Goal: Task Accomplishment & Management: Use online tool/utility

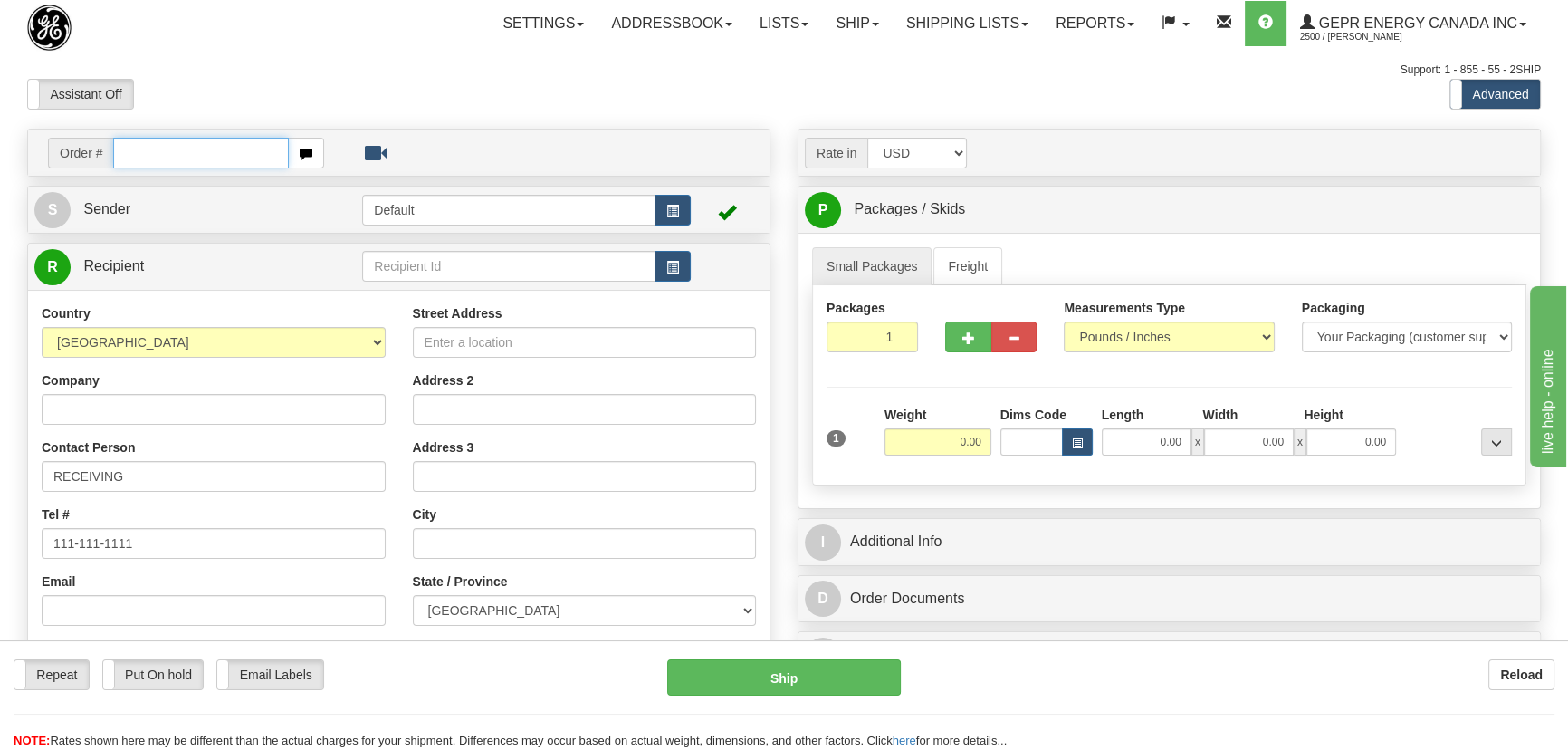
paste input "0086700030"
click at [137, 150] on input "0086700030" at bounding box center [200, 153] width 176 height 30
type input "86700030"
click at [322, 74] on body "Training Course Close Toggle navigation Settings Shipping Preferences New Recip…" at bounding box center [784, 375] width 1568 height 750
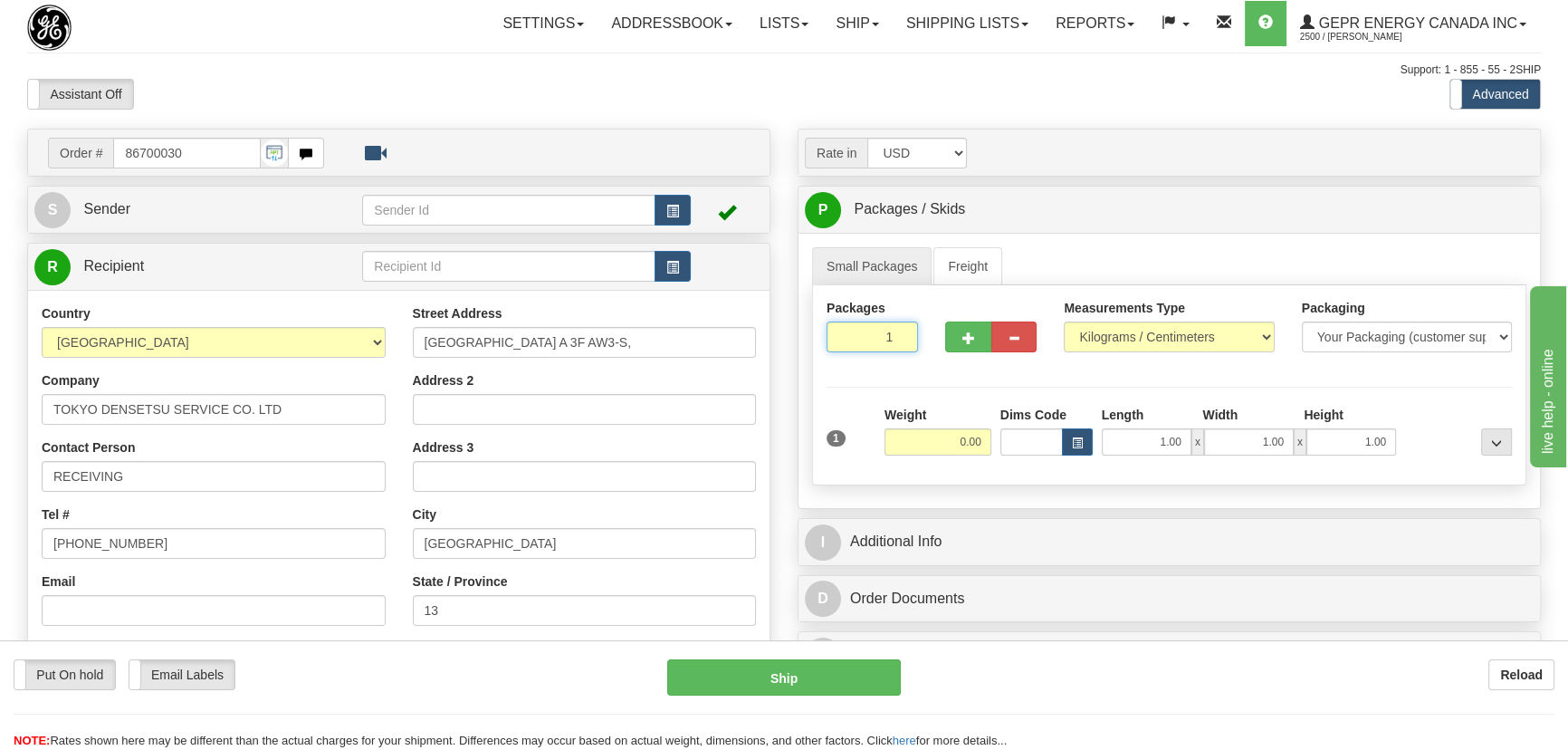
drag, startPoint x: 859, startPoint y: 339, endPoint x: 968, endPoint y: 375, distance: 114.8
click at [924, 372] on div "Packages 1 1 Measurements Type" at bounding box center [1168, 384] width 714 height 200
type input "2"
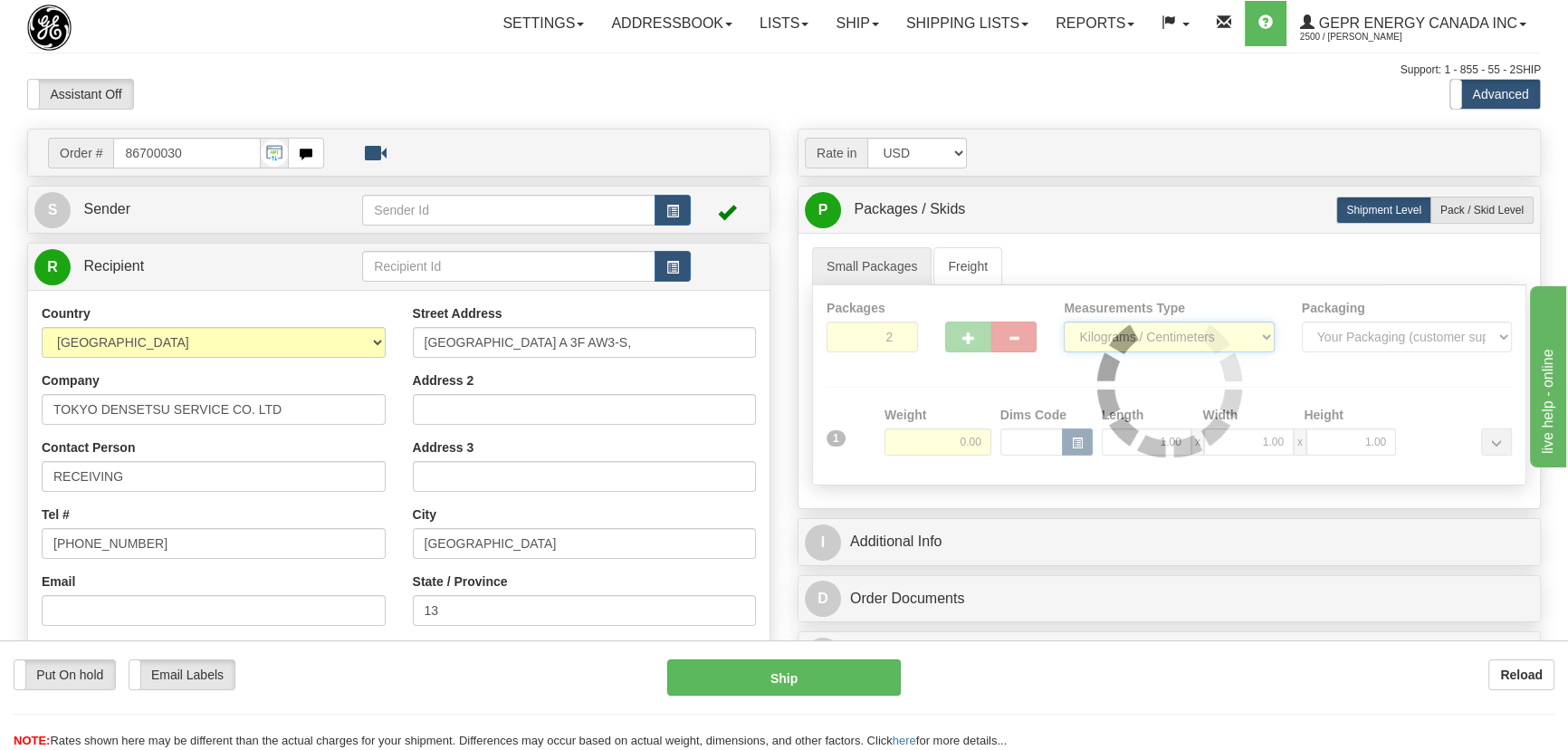
click at [1141, 332] on div "Packages 2 1 Measurements Type" at bounding box center [1168, 384] width 714 height 200
select select "0"
click at [1064, 322] on select "Pounds / Inches Kilograms / Centimeters" at bounding box center [1168, 337] width 210 height 30
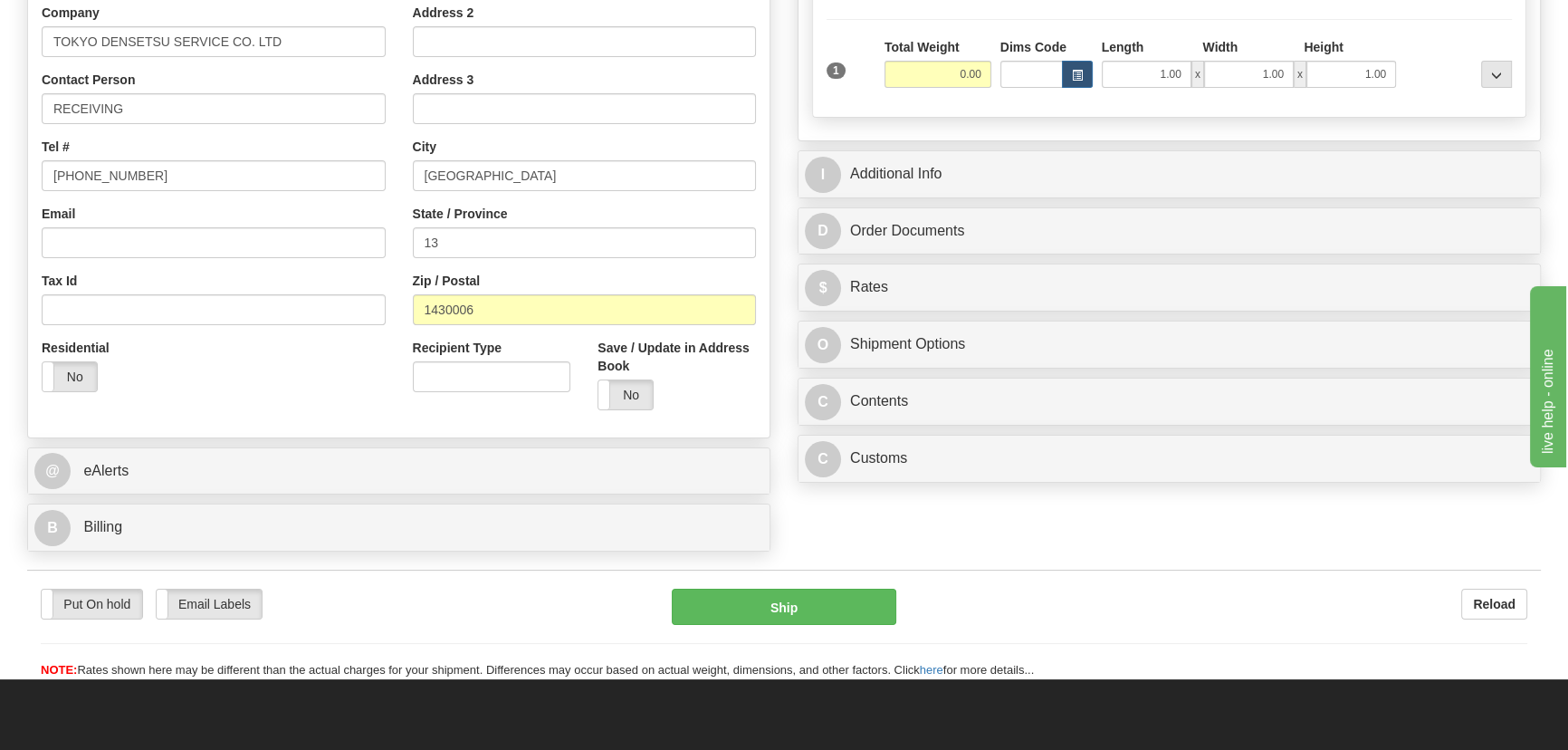
scroll to position [494, 0]
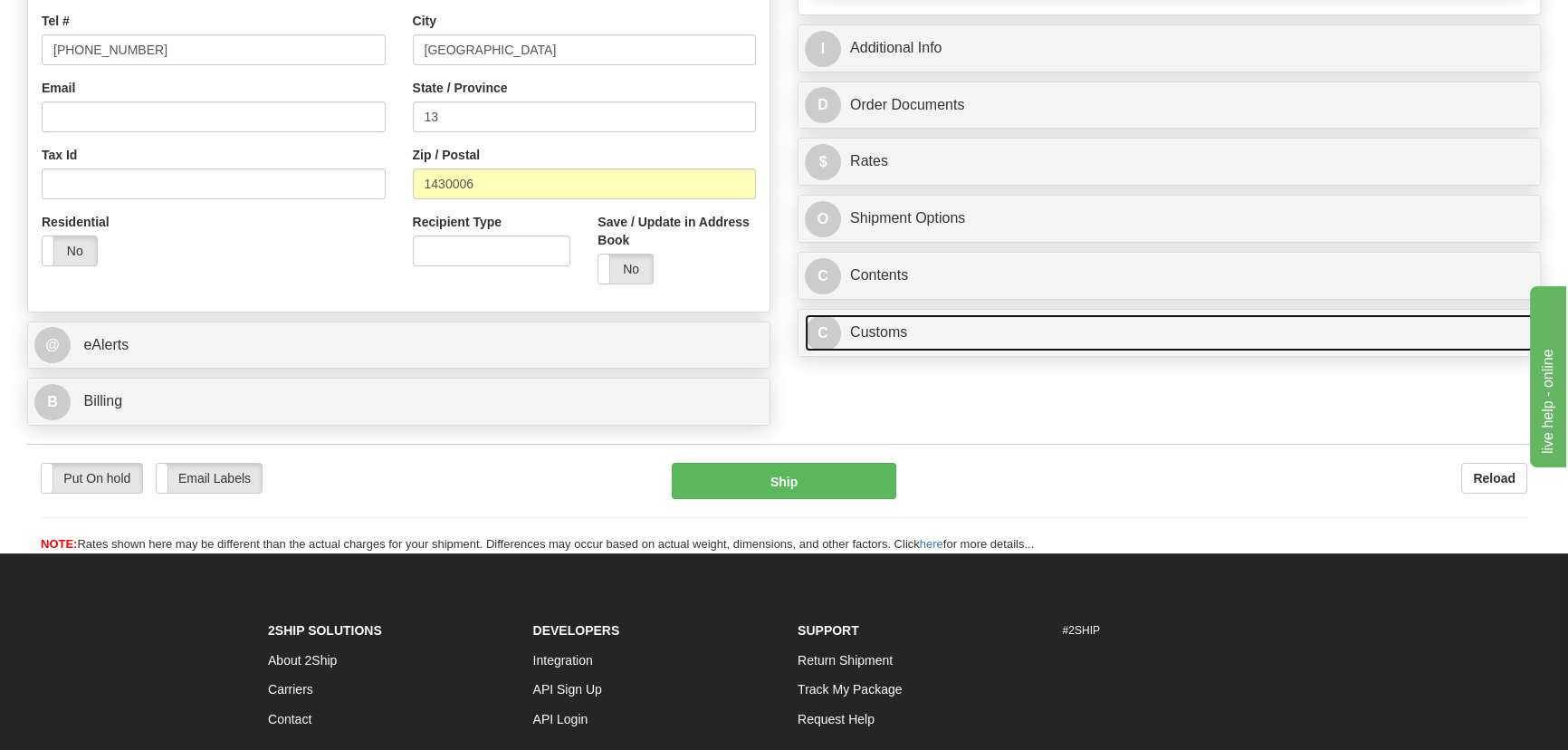
click at [1162, 326] on link "C Customs" at bounding box center [1169, 332] width 729 height 37
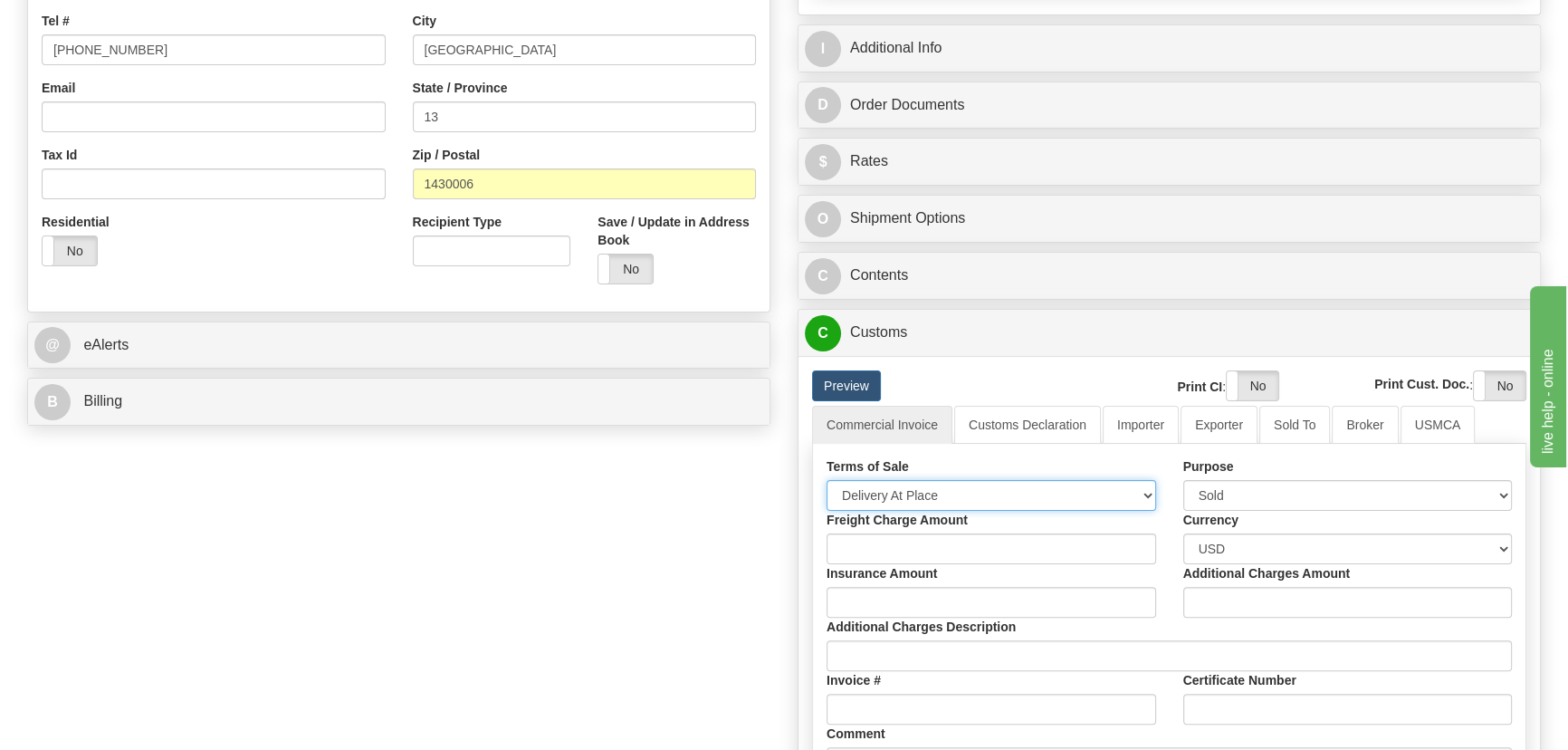
click at [969, 490] on select "Free Carrier Free On Board Ex Works Delivered Duty Unpaid Delivered Duty Paid C…" at bounding box center [991, 495] width 329 height 30
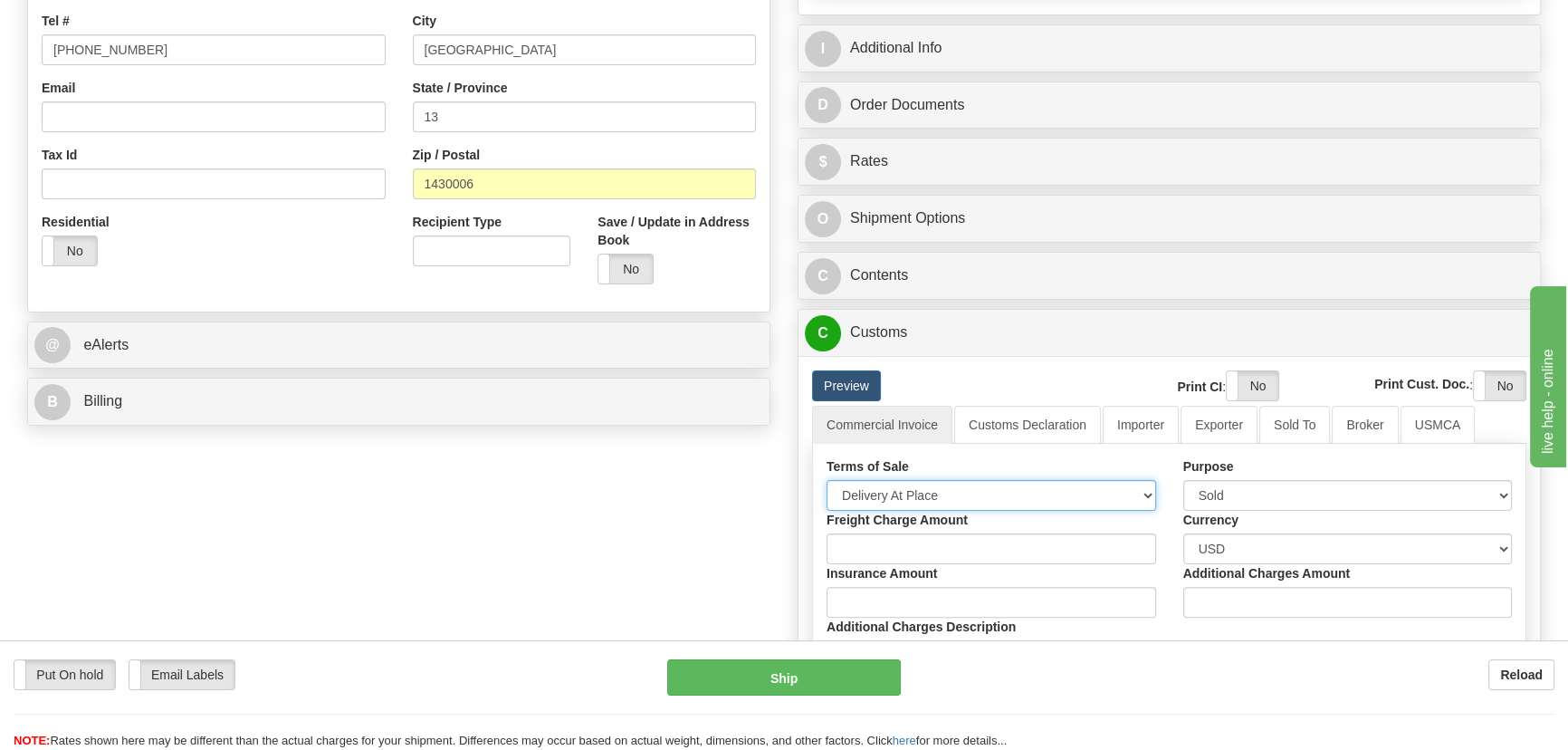
select select "7"
click at [827, 479] on select "Free Carrier Free On Board Ex Works Delivered Duty Unpaid Delivered Duty Paid C…" at bounding box center [991, 495] width 329 height 30
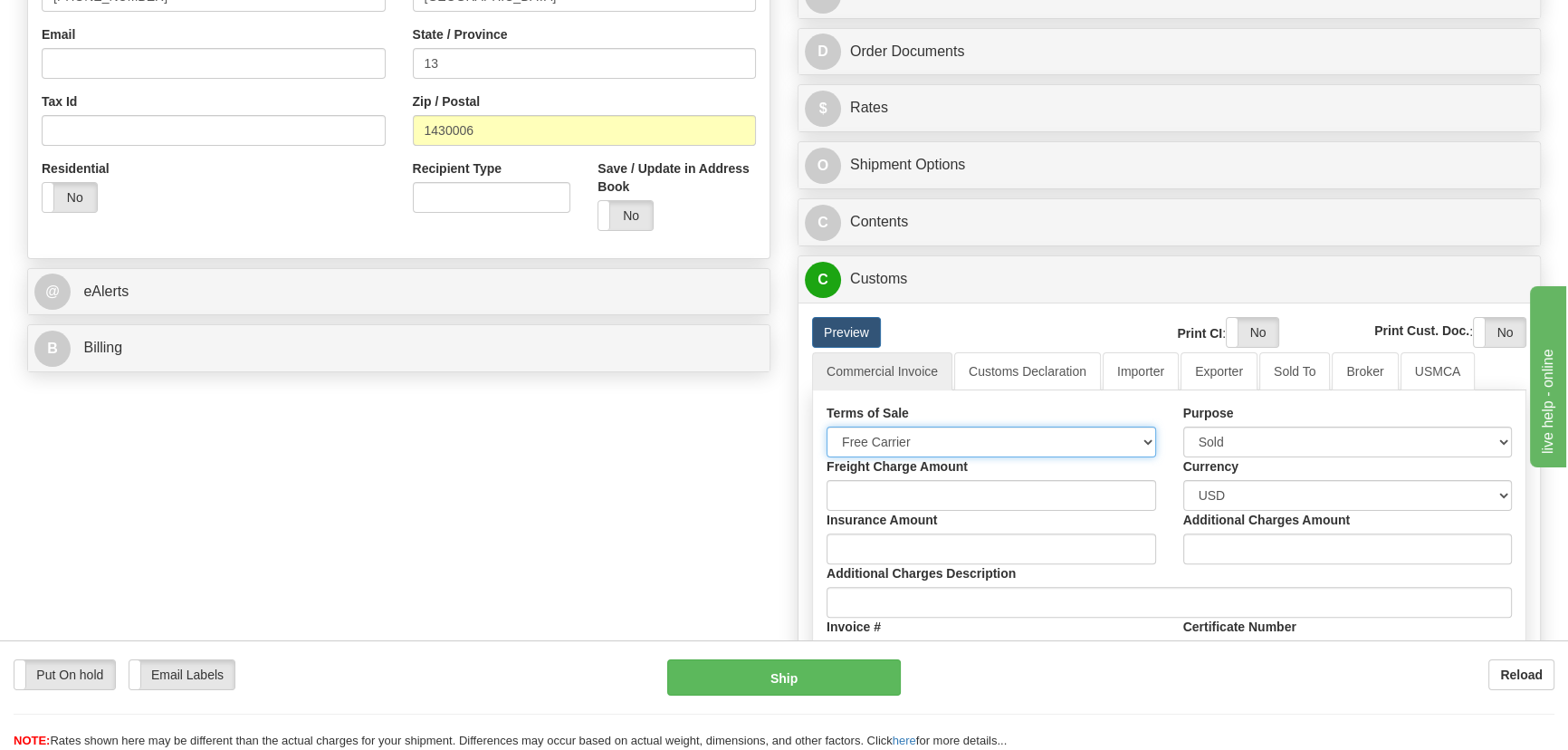
scroll to position [576, 0]
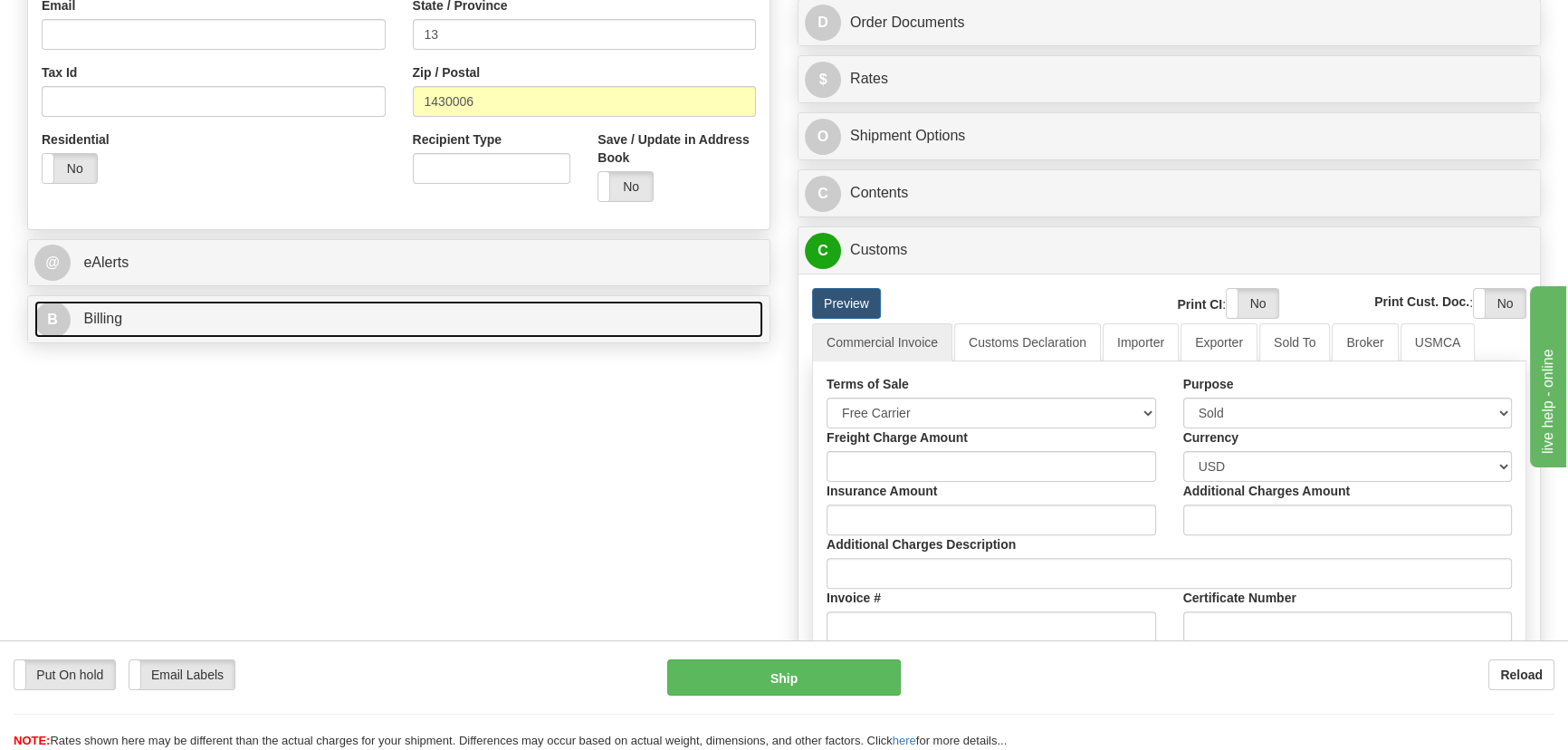
click at [360, 310] on link "B Billing" at bounding box center [399, 319] width 729 height 37
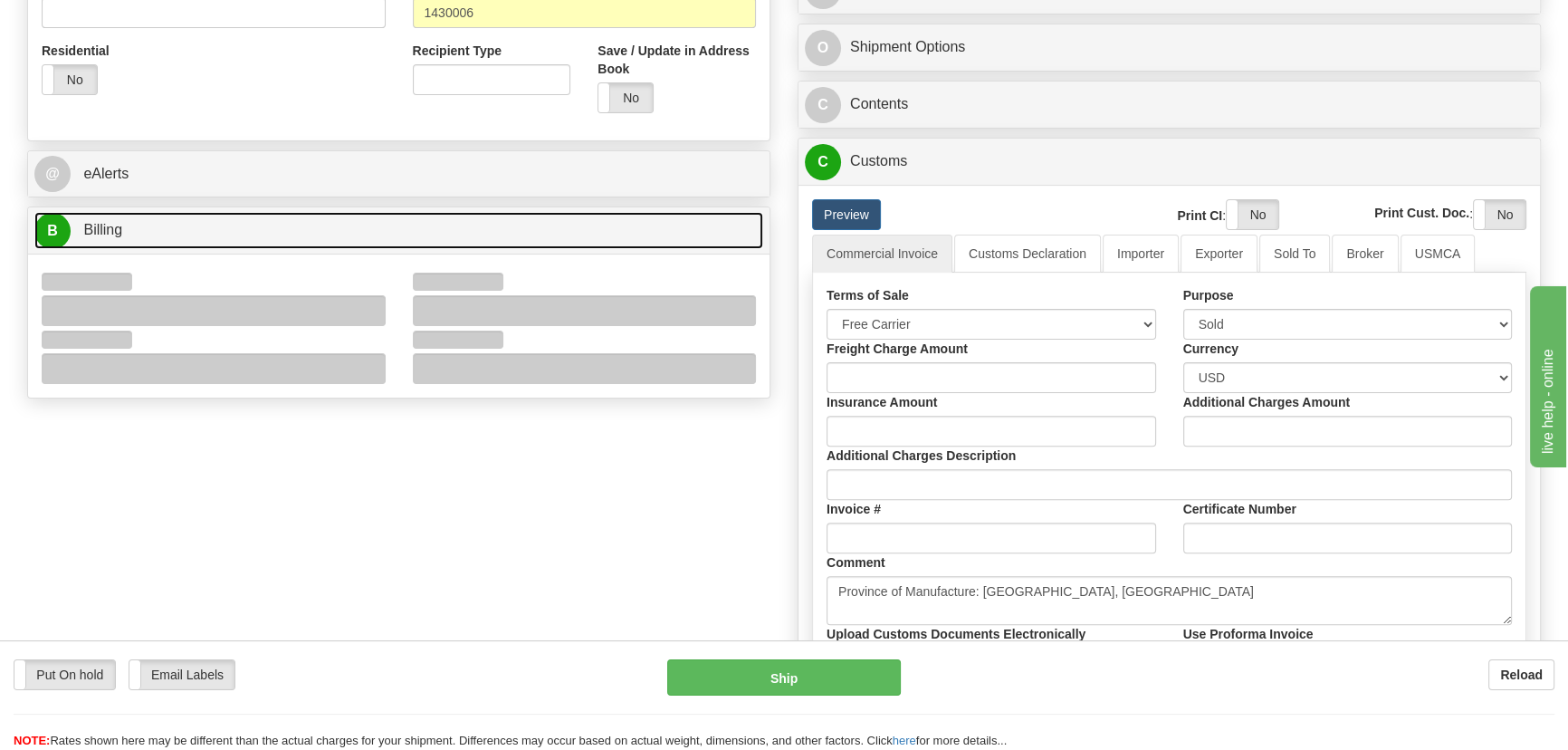
scroll to position [823, 0]
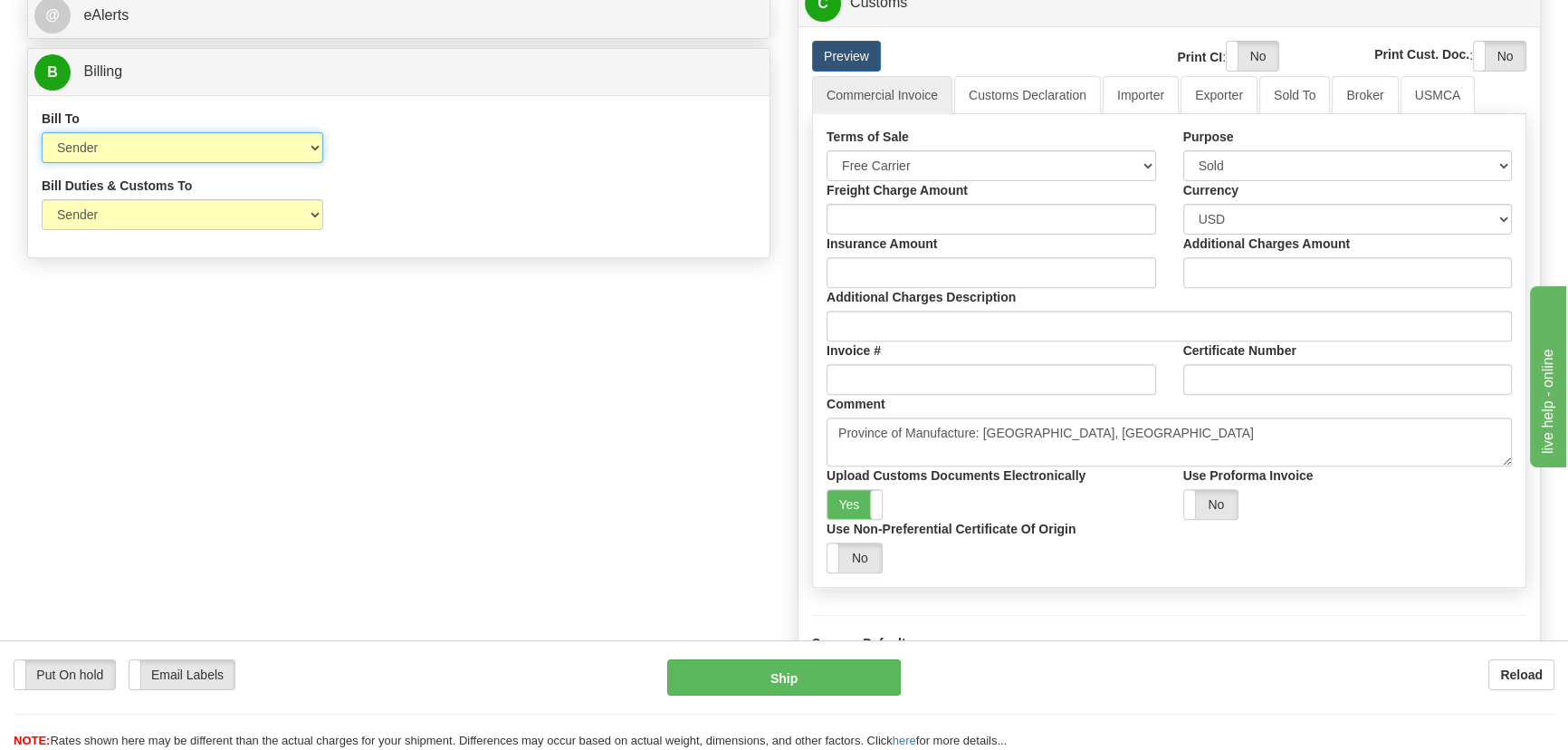
click at [221, 147] on select "Sender Recipient Third Party Collect" at bounding box center [182, 147] width 282 height 30
select select "2"
click at [42, 133] on select "Sender Recipient Third Party Collect" at bounding box center [182, 147] width 282 height 30
drag, startPoint x: 159, startPoint y: 219, endPoint x: 156, endPoint y: 228, distance: 9.5
click at [159, 221] on select "Sender Recipient Third Party" at bounding box center [182, 215] width 282 height 30
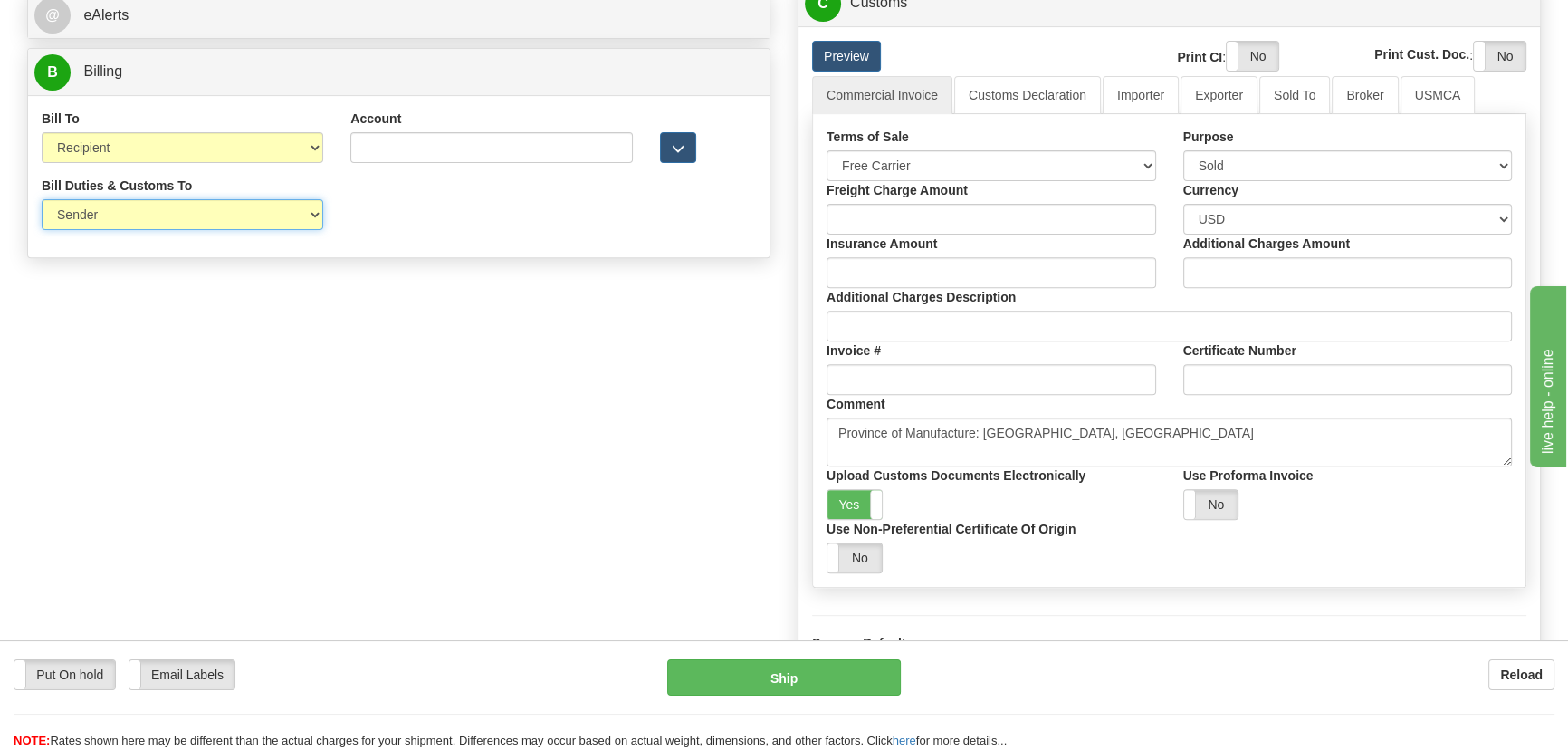
select select "2"
click at [42, 200] on select "Sender Recipient Third Party" at bounding box center [182, 215] width 282 height 30
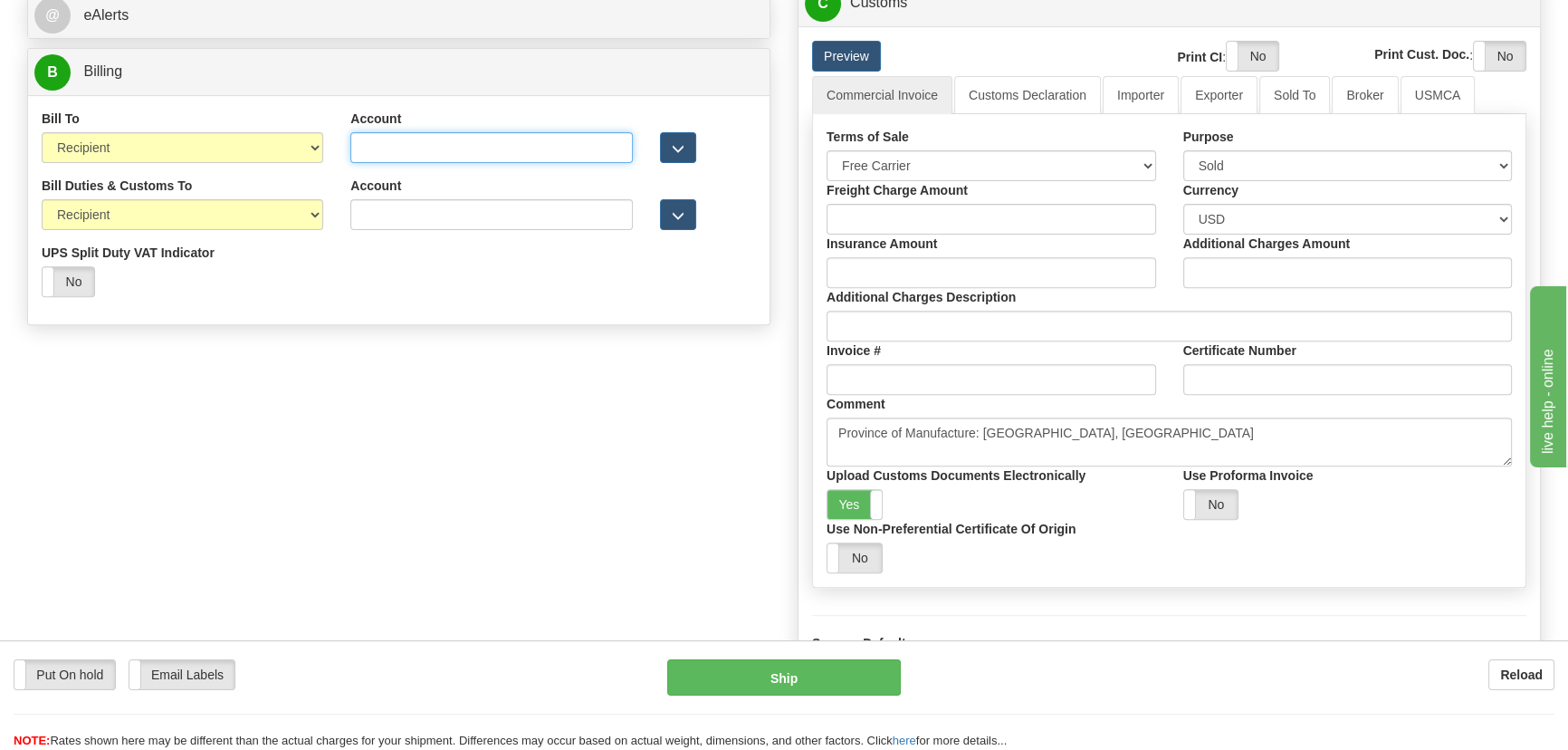
click at [413, 143] on input "Account" at bounding box center [491, 147] width 282 height 30
paste input "349723697"
type input "349723697"
click at [399, 214] on input "Account" at bounding box center [491, 215] width 282 height 30
paste input "349723697"
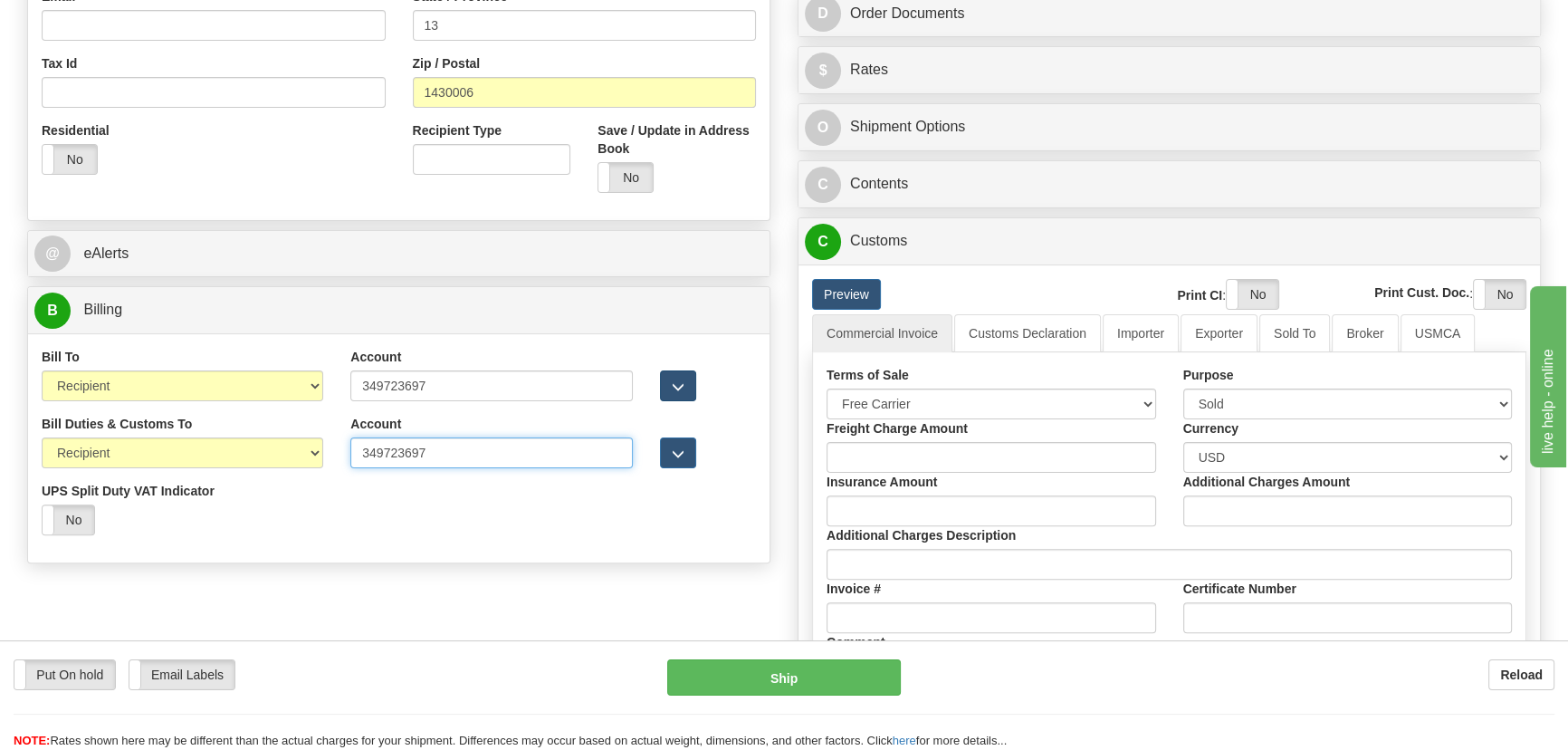
scroll to position [576, 0]
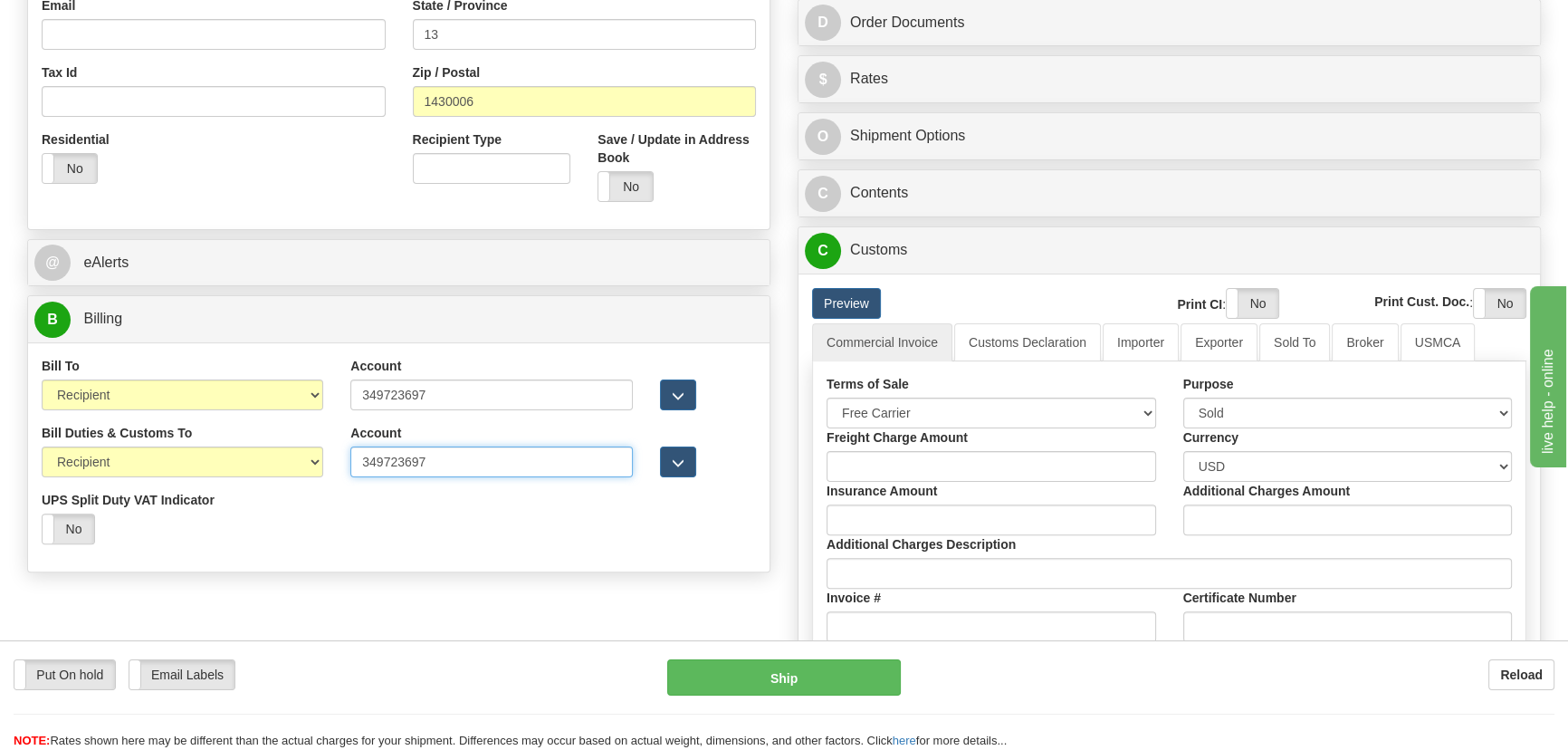
type input "349723697"
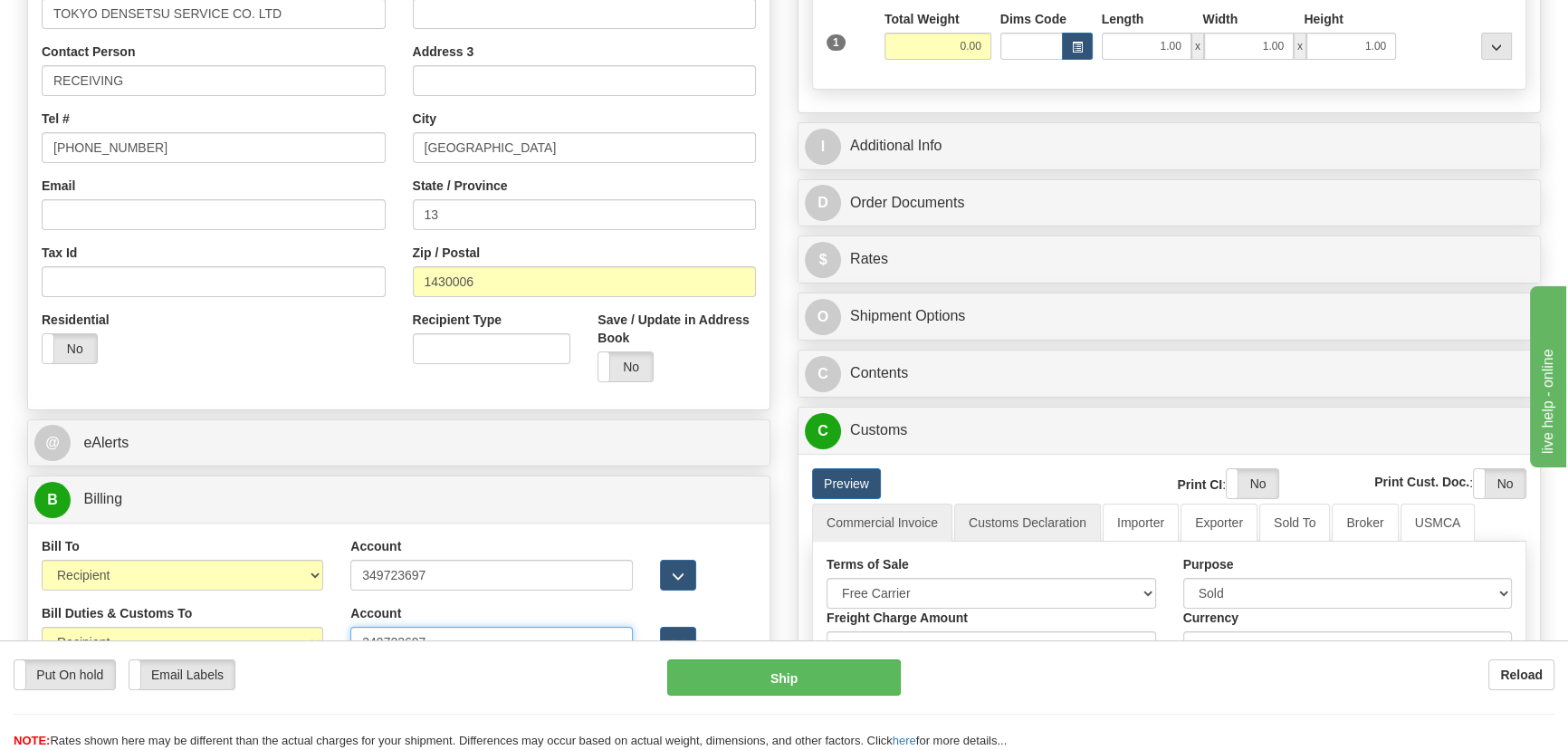
scroll to position [328, 0]
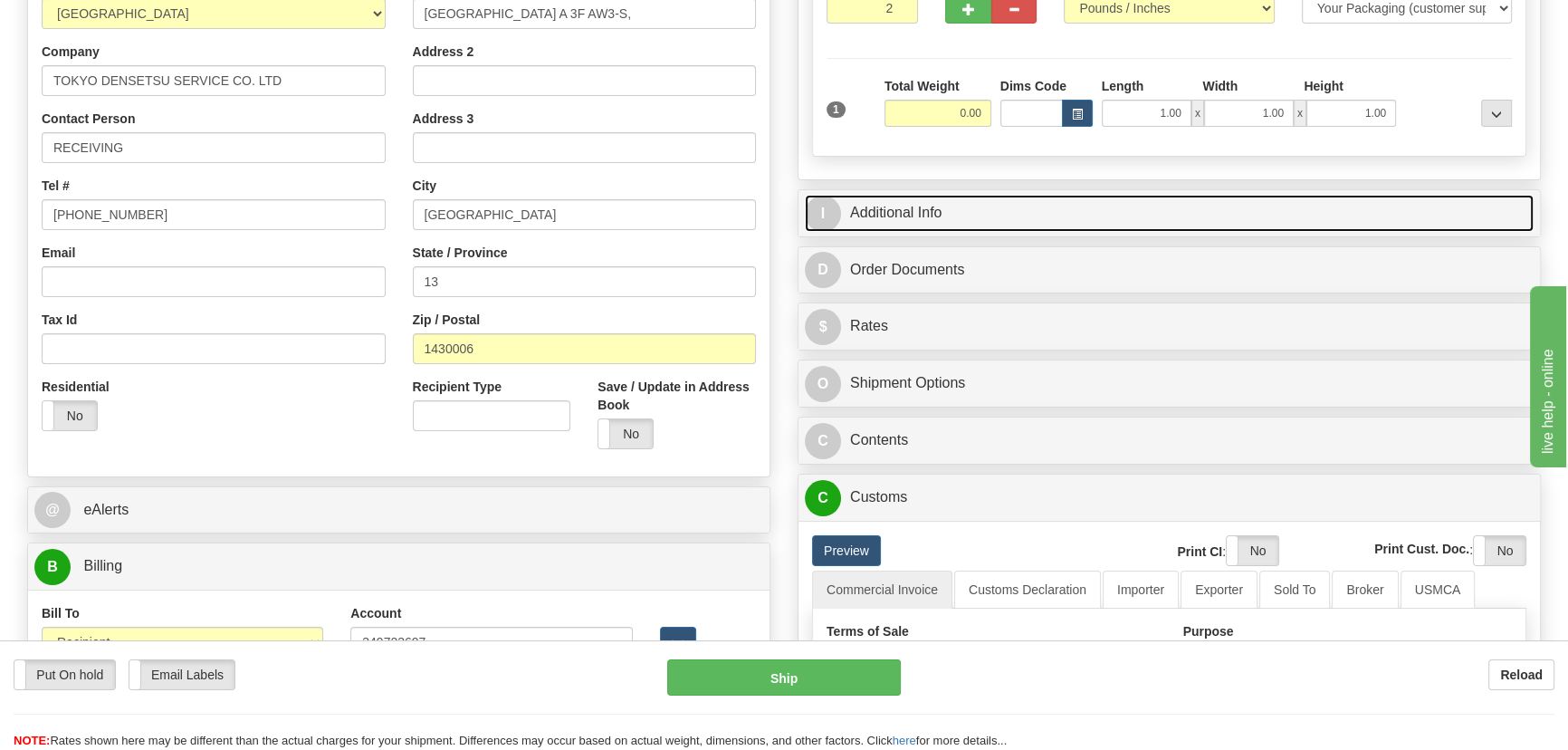
click at [1188, 201] on link "I Additional Info" at bounding box center [1169, 213] width 729 height 37
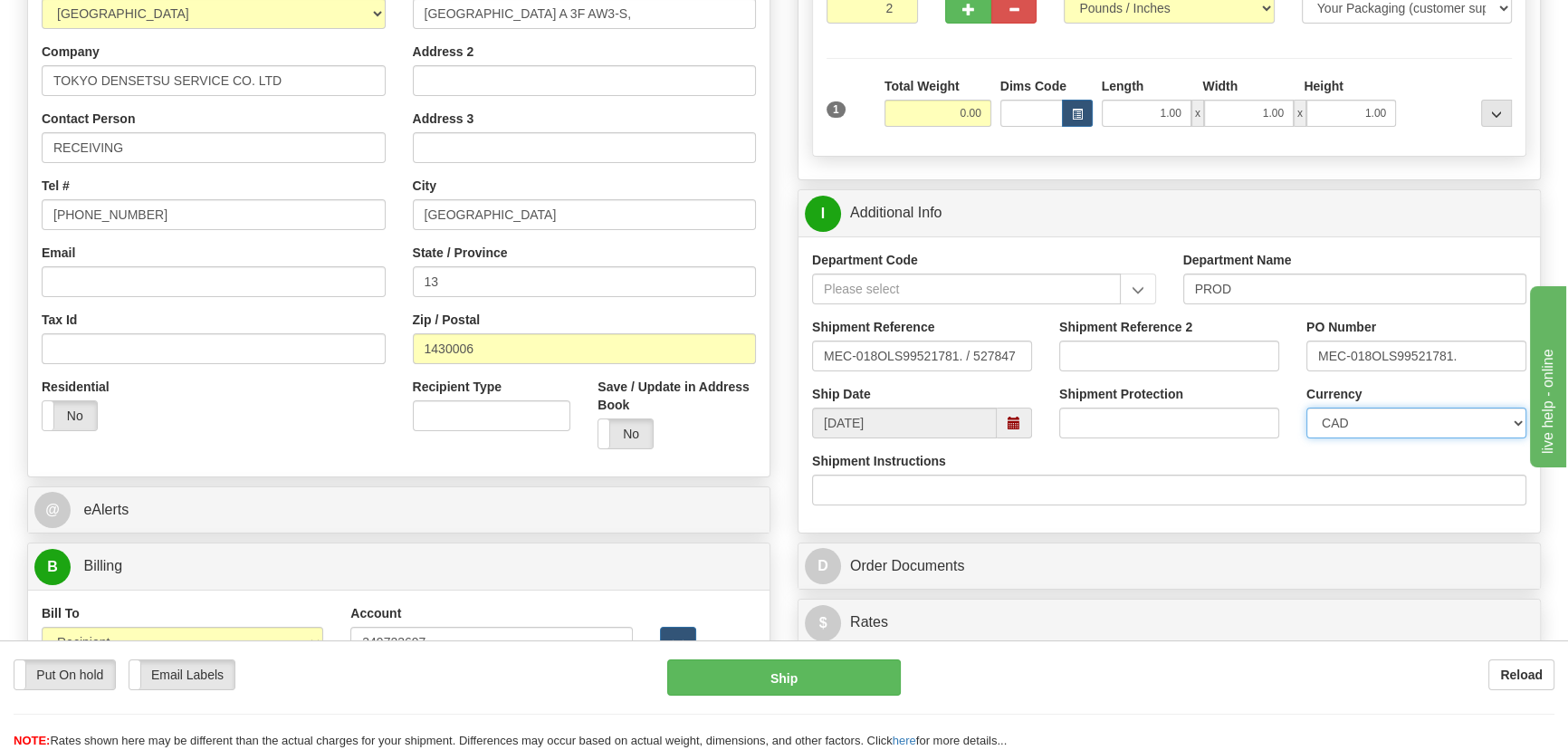
click at [1386, 420] on select "CAD USD EUR ZAR RON ANG ARN AUD AUS AWG BBD BFR BGN BHD BMD BND BRC BRL CHP CKZ…" at bounding box center [1416, 422] width 220 height 30
select select "1"
click at [1306, 407] on select "CAD USD EUR ZAR RON ANG ARN AUD AUS AWG BBD BFR BGN BHD BMD BND BRC BRL CHP CKZ…" at bounding box center [1416, 422] width 220 height 30
drag, startPoint x: 946, startPoint y: 111, endPoint x: 992, endPoint y: 135, distance: 51.9
click at [992, 135] on div "Total Weight 0.00" at bounding box center [938, 108] width 116 height 64
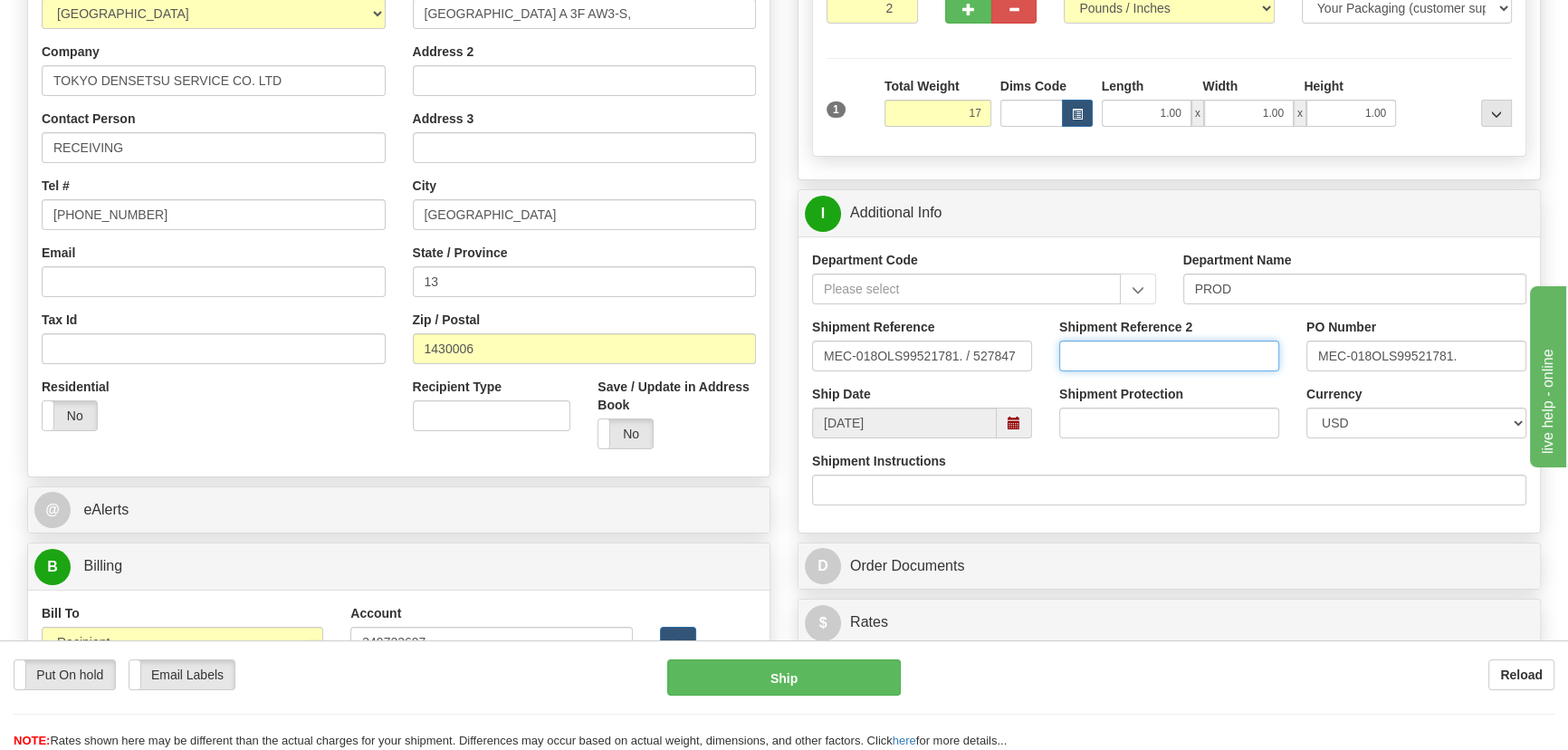
type input "17.00"
click at [1141, 361] on input "Shipment Reference 2" at bounding box center [1169, 356] width 220 height 30
drag, startPoint x: 1163, startPoint y: 353, endPoint x: 1007, endPoint y: 332, distance: 157.4
click at [1007, 332] on div "Shipment Reference MEC-018OLS99521781. / 527847 Shipment Reference 2 5399004850…" at bounding box center [1168, 351] width 741 height 67
type input "5399004850"
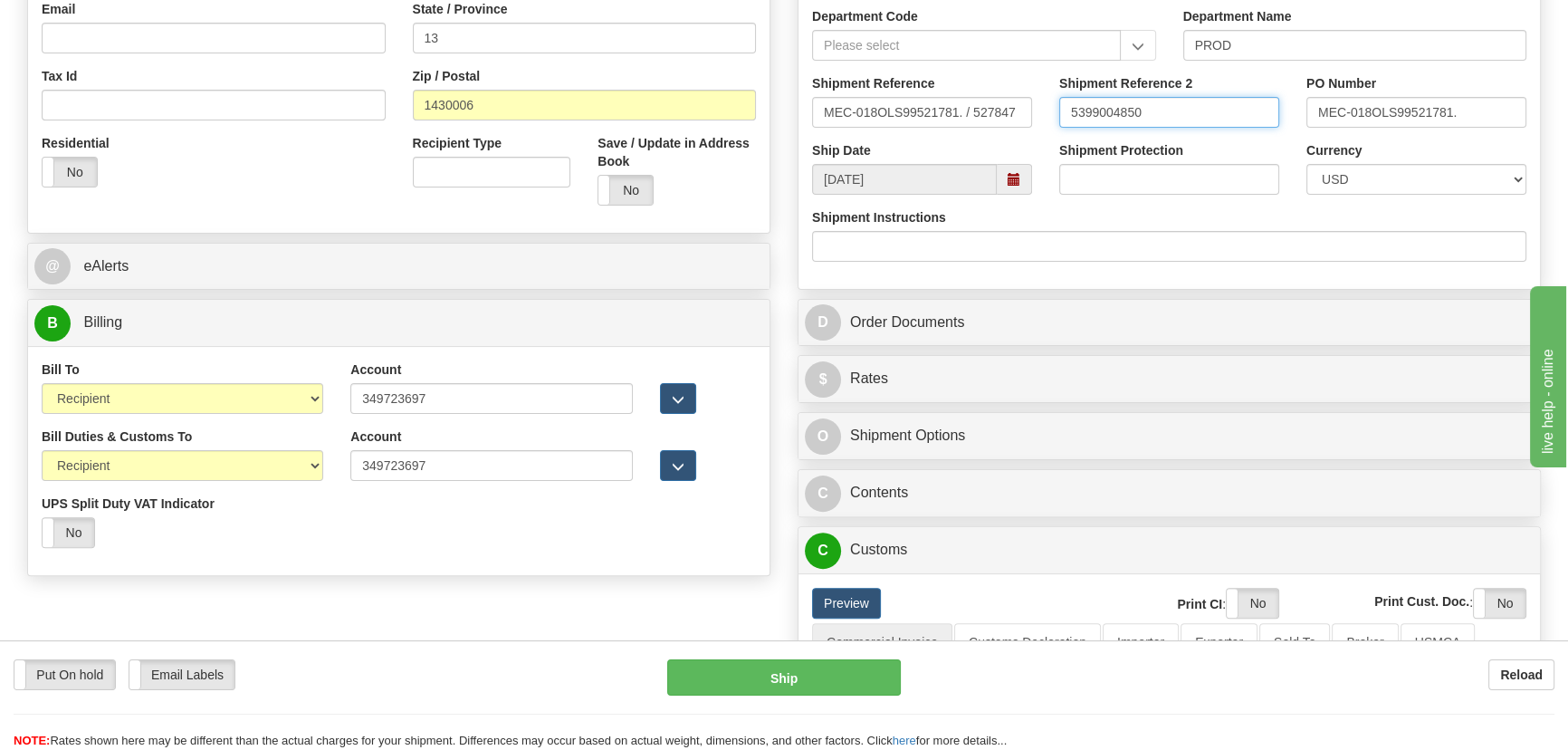
scroll to position [741, 0]
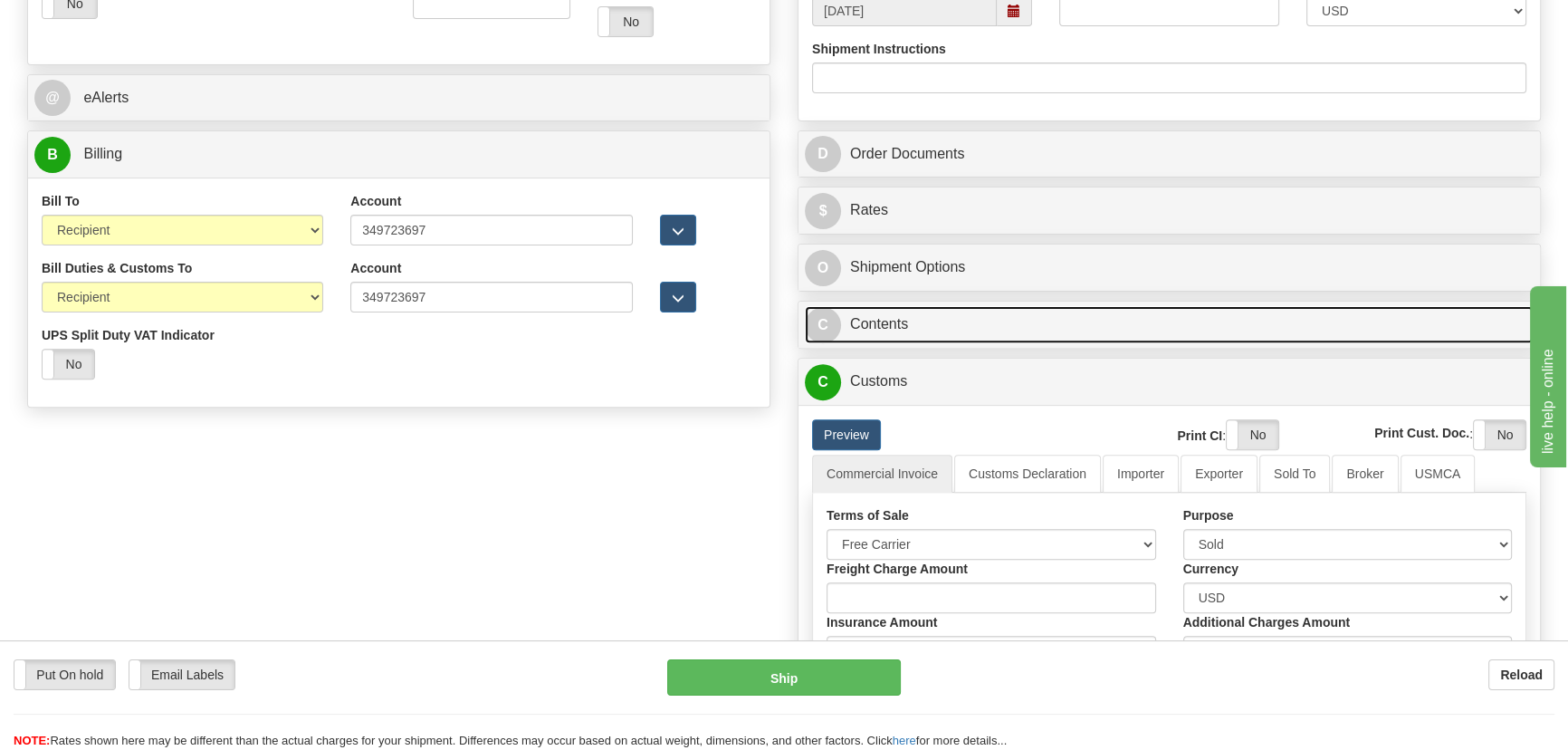
click at [1273, 331] on link "C Contents" at bounding box center [1169, 324] width 729 height 37
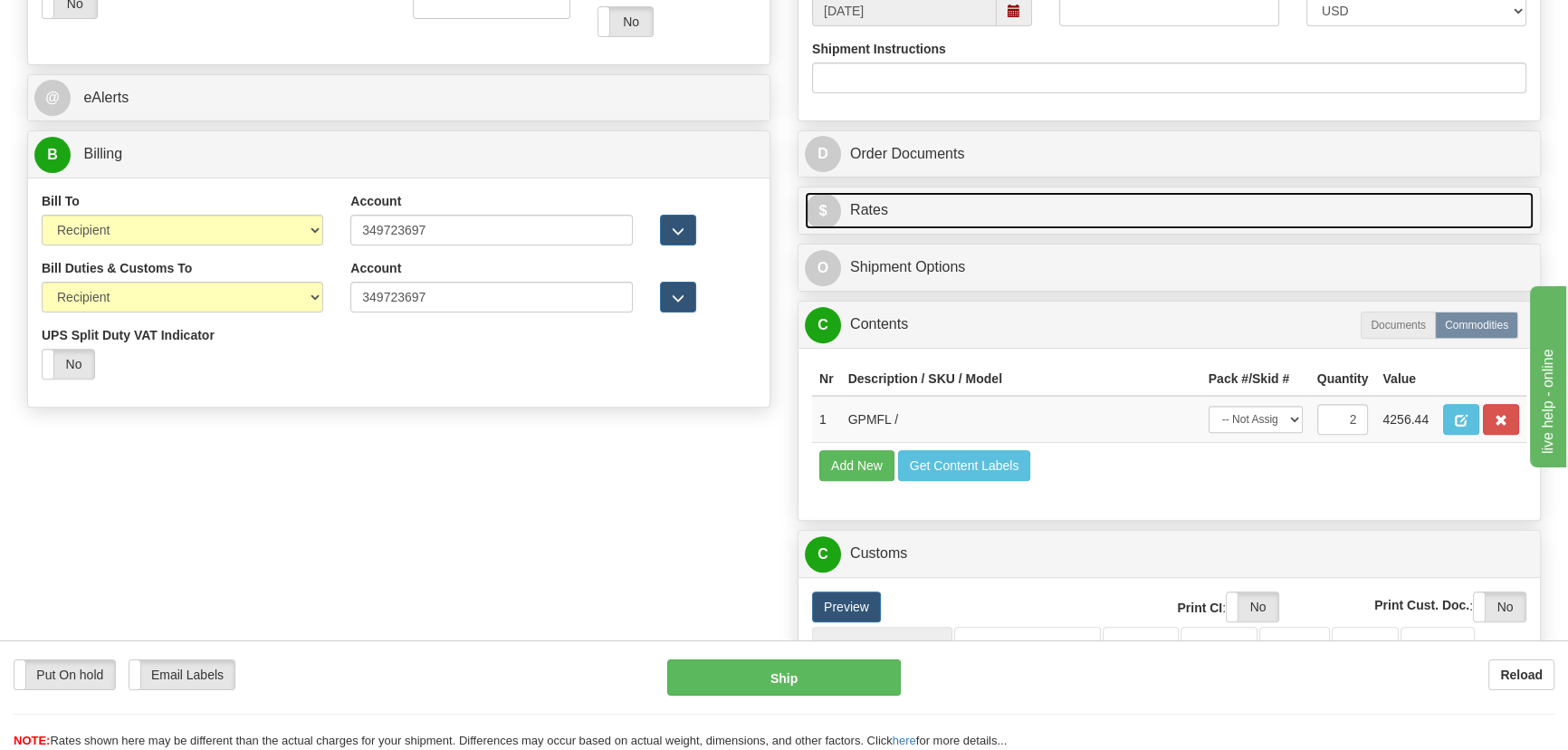
click at [1272, 216] on link "$ Rates" at bounding box center [1169, 210] width 729 height 37
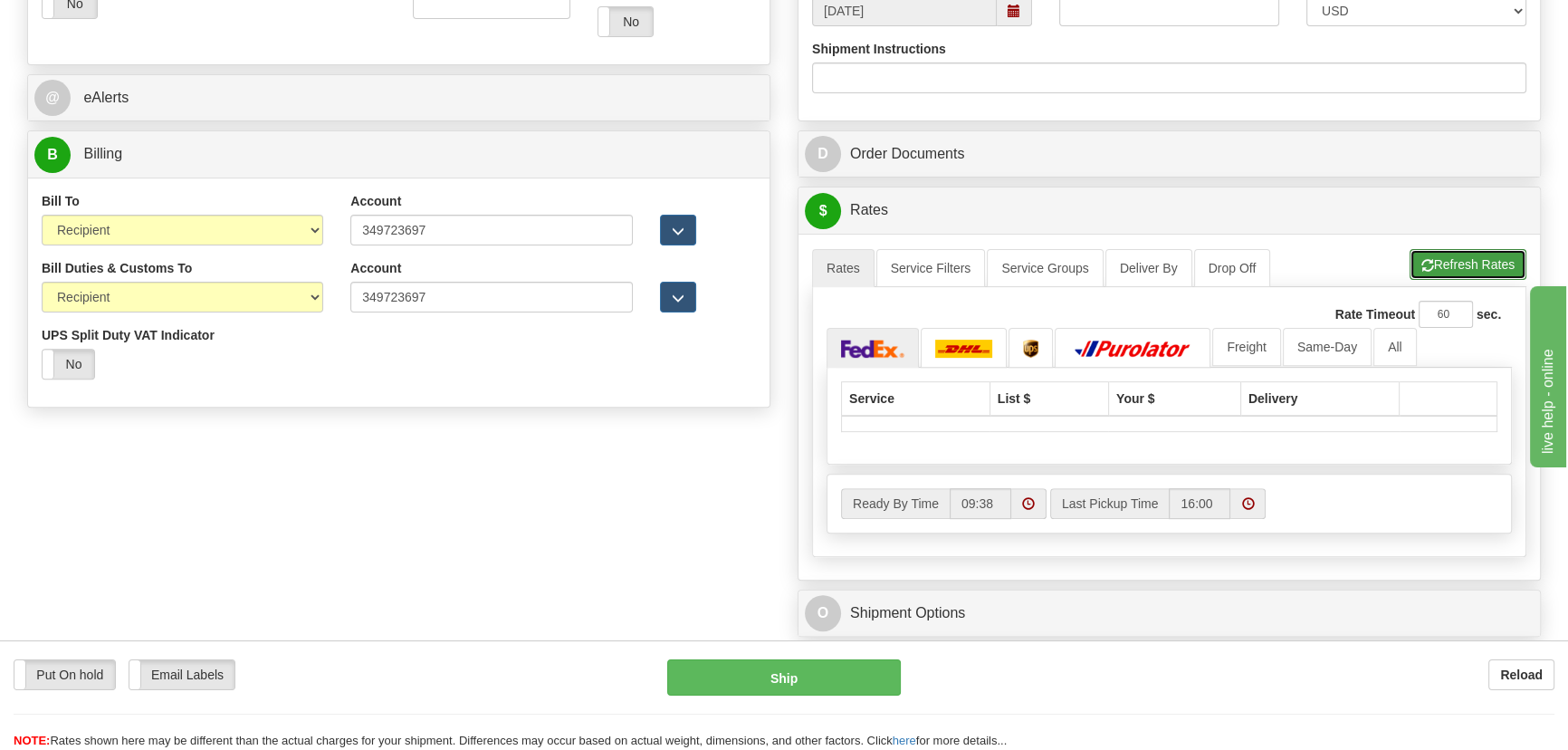
drag, startPoint x: 1448, startPoint y: 269, endPoint x: 1412, endPoint y: 272, distance: 36.1
click at [1448, 269] on button "Refresh Rates" at bounding box center [1467, 264] width 117 height 30
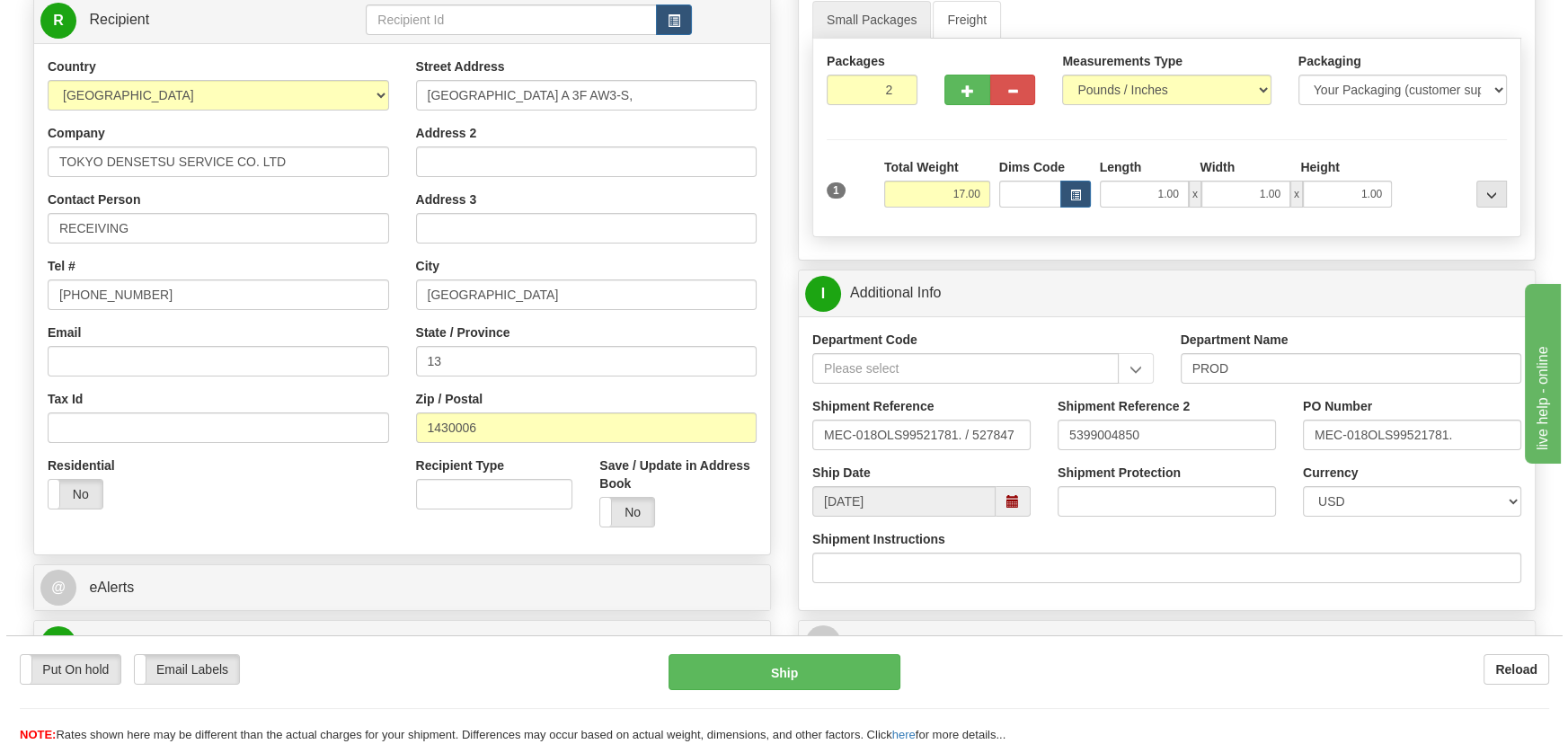
scroll to position [81, 0]
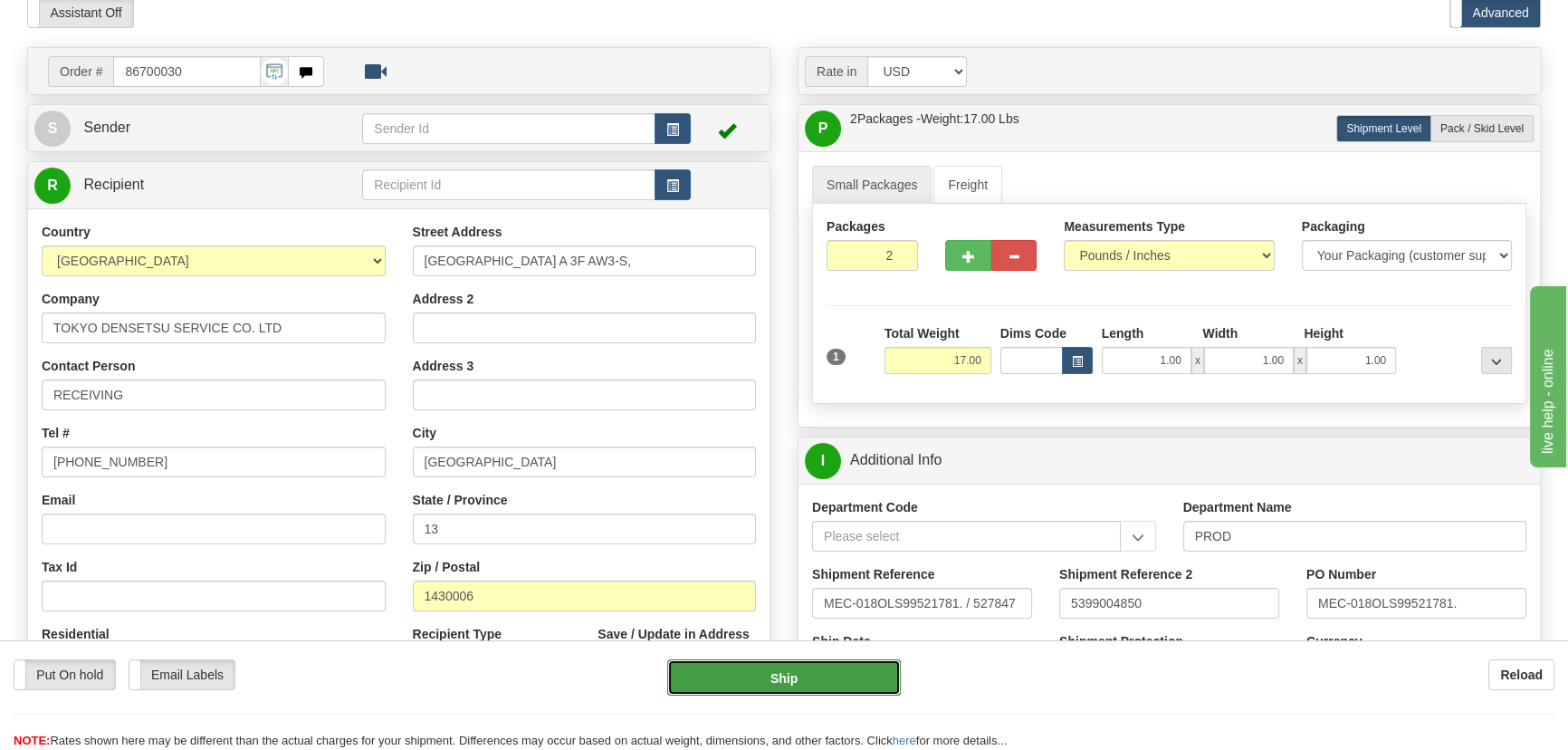
click at [855, 673] on button "Ship" at bounding box center [784, 677] width 234 height 36
type input "01"
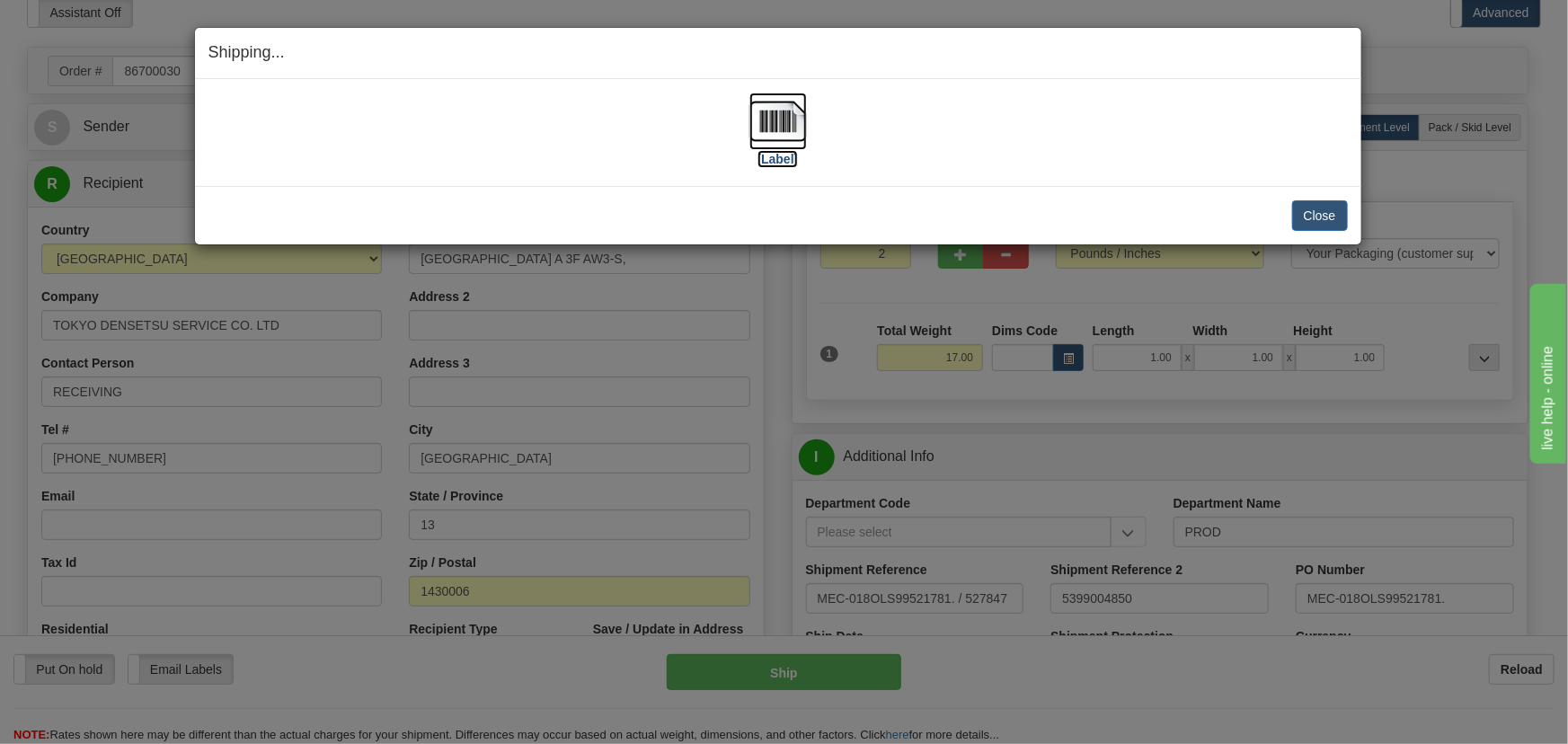
click at [790, 115] on img at bounding box center [777, 121] width 57 height 57
click at [1338, 224] on button "Close" at bounding box center [1319, 216] width 56 height 30
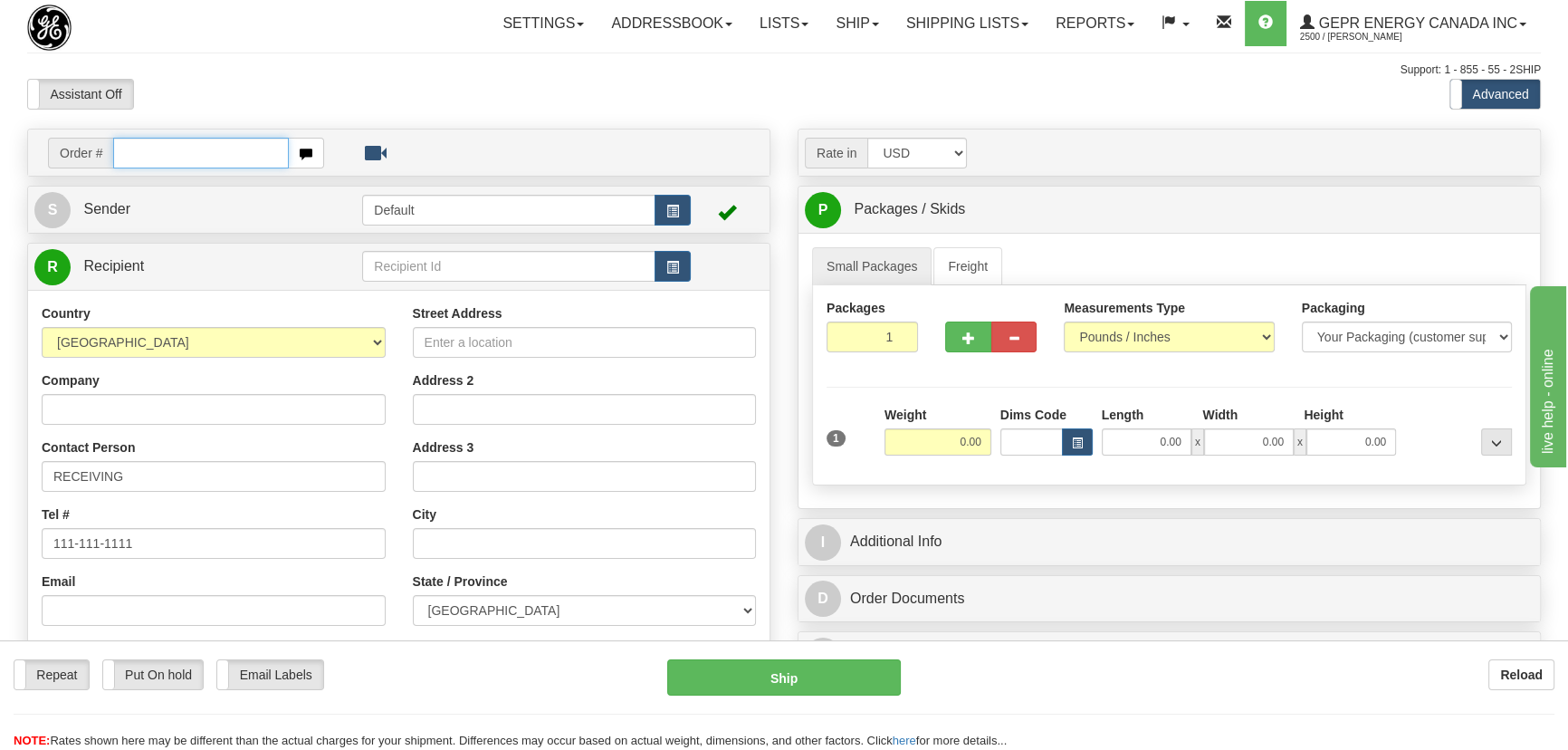
paste input "0086699086"
click at [130, 153] on input "0086699086" at bounding box center [200, 153] width 176 height 30
click at [136, 156] on input "0086699086" at bounding box center [200, 153] width 176 height 30
type input "86699086"
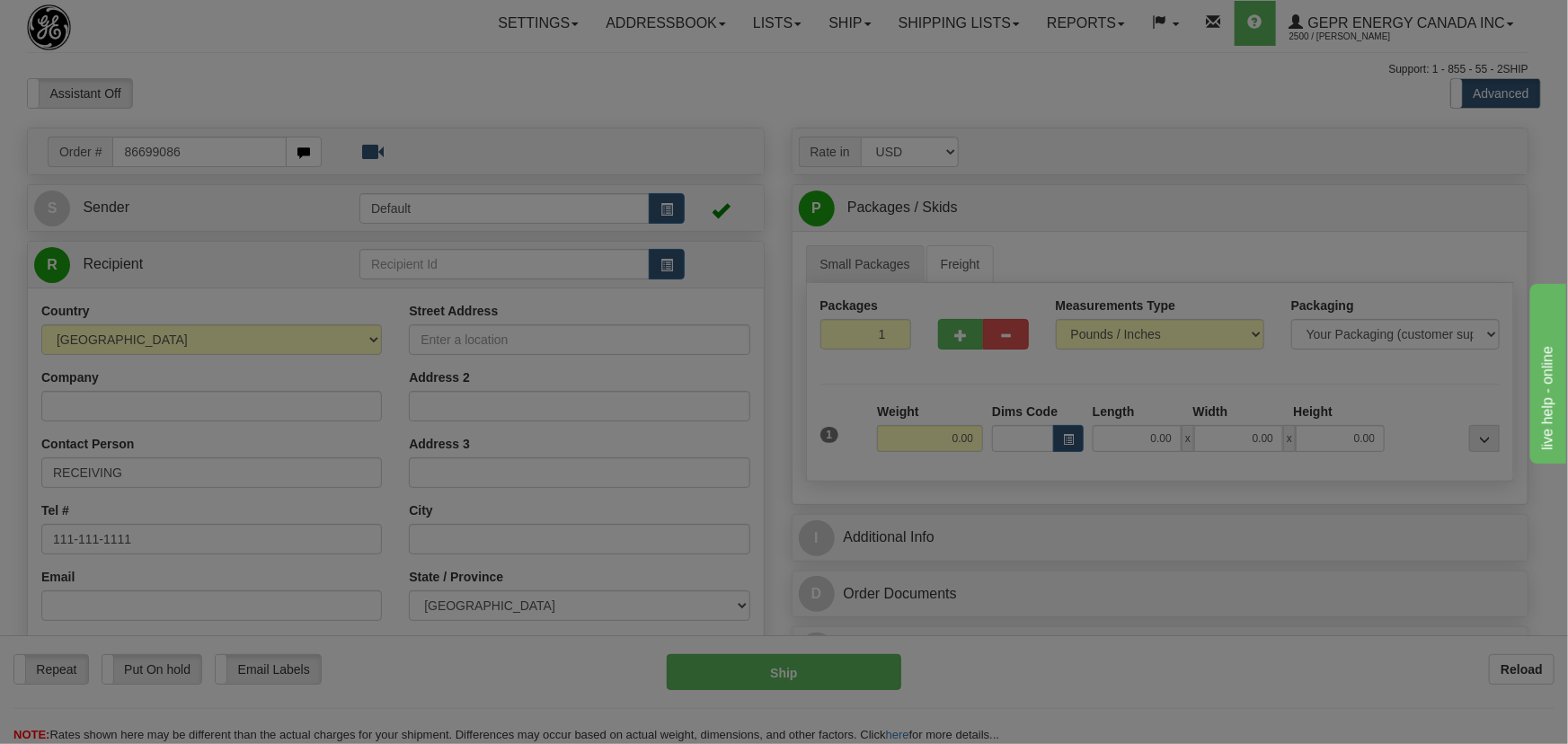
click at [308, 102] on body "Training Course Close Toggle navigation Settings Shipping Preferences New Recip…" at bounding box center [784, 372] width 1568 height 744
select select
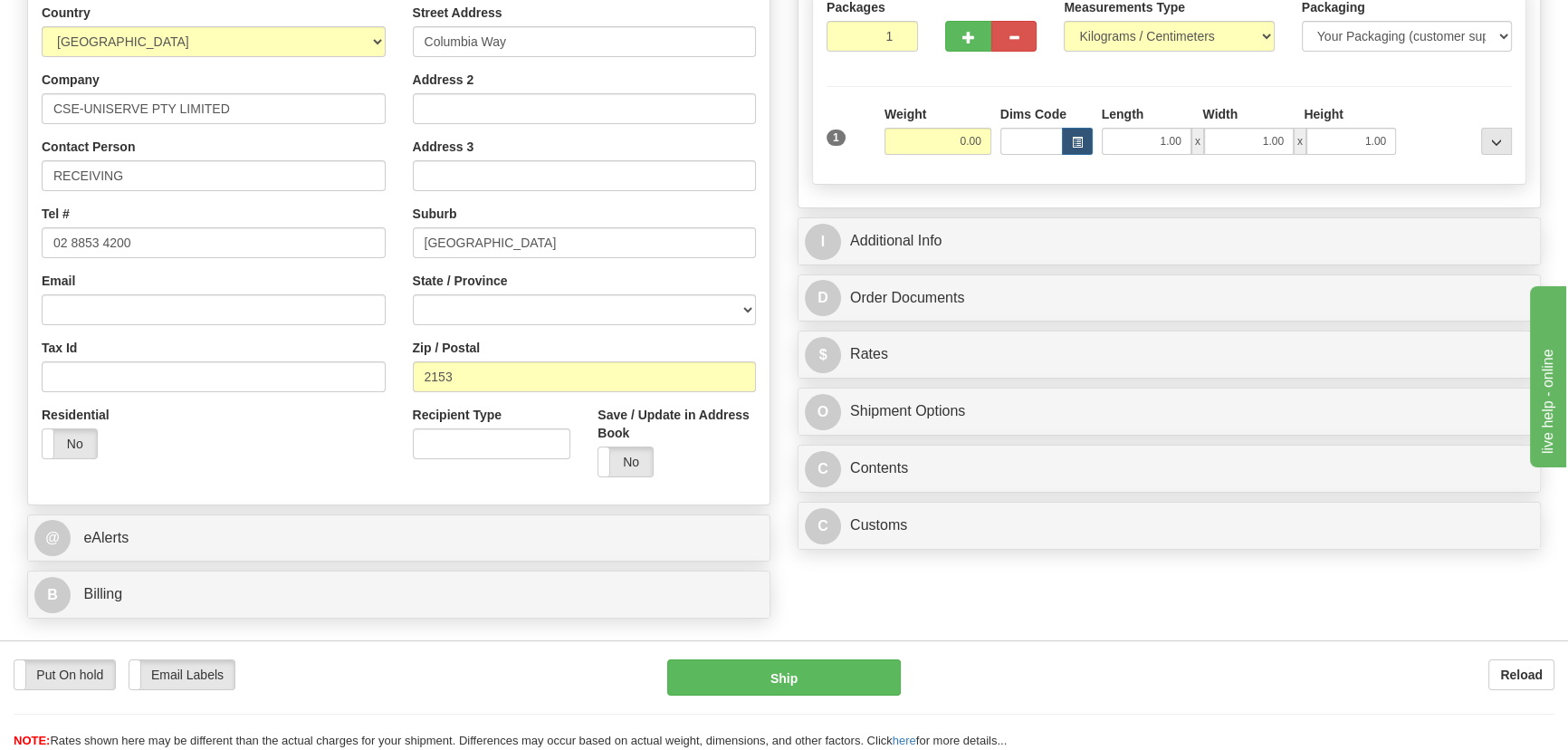
scroll to position [328, 0]
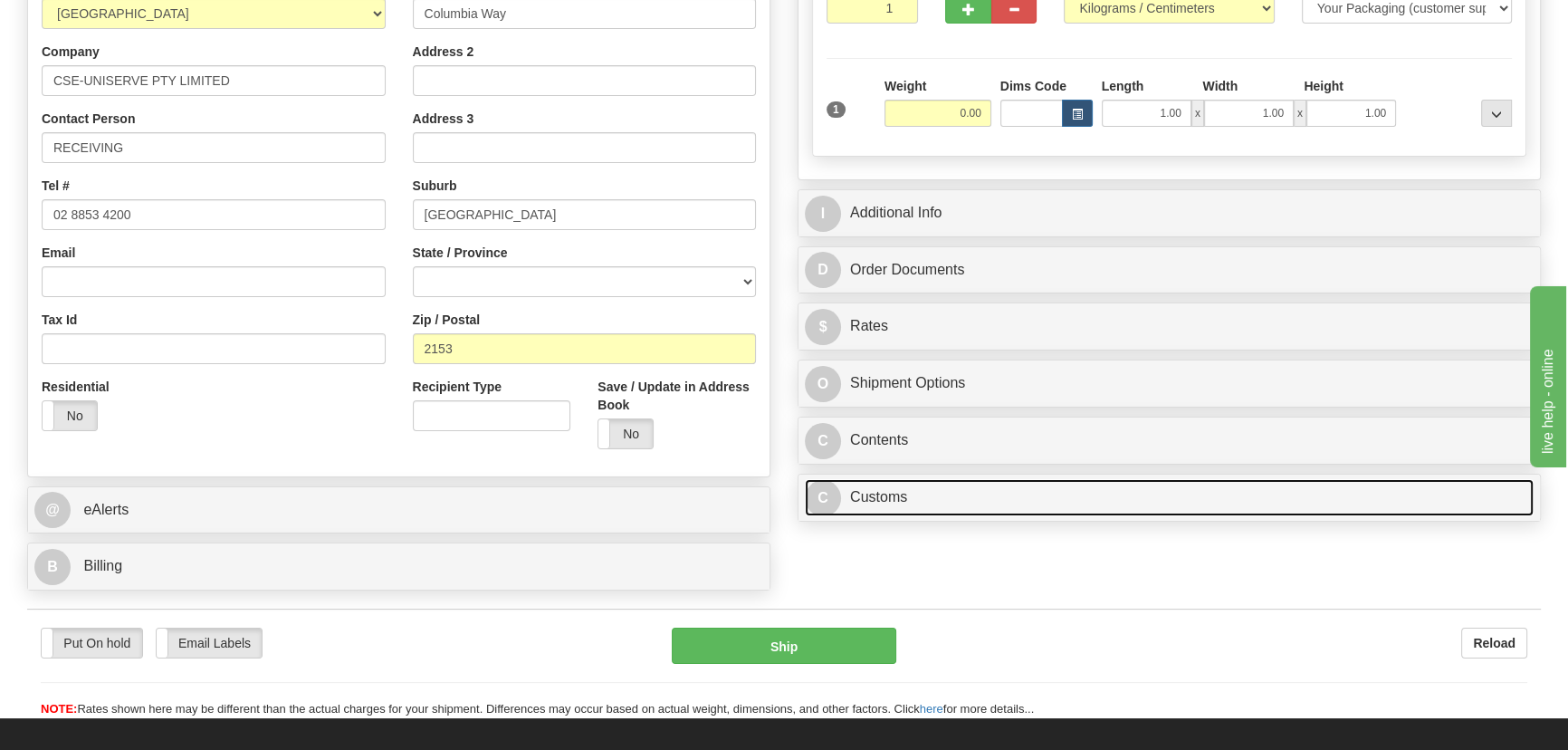
click at [1089, 482] on link "C Customs" at bounding box center [1169, 497] width 729 height 37
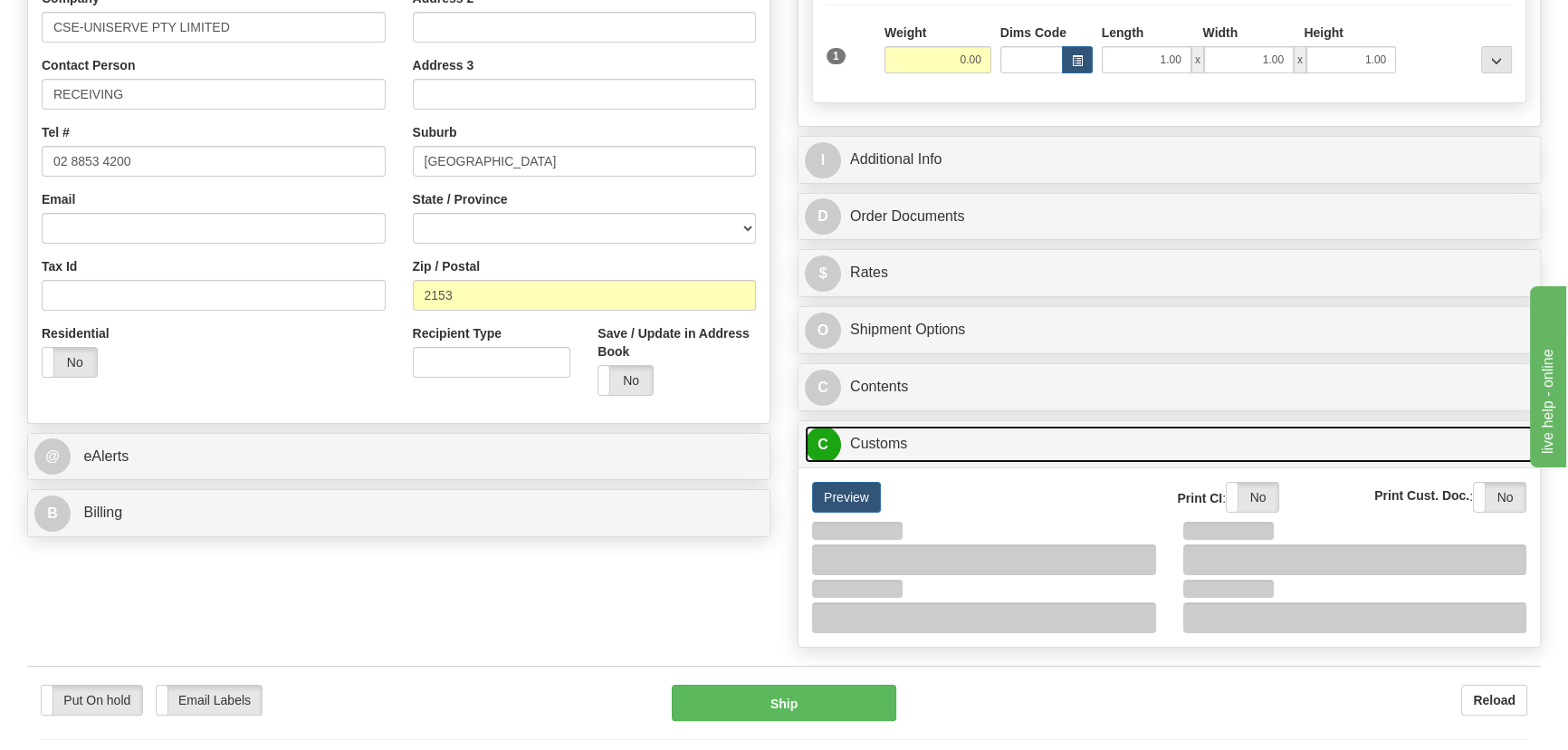
scroll to position [411, 0]
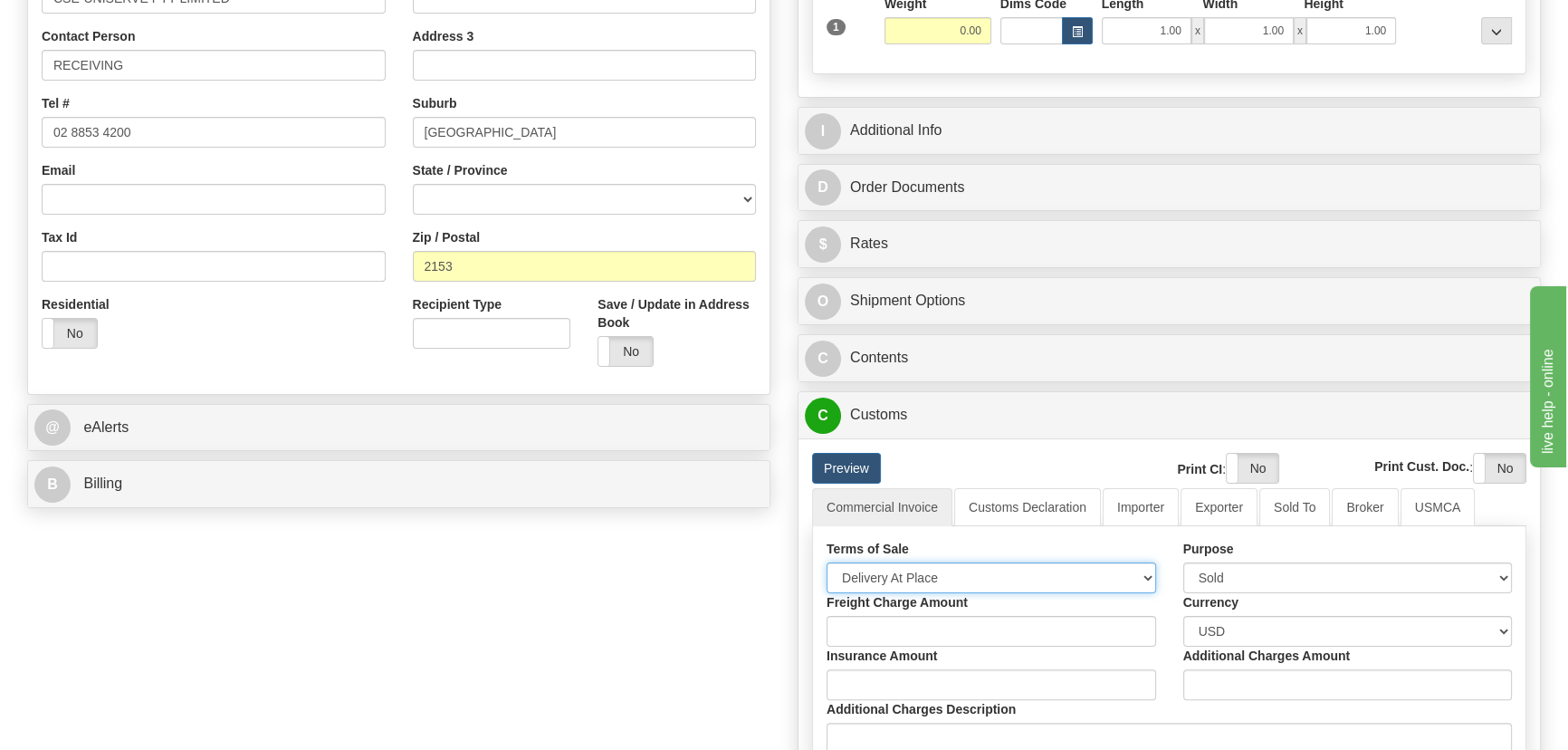
click at [1005, 575] on select "Free Carrier Free On Board Ex Works Delivered Duty Unpaid Delivered Duty Paid C…" at bounding box center [991, 577] width 329 height 30
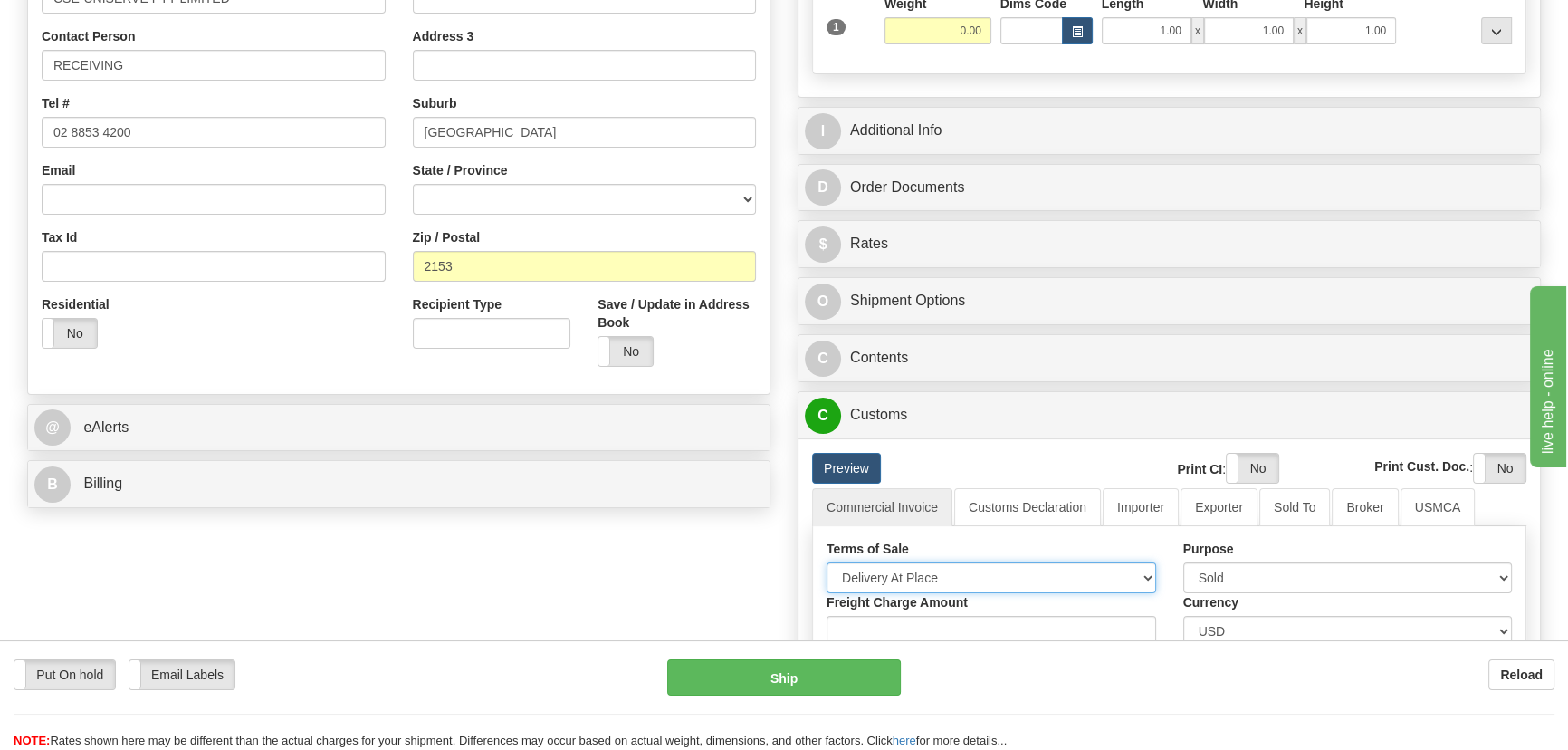
select select "7"
click at [827, 562] on select "Free Carrier Free On Board Ex Works Delivered Duty Unpaid Delivered Duty Paid C…" at bounding box center [991, 577] width 329 height 30
click at [1129, 507] on link "Importer" at bounding box center [1141, 507] width 76 height 38
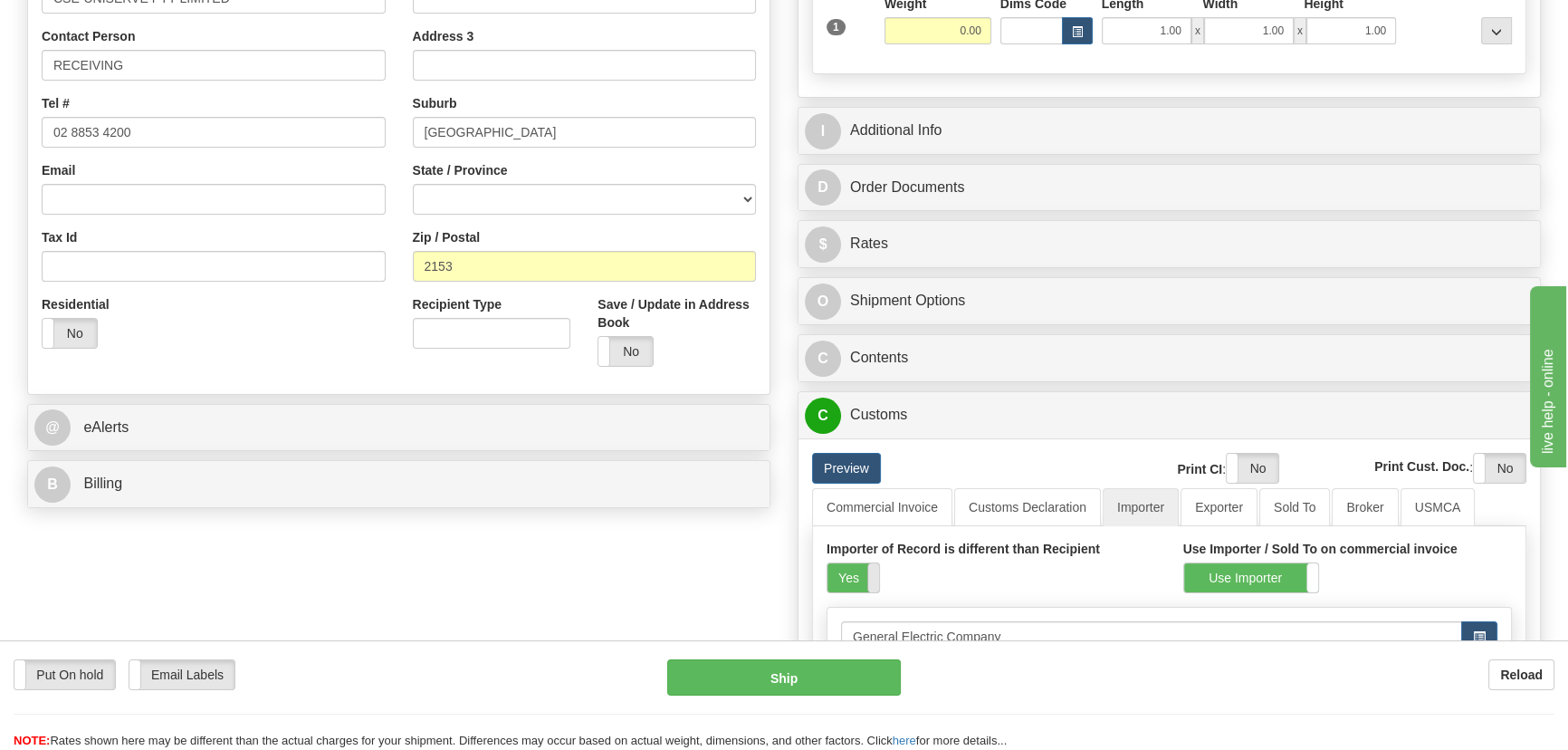
click at [869, 563] on span at bounding box center [879, 577] width 24 height 29
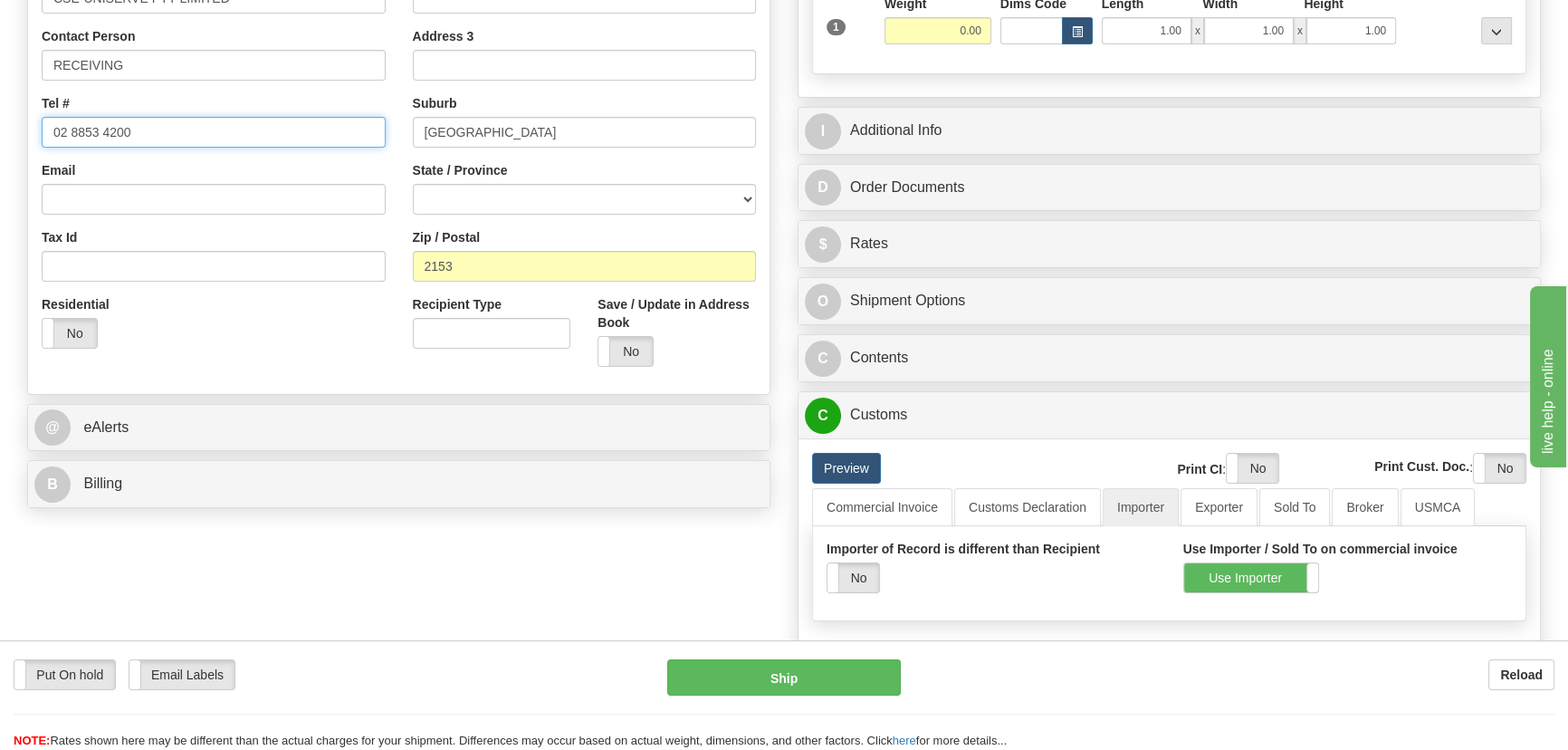
click at [217, 127] on input "02 8853 4200" at bounding box center [214, 132] width 344 height 30
click at [208, 65] on input "RECEIVING" at bounding box center [214, 65] width 344 height 30
paste input "Ms. Amanda Ramadan"
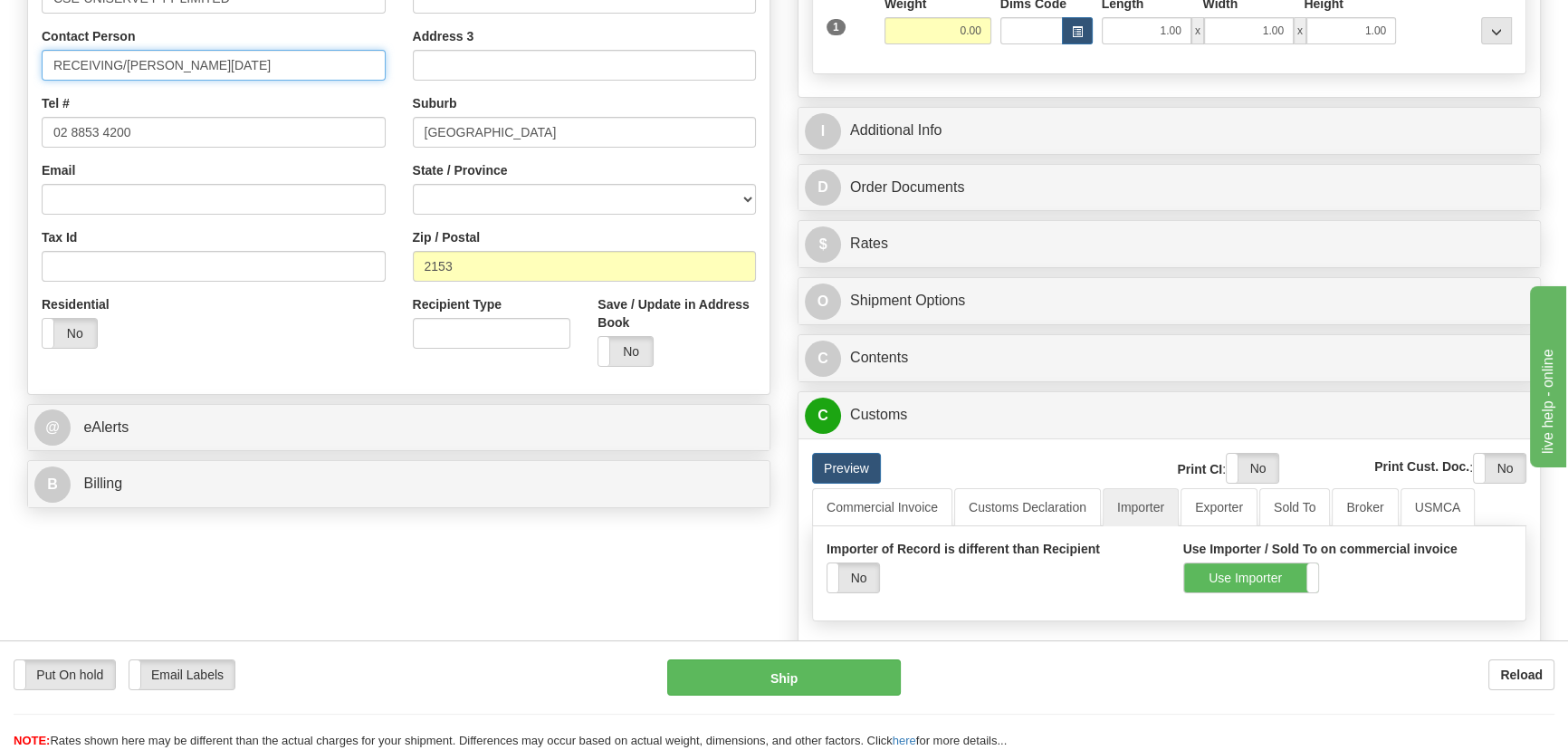
type input "RECEIVING/Ms. Amanda Ramadan"
drag, startPoint x: 236, startPoint y: 130, endPoint x: 0, endPoint y: 91, distance: 239.2
click at [0, 91] on div "Toggle navigation Settings Shipping Preferences Fields Preferences New" at bounding box center [784, 219] width 1568 height 1261
paste input "+61-2-8853-"
type input "+61-2-8853-4200"
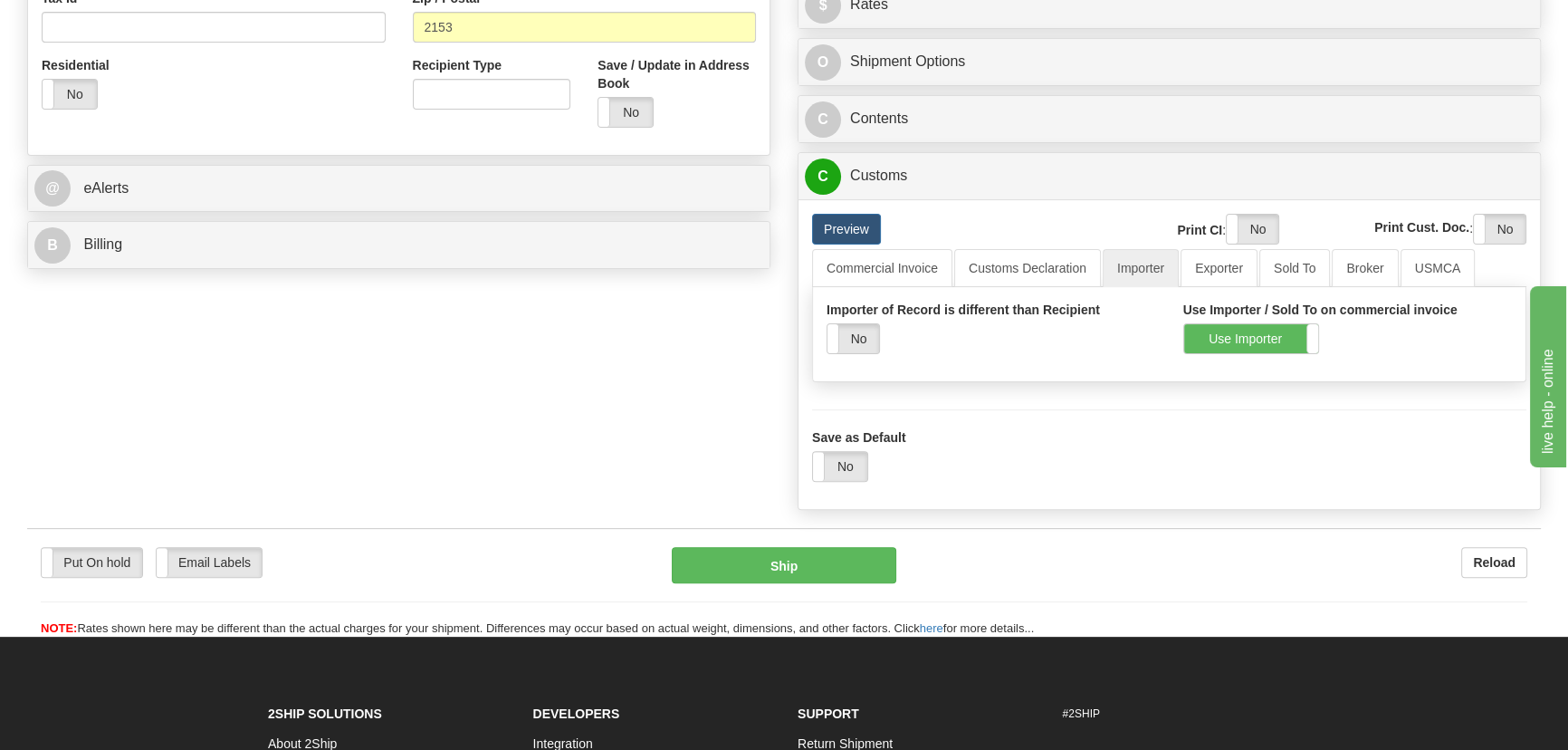
scroll to position [658, 0]
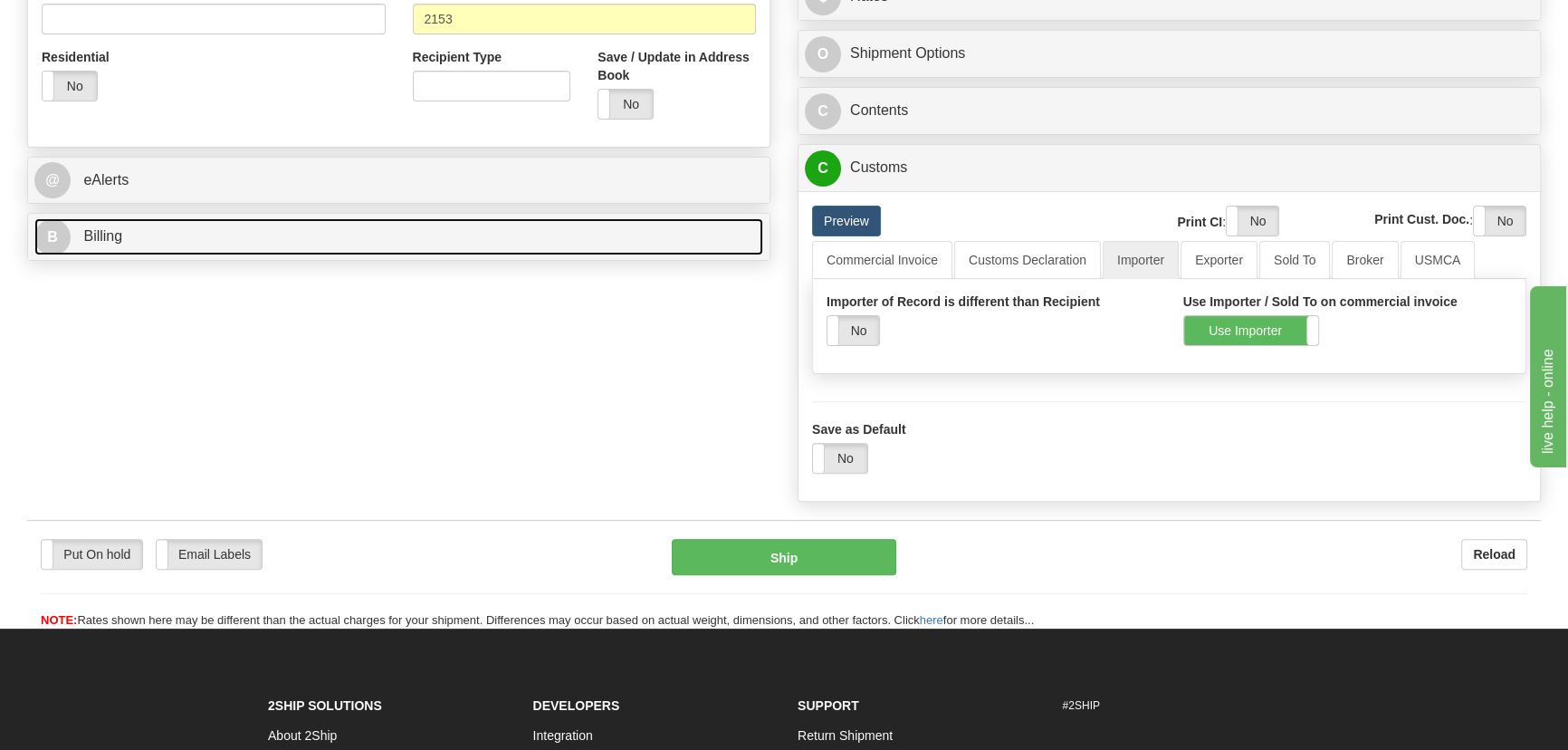
click at [327, 244] on link "B Billing" at bounding box center [399, 236] width 729 height 37
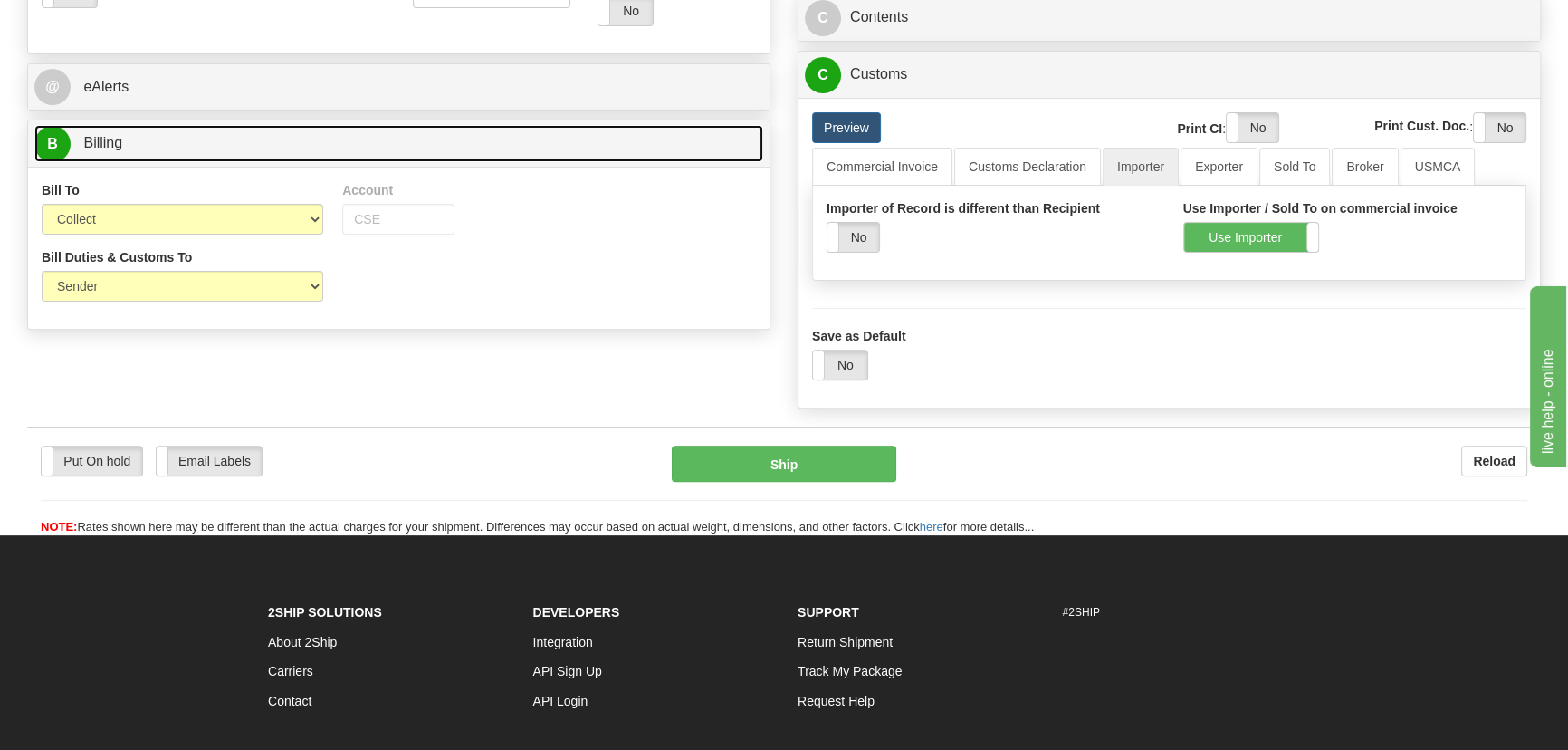
scroll to position [823, 0]
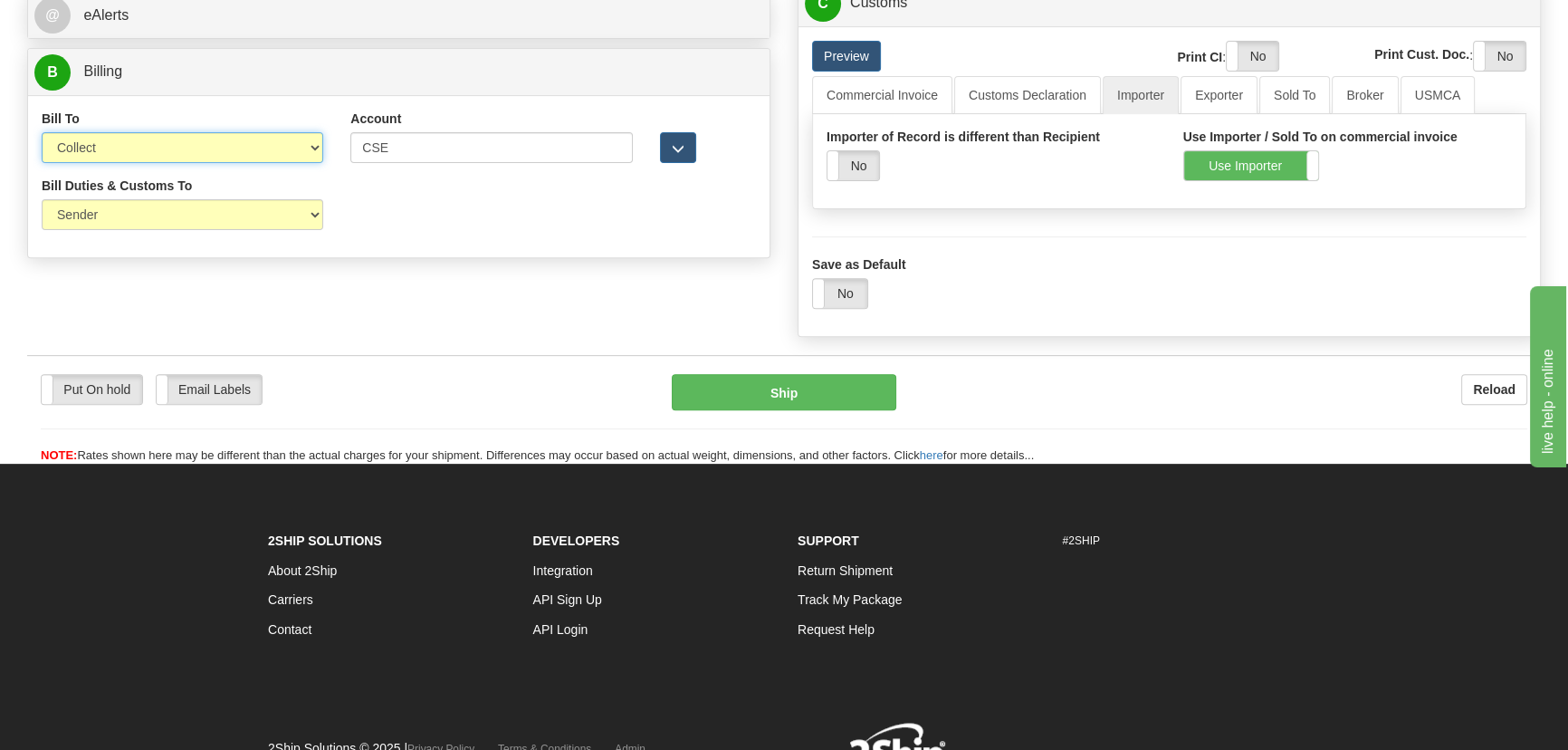
drag, startPoint x: 253, startPoint y: 147, endPoint x: 233, endPoint y: 148, distance: 20.0
click at [252, 147] on select "Sender Recipient Third Party Collect" at bounding box center [182, 147] width 282 height 30
select select "2"
click at [42, 133] on select "Sender Recipient Third Party Collect" at bounding box center [182, 147] width 282 height 30
drag, startPoint x: 178, startPoint y: 208, endPoint x: 174, endPoint y: 216, distance: 8.9
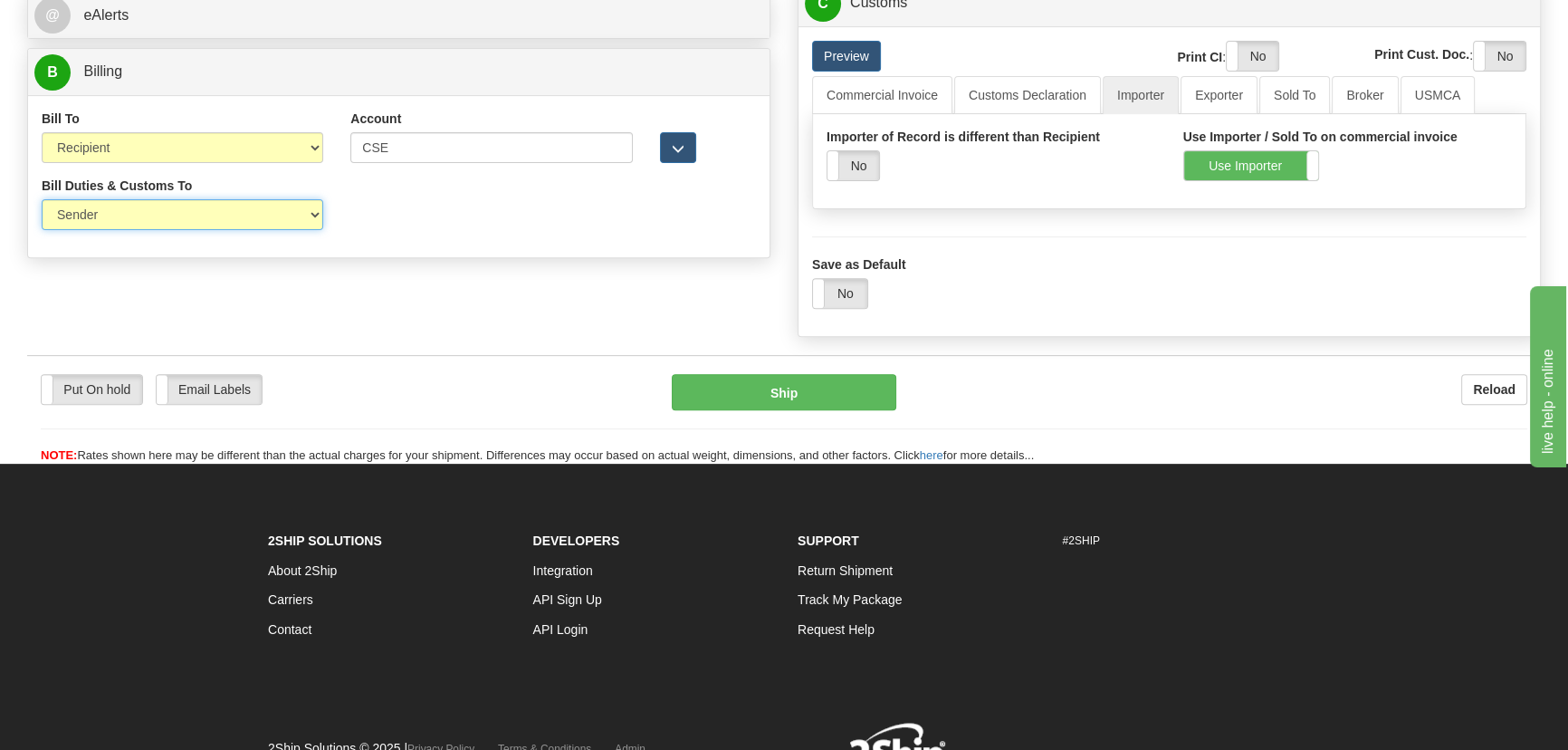
click at [177, 211] on select "Sender Recipient Third Party" at bounding box center [182, 215] width 282 height 30
click at [42, 200] on select "Sender Recipient Third Party" at bounding box center [182, 215] width 282 height 30
paste input "962 612 323"
drag, startPoint x: 453, startPoint y: 145, endPoint x: 149, endPoint y: 127, distance: 304.5
click at [101, 126] on div "Bill To Sender Recipient Third Party Collect Account CSE 3rd Party Account List…" at bounding box center [399, 142] width 741 height 67
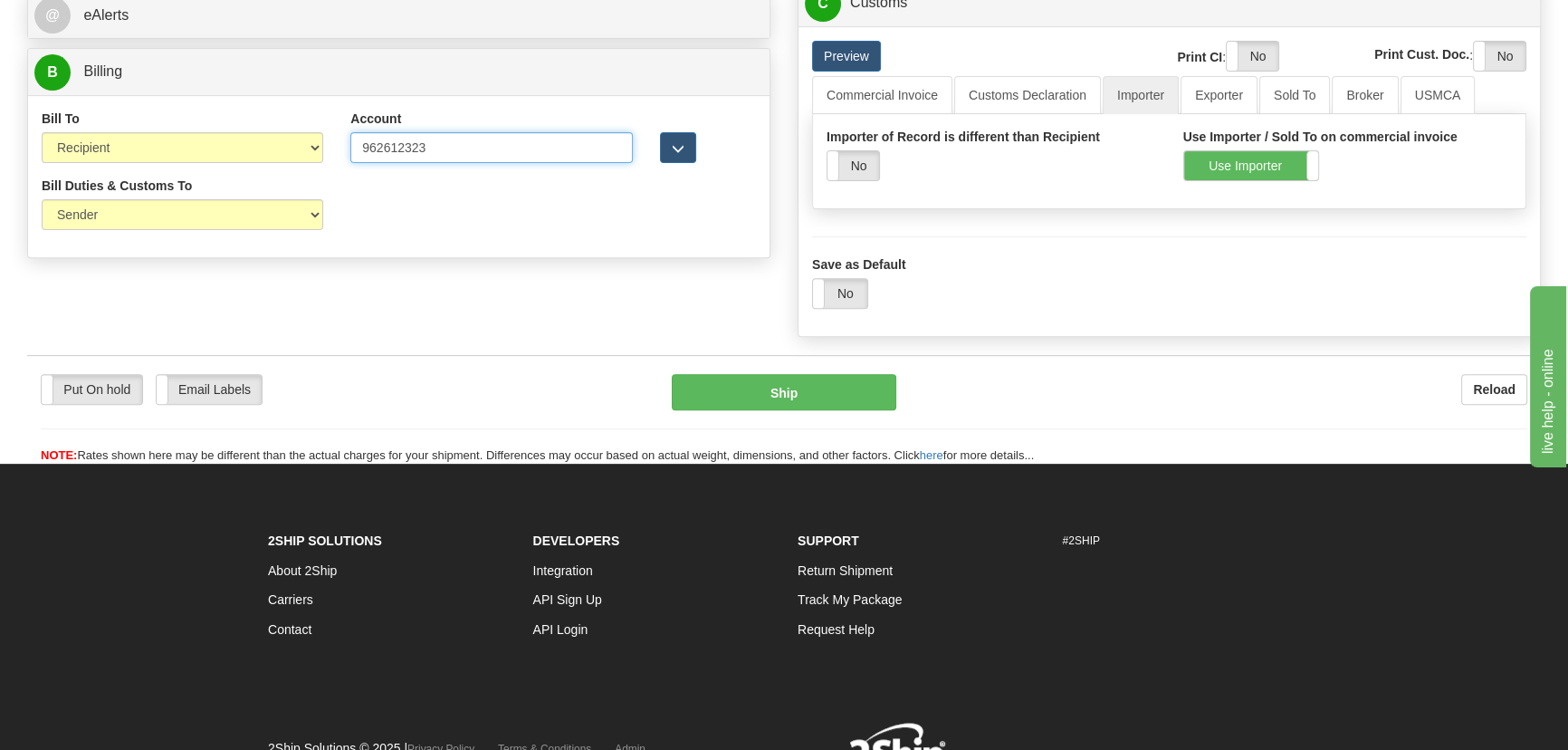
type input "962612323"
drag, startPoint x: 292, startPoint y: 224, endPoint x: 252, endPoint y: 227, distance: 40.1
click at [290, 224] on select "Sender Recipient Third Party" at bounding box center [182, 215] width 282 height 30
select select "2"
click at [42, 200] on select "Sender Recipient Third Party" at bounding box center [182, 215] width 282 height 30
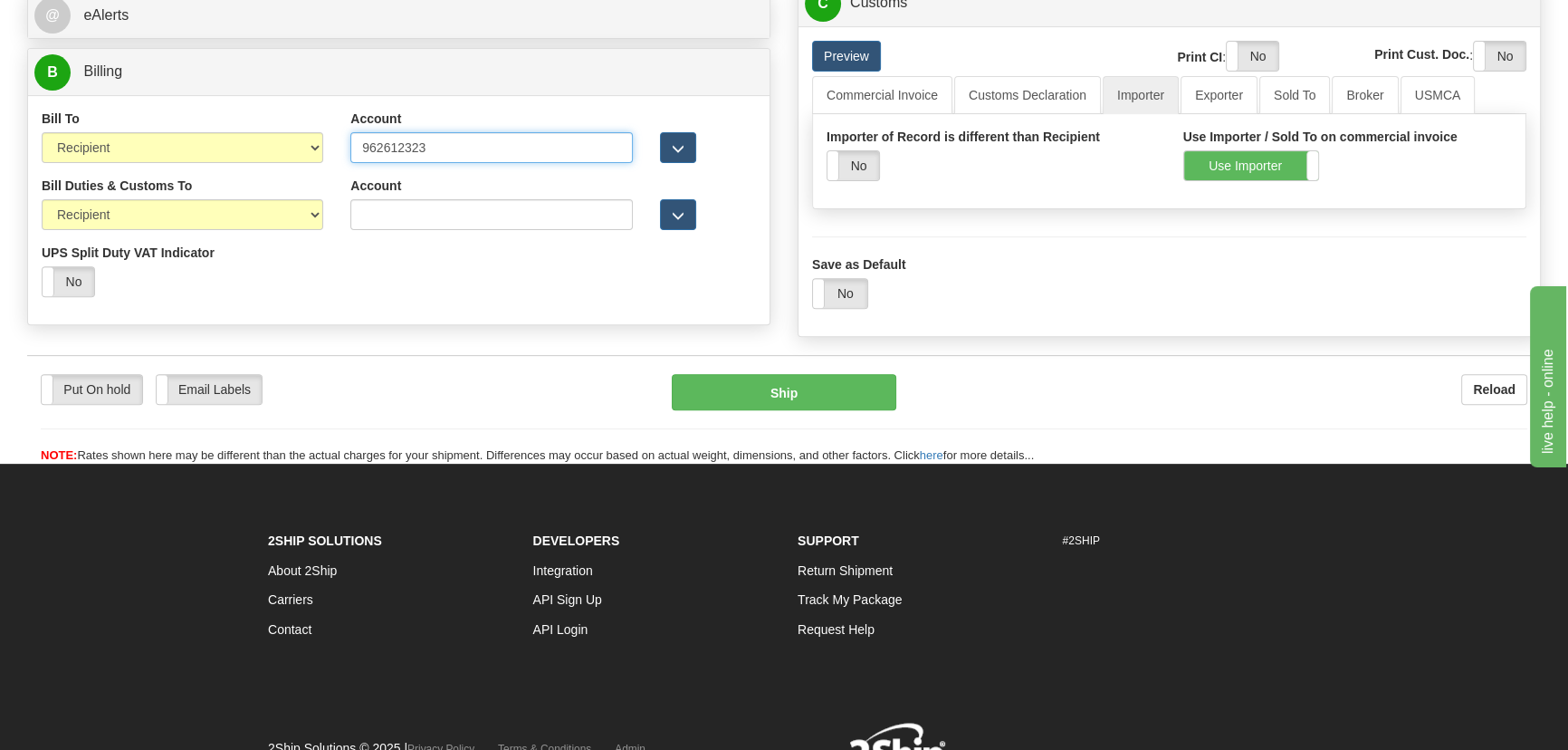
drag, startPoint x: 507, startPoint y: 150, endPoint x: 283, endPoint y: 151, distance: 224.0
click at [283, 151] on div "Bill To Sender Recipient Third Party Collect Account 962612323 3rd Party Accoun…" at bounding box center [399, 142] width 741 height 67
click at [459, 220] on input "Account" at bounding box center [491, 215] width 282 height 30
paste input "962612323"
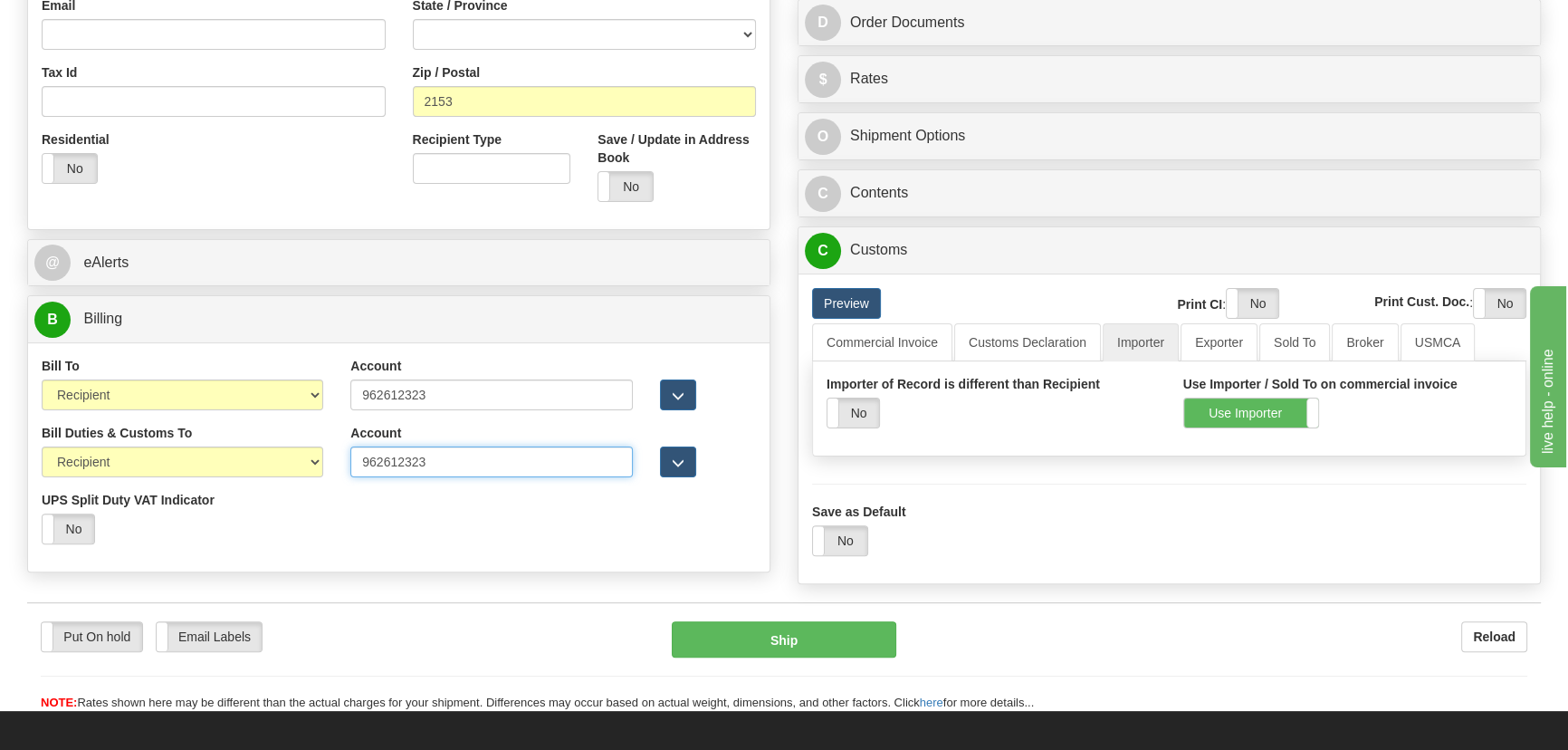
scroll to position [246, 0]
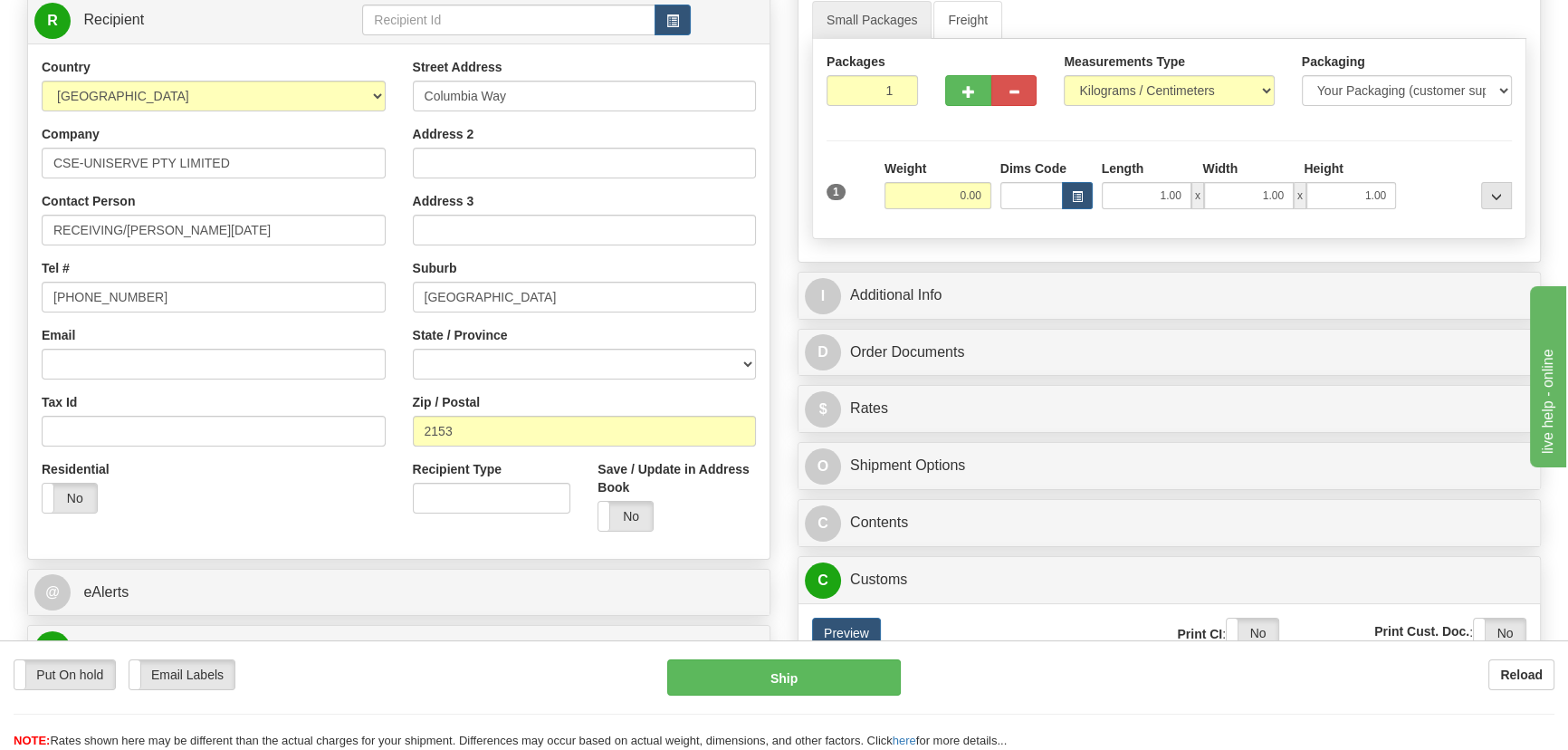
type input "962612323"
drag, startPoint x: 938, startPoint y: 195, endPoint x: 1032, endPoint y: 221, distance: 97.5
click at [1024, 221] on div "1 Weight 0.00 Dims Code 1.00" at bounding box center [1168, 192] width 694 height 65
type input "13.00"
click at [1204, 78] on select "Pounds / Inches Kilograms / Centimeters" at bounding box center [1168, 90] width 210 height 30
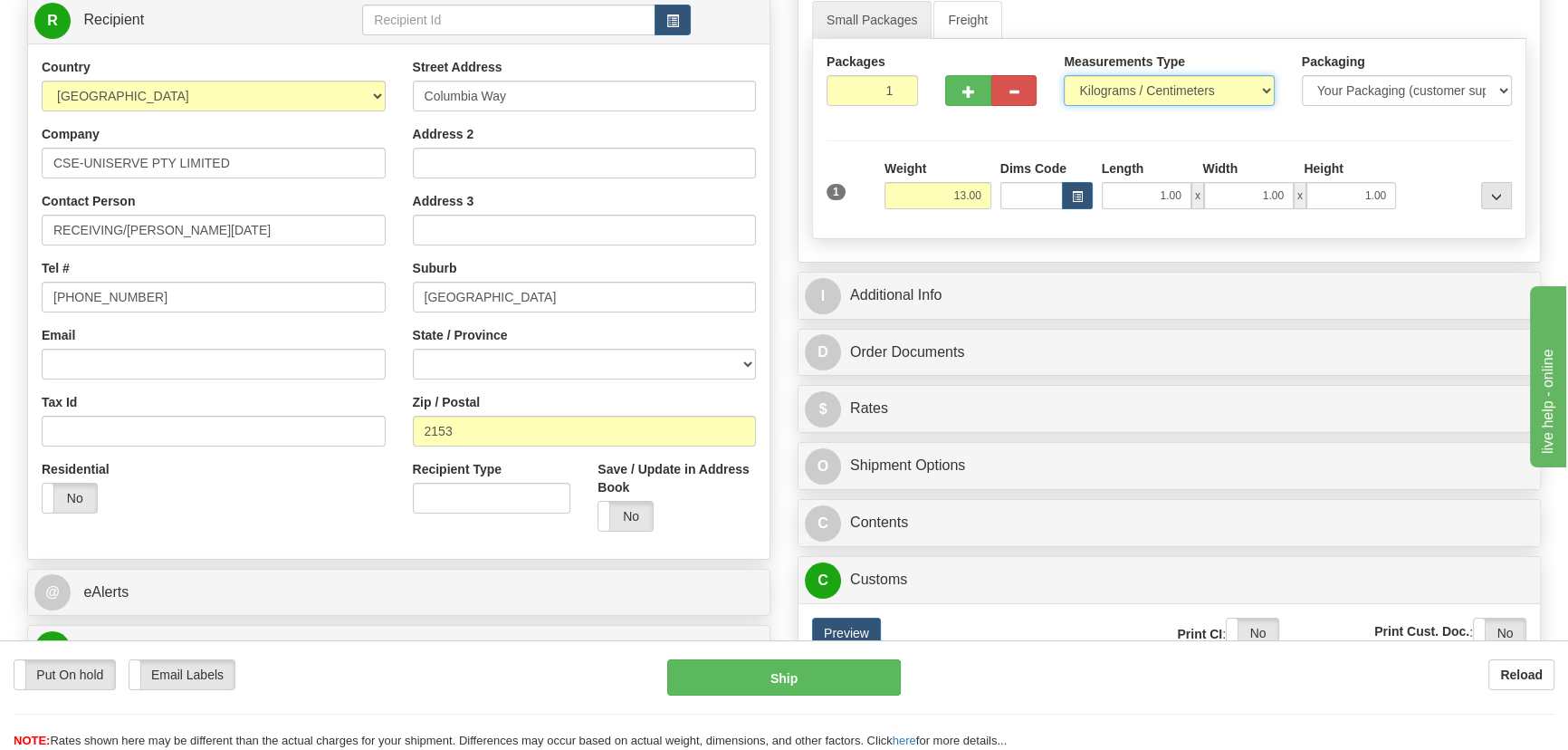
select select "0"
click at [1064, 75] on select "Pounds / Inches Kilograms / Centimeters" at bounding box center [1168, 90] width 210 height 30
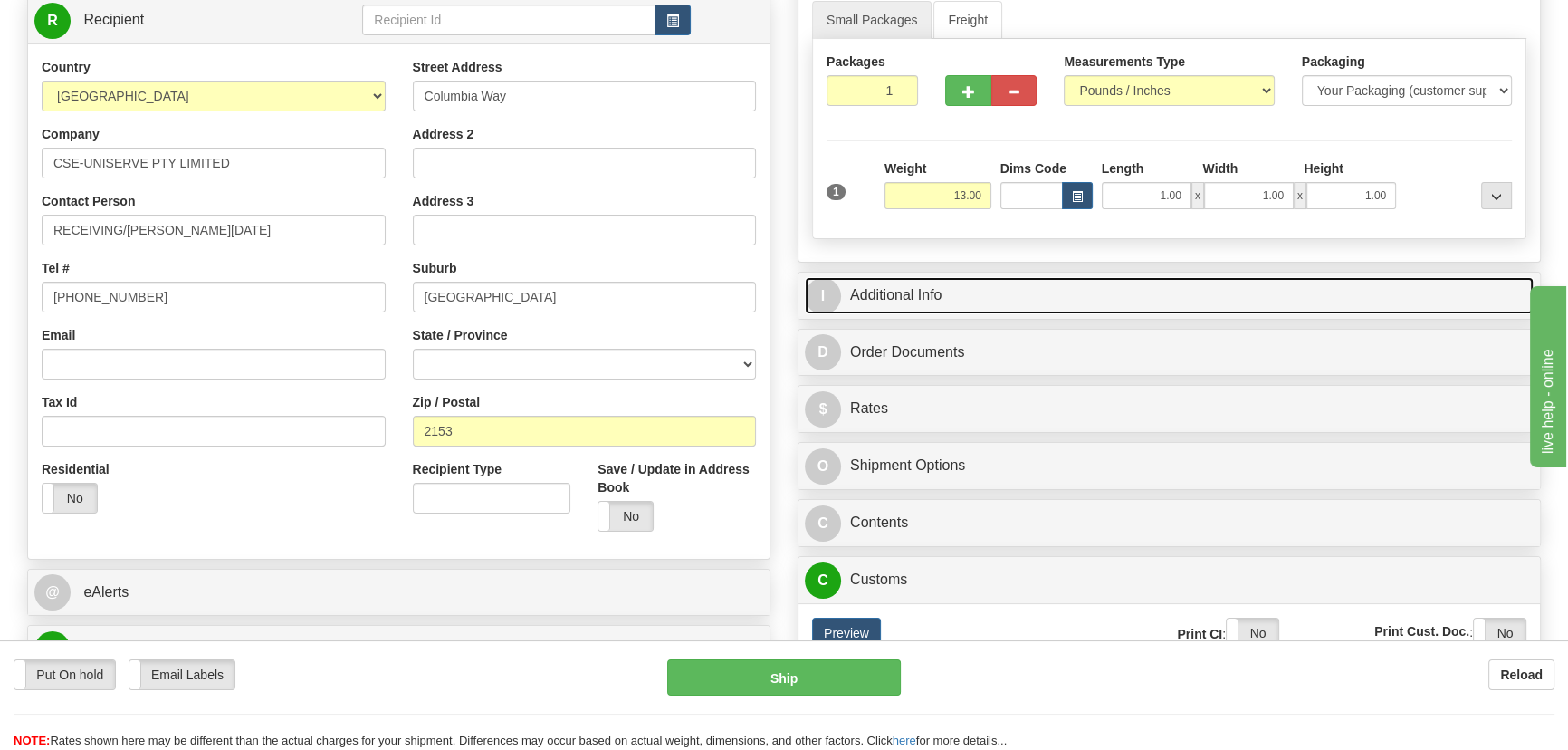
click at [1326, 291] on link "I Additional Info" at bounding box center [1169, 295] width 729 height 37
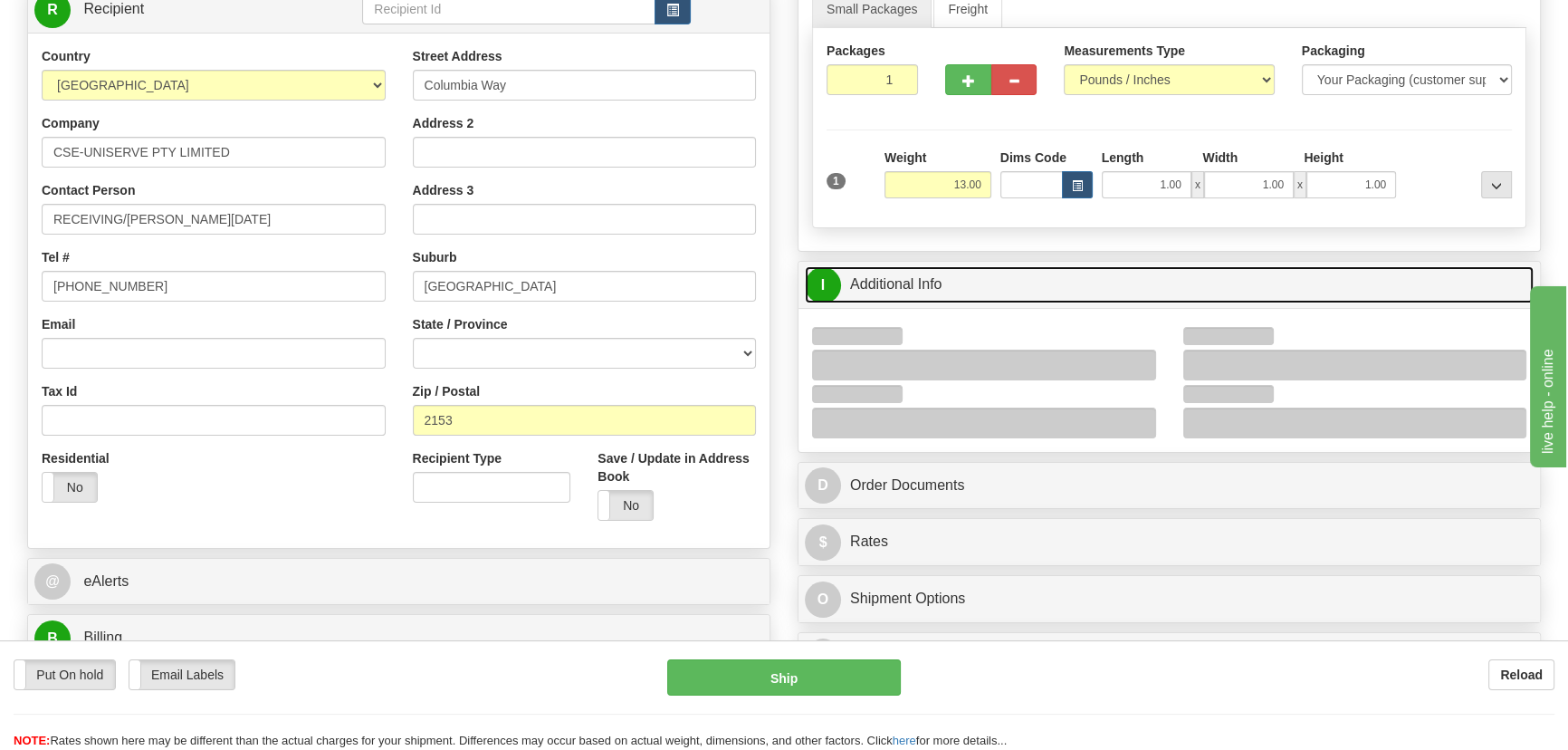
scroll to position [411, 0]
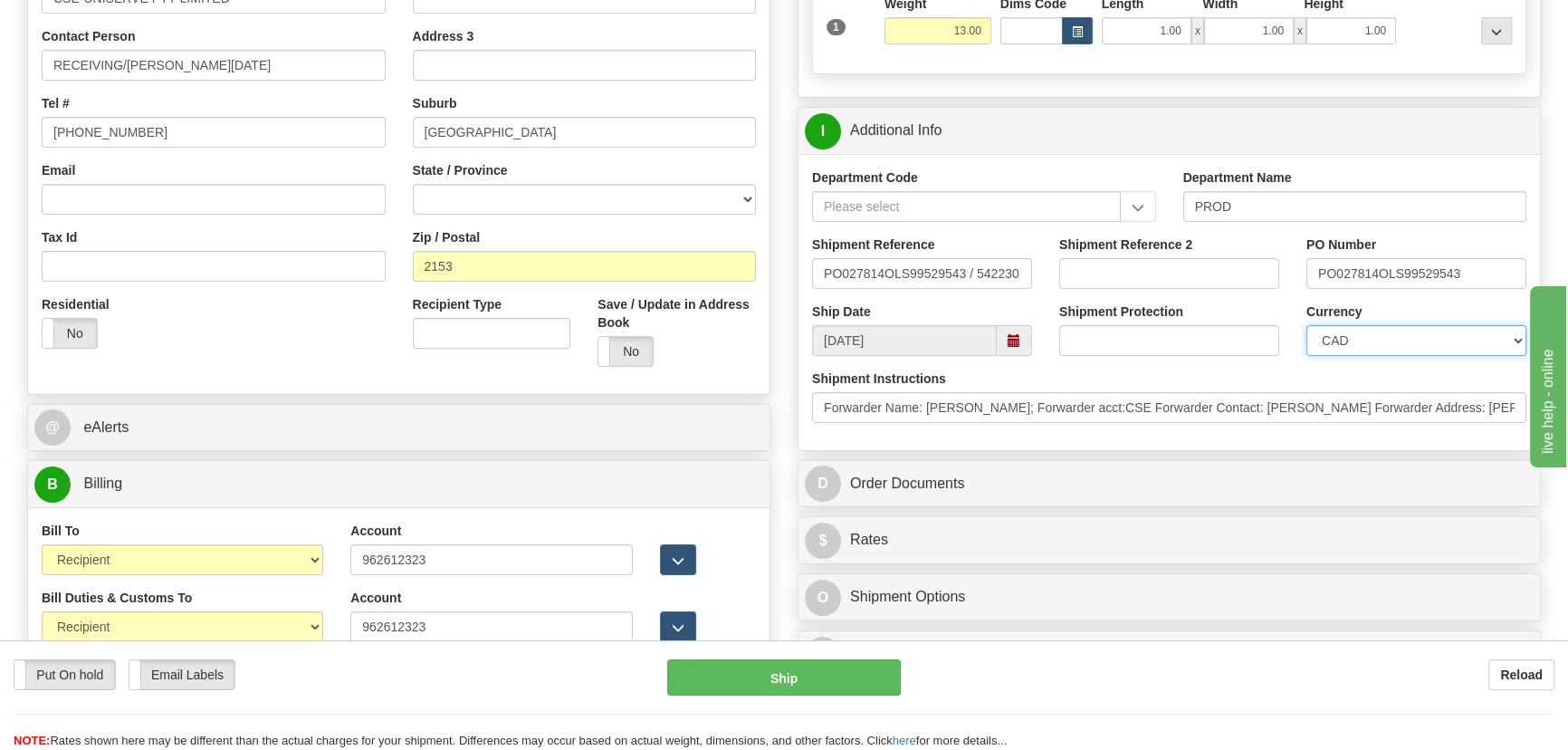
click at [1387, 353] on select "CAD USD EUR ZAR RON ANG ARN AUD AUS AWG BBD BFR BGN BHD BMD BND BRC BRL CHP CKZ…" at bounding box center [1416, 340] width 220 height 30
select select "1"
click at [1306, 325] on select "CAD USD EUR ZAR RON ANG ARN AUD AUS AWG BBD BFR BGN BHD BMD BND BRC BRL CHP CKZ…" at bounding box center [1416, 340] width 220 height 30
click at [1168, 272] on input "Shipment Reference 2" at bounding box center [1169, 273] width 220 height 30
drag, startPoint x: 1168, startPoint y: 272, endPoint x: 1014, endPoint y: 270, distance: 154.0
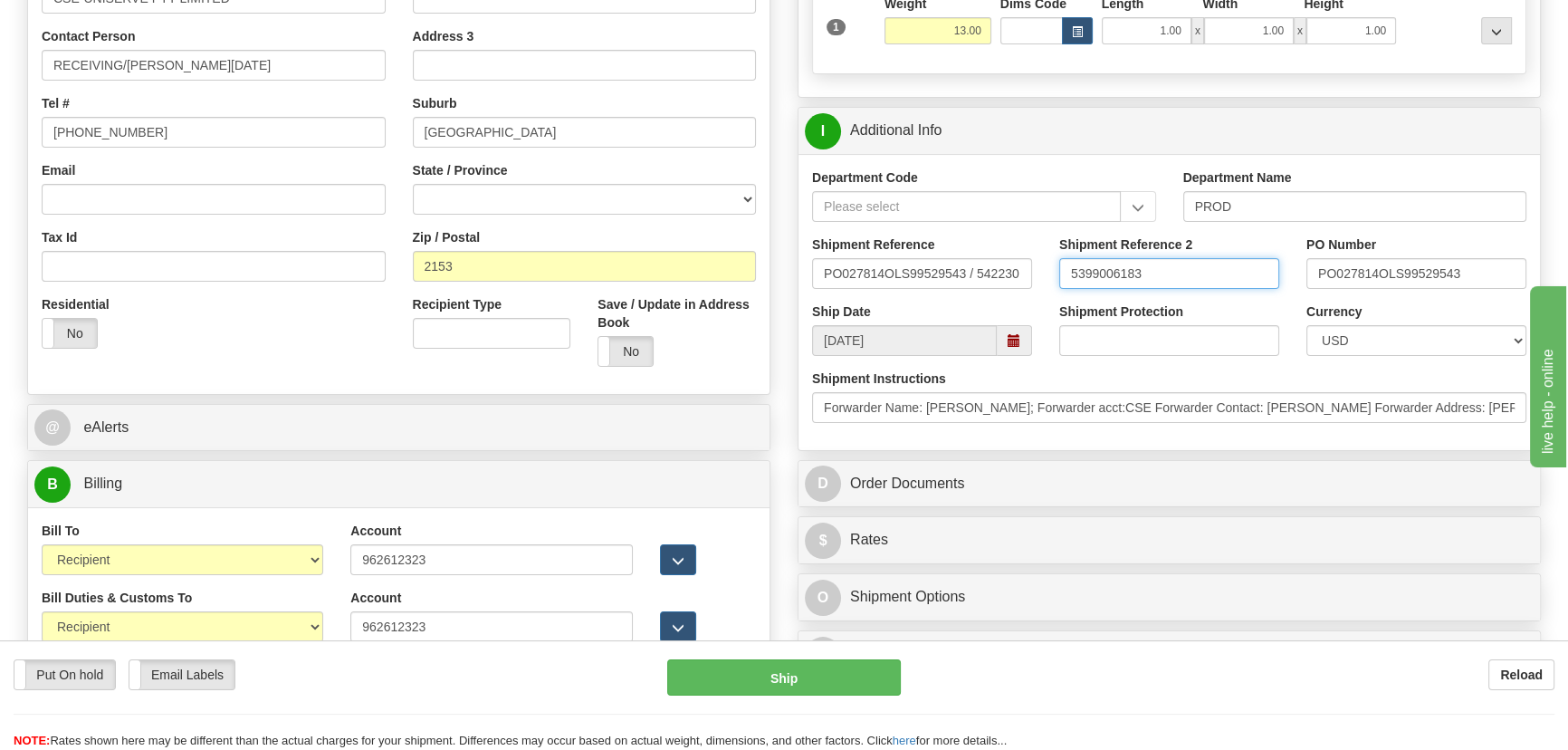
click at [1013, 260] on div "Shipment Reference PO027814OLS99529543 / 542230 Shipment Reference 2 5399006183…" at bounding box center [1168, 269] width 741 height 67
type input "5399006183"
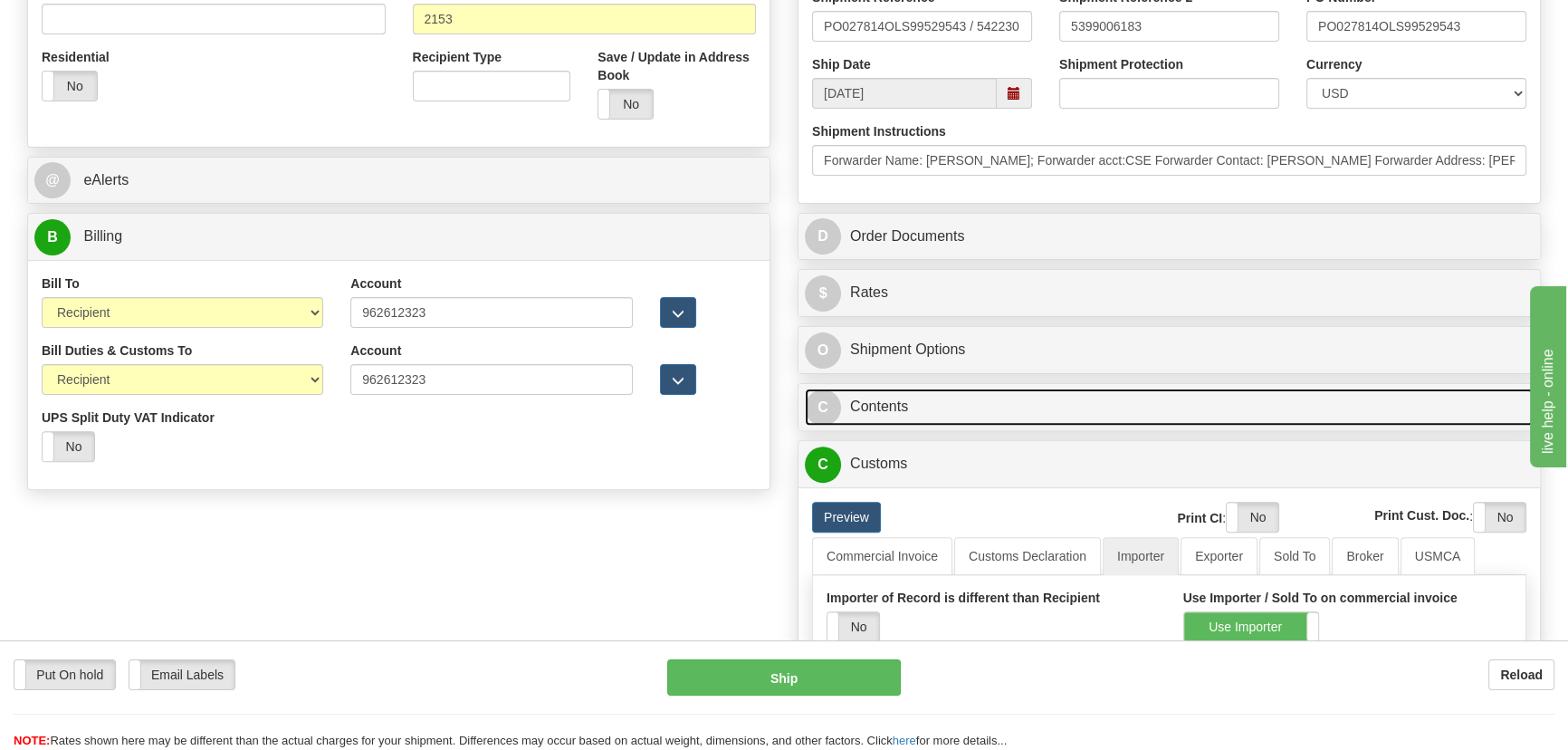
click at [1136, 390] on link "C Contents" at bounding box center [1169, 406] width 729 height 37
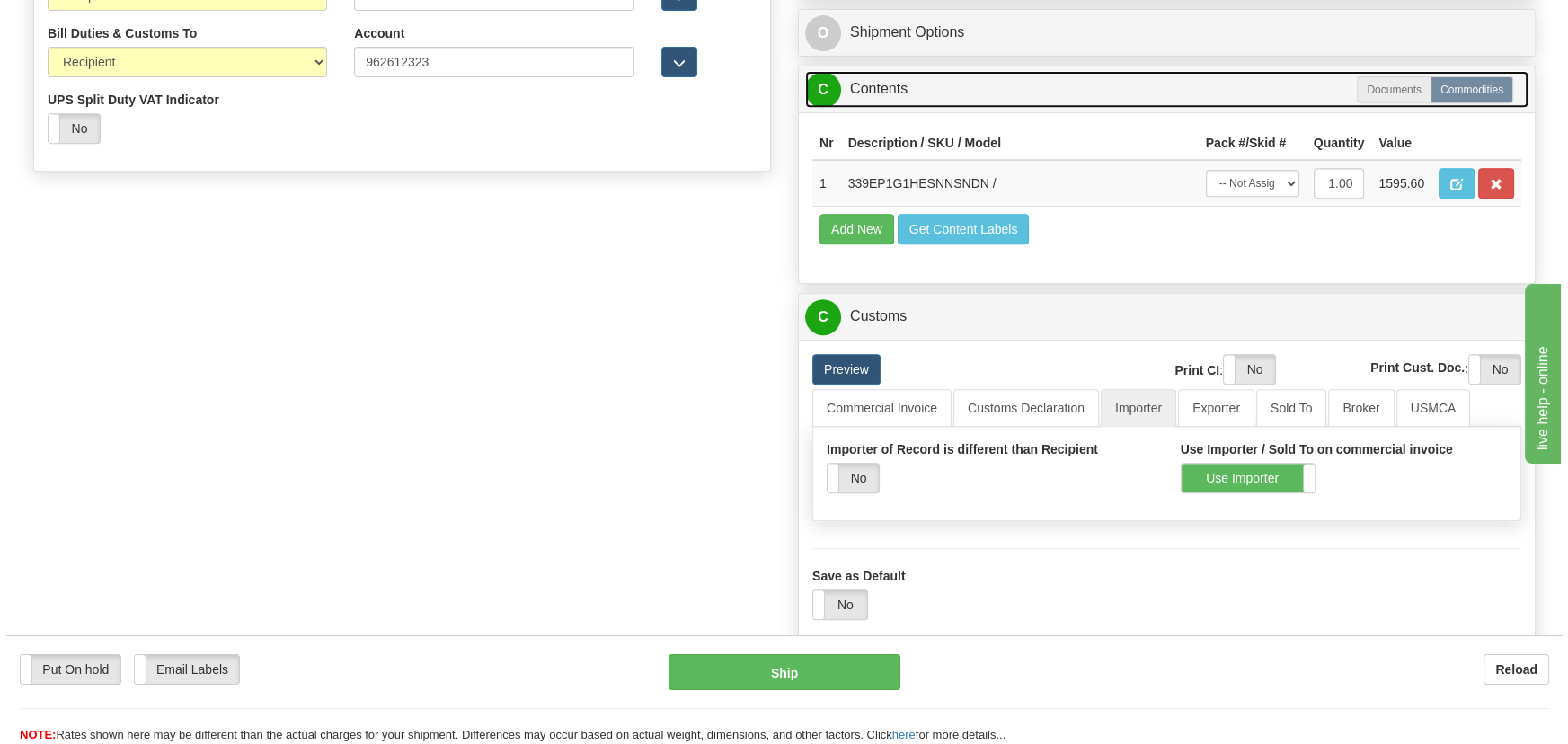
scroll to position [979, 0]
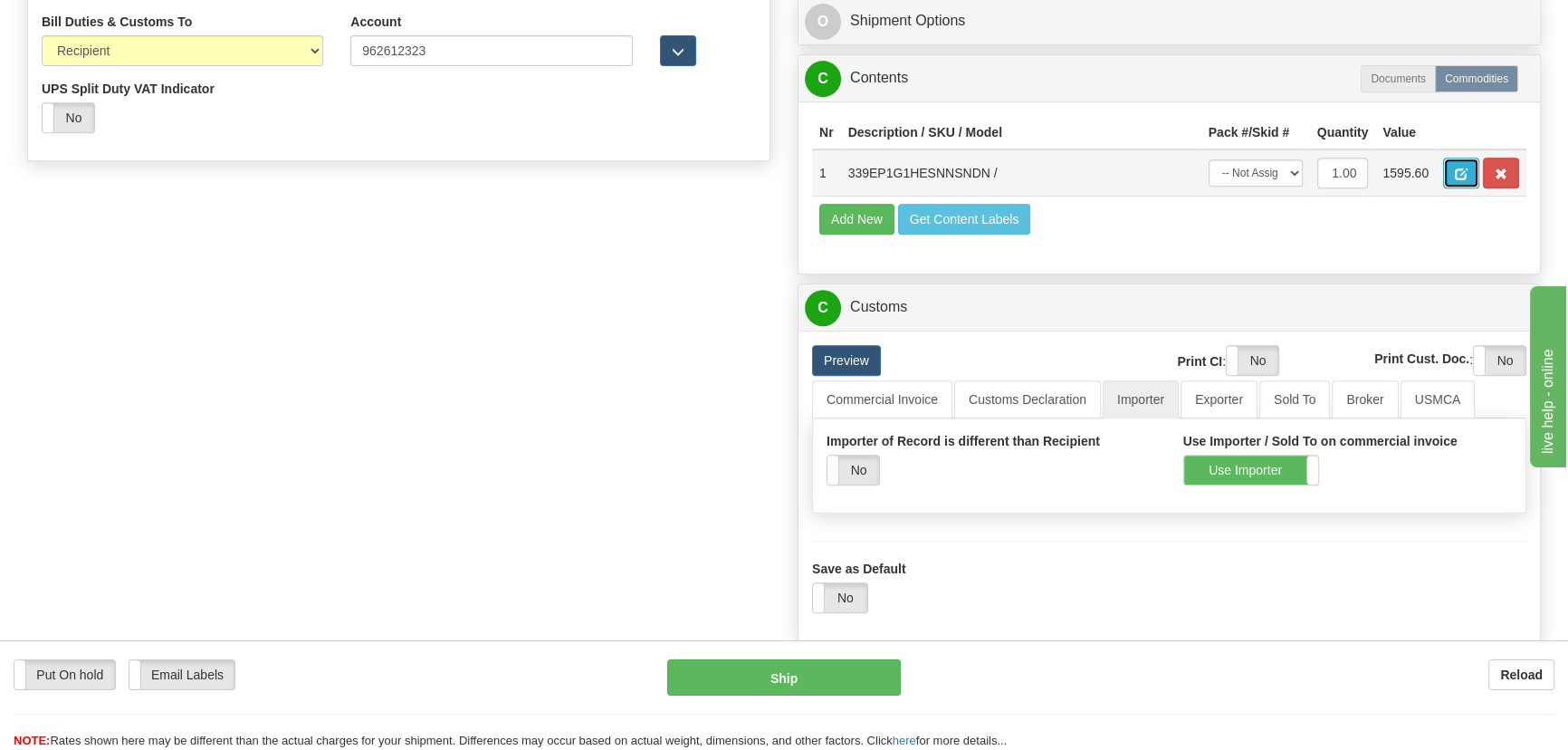
click at [1452, 168] on button "button" at bounding box center [1461, 173] width 36 height 30
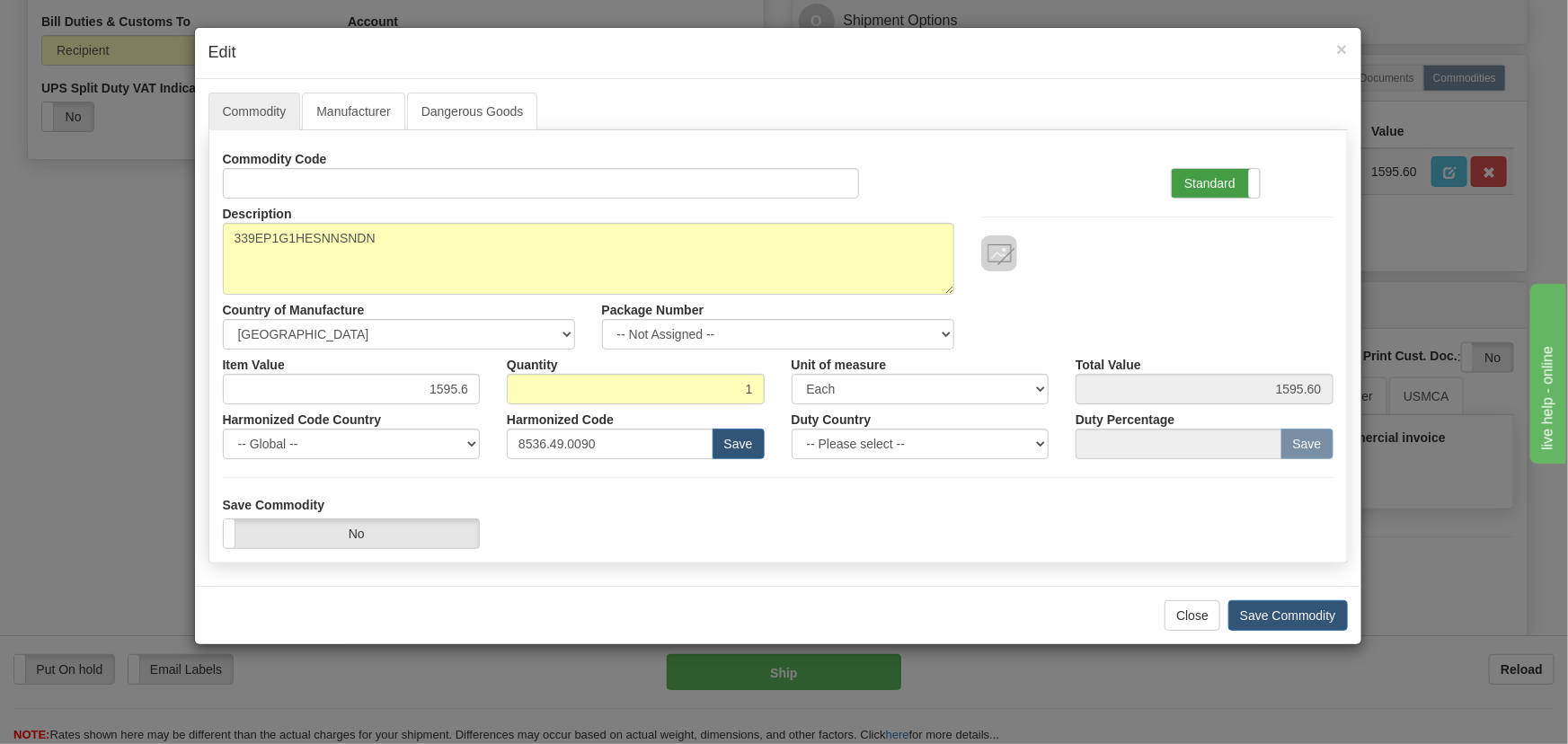
click at [1225, 171] on label "Standard" at bounding box center [1216, 183] width 88 height 29
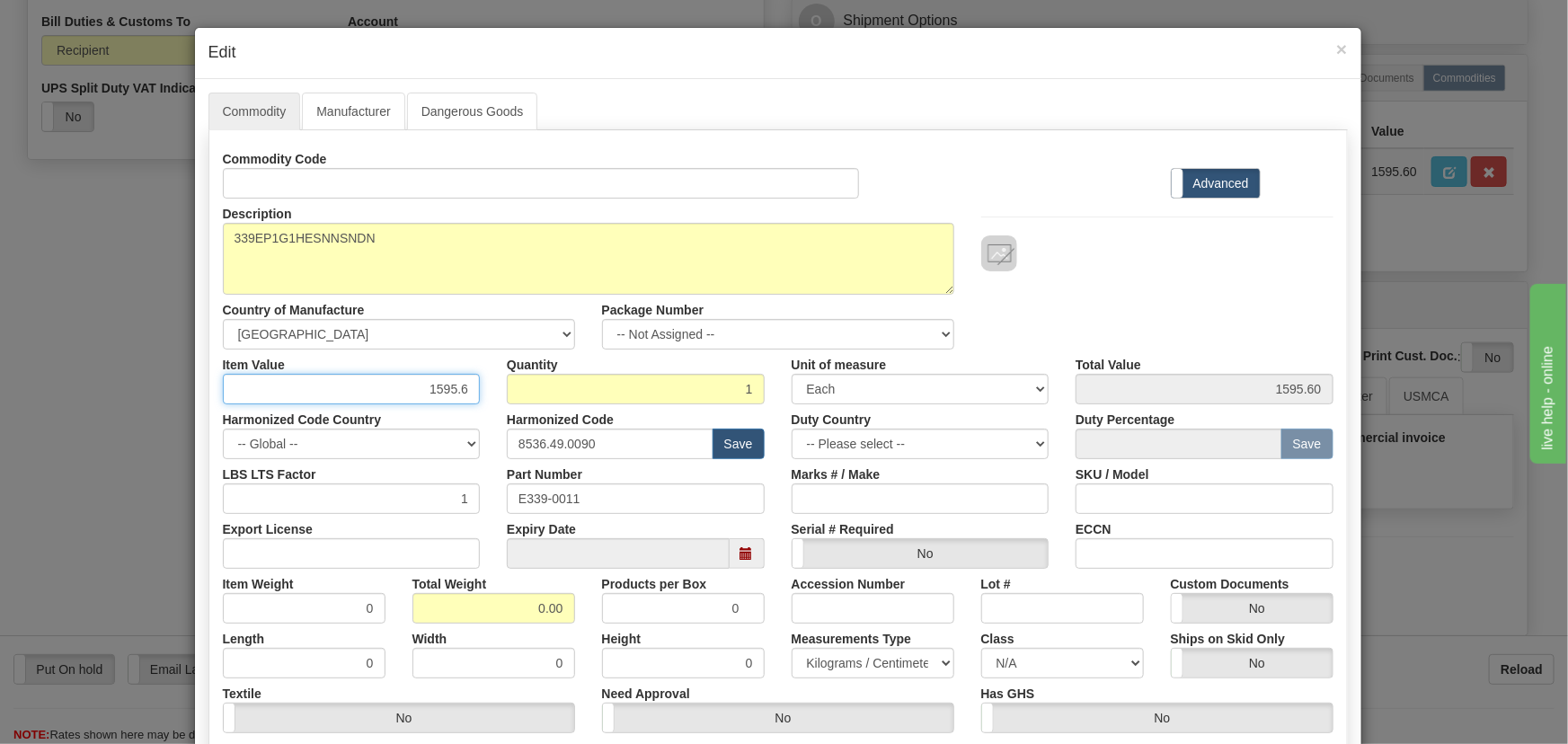
drag, startPoint x: 416, startPoint y: 390, endPoint x: 479, endPoint y: 398, distance: 63.5
click at [479, 398] on div "Item Value 1595.6" at bounding box center [351, 377] width 285 height 55
paste input ",755.1"
type input "1755.16"
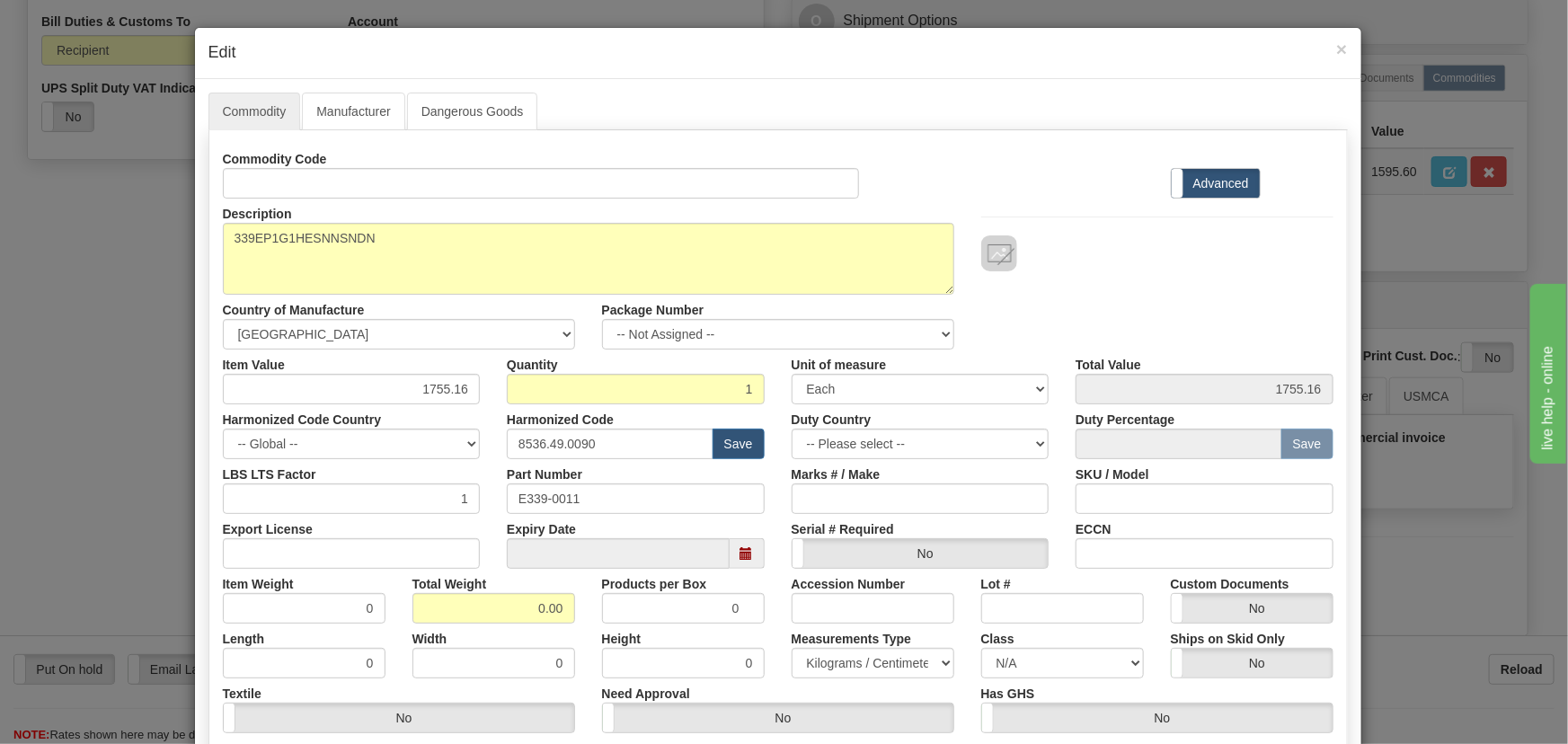
click at [1172, 311] on div "Description 339EP1G1HESNNSNDN Country of Manufacture -- Unknown -- AFGHANISTAN …" at bounding box center [777, 274] width 1137 height 151
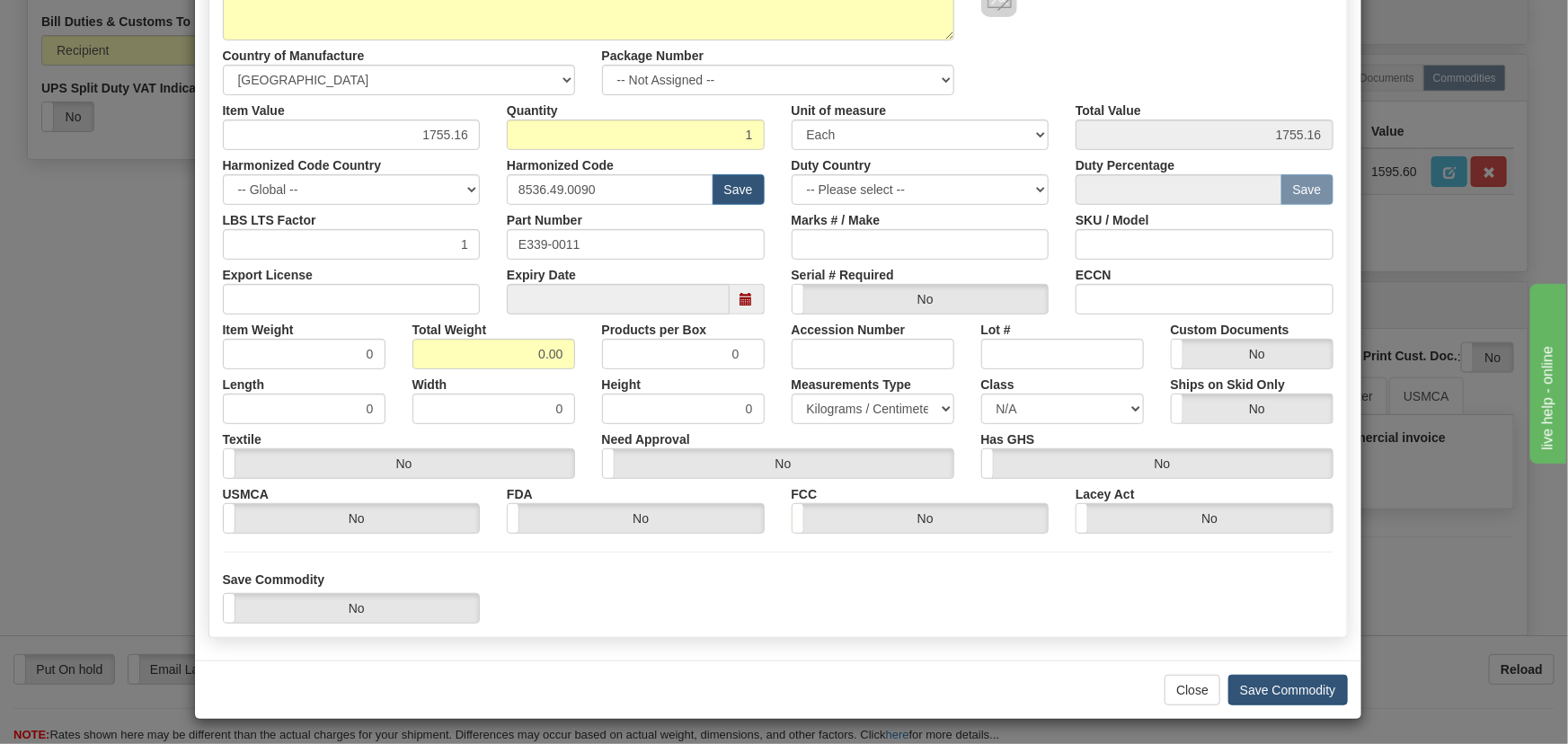
scroll to position [255, 0]
click at [1303, 678] on button "Save Commodity" at bounding box center [1288, 688] width 120 height 30
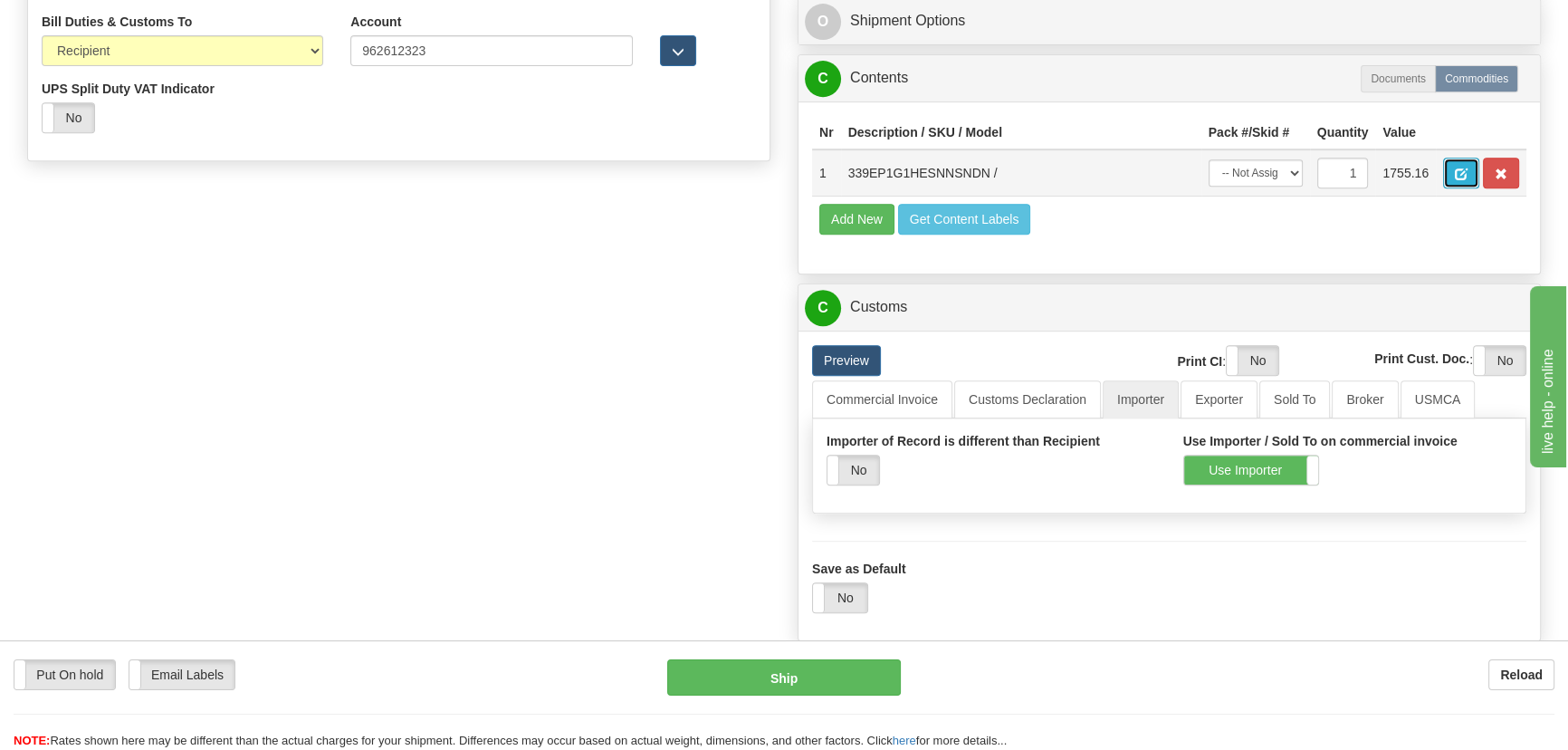
click at [1464, 168] on span "button" at bounding box center [1461, 174] width 12 height 11
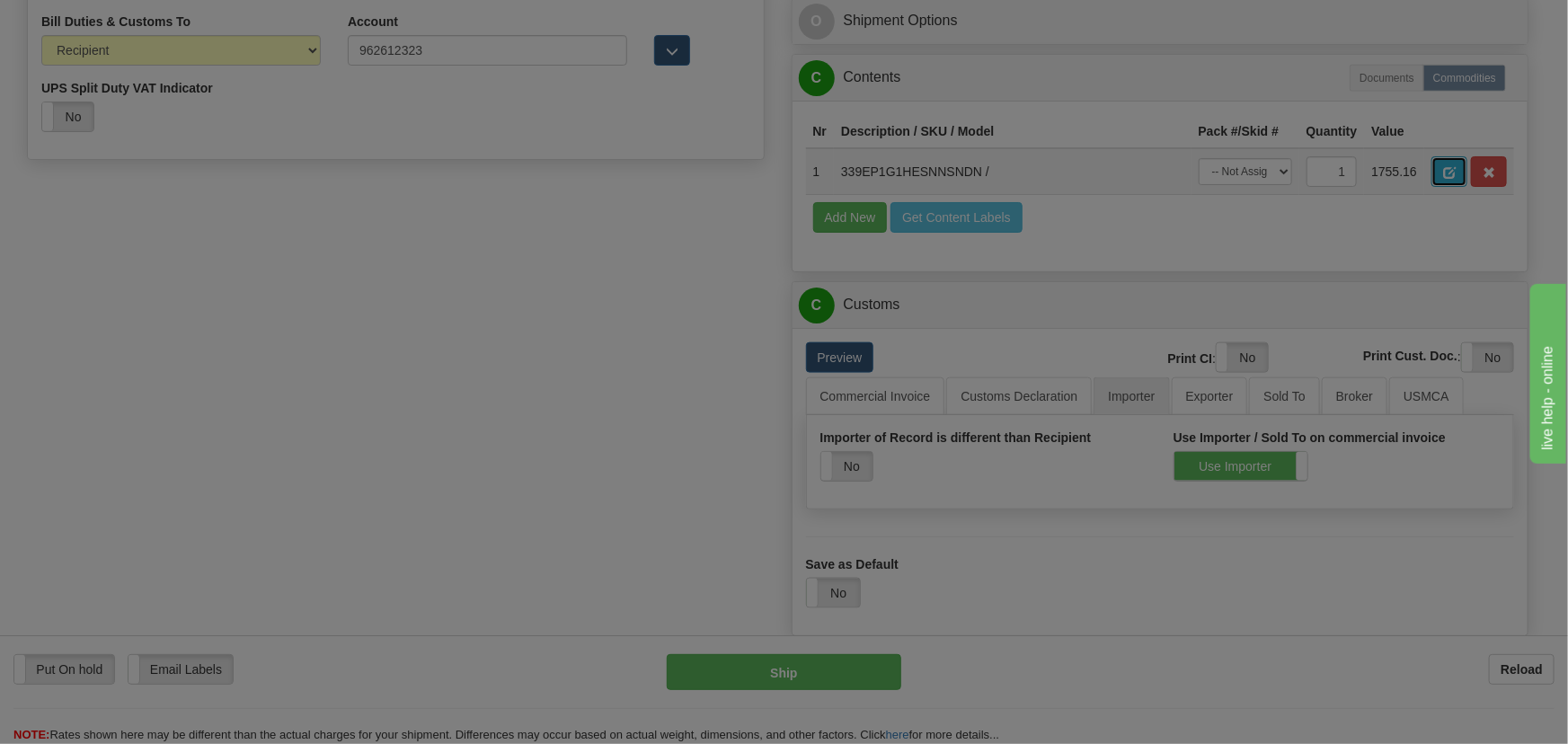
scroll to position [0, 0]
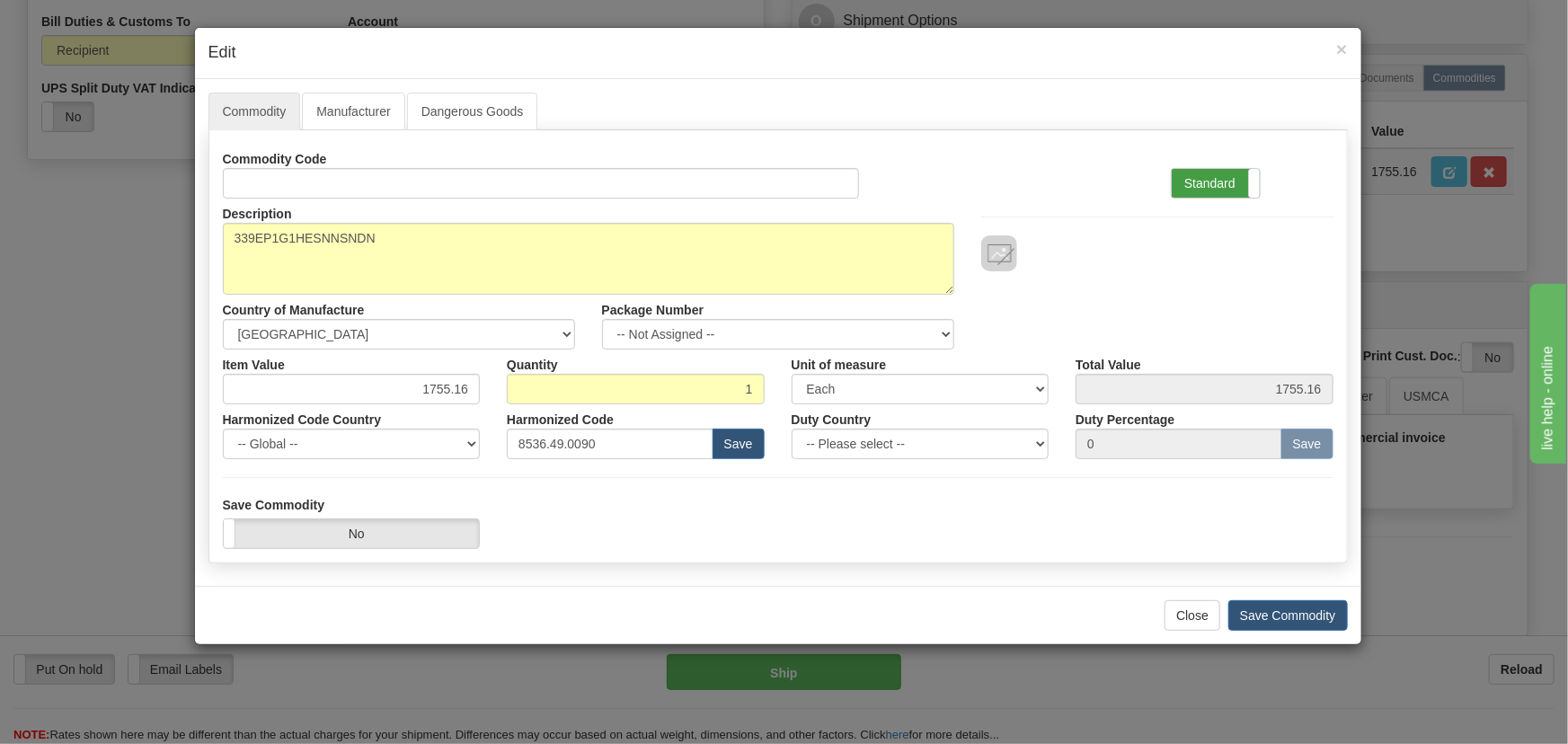
click at [1217, 184] on label "Standard" at bounding box center [1216, 183] width 88 height 29
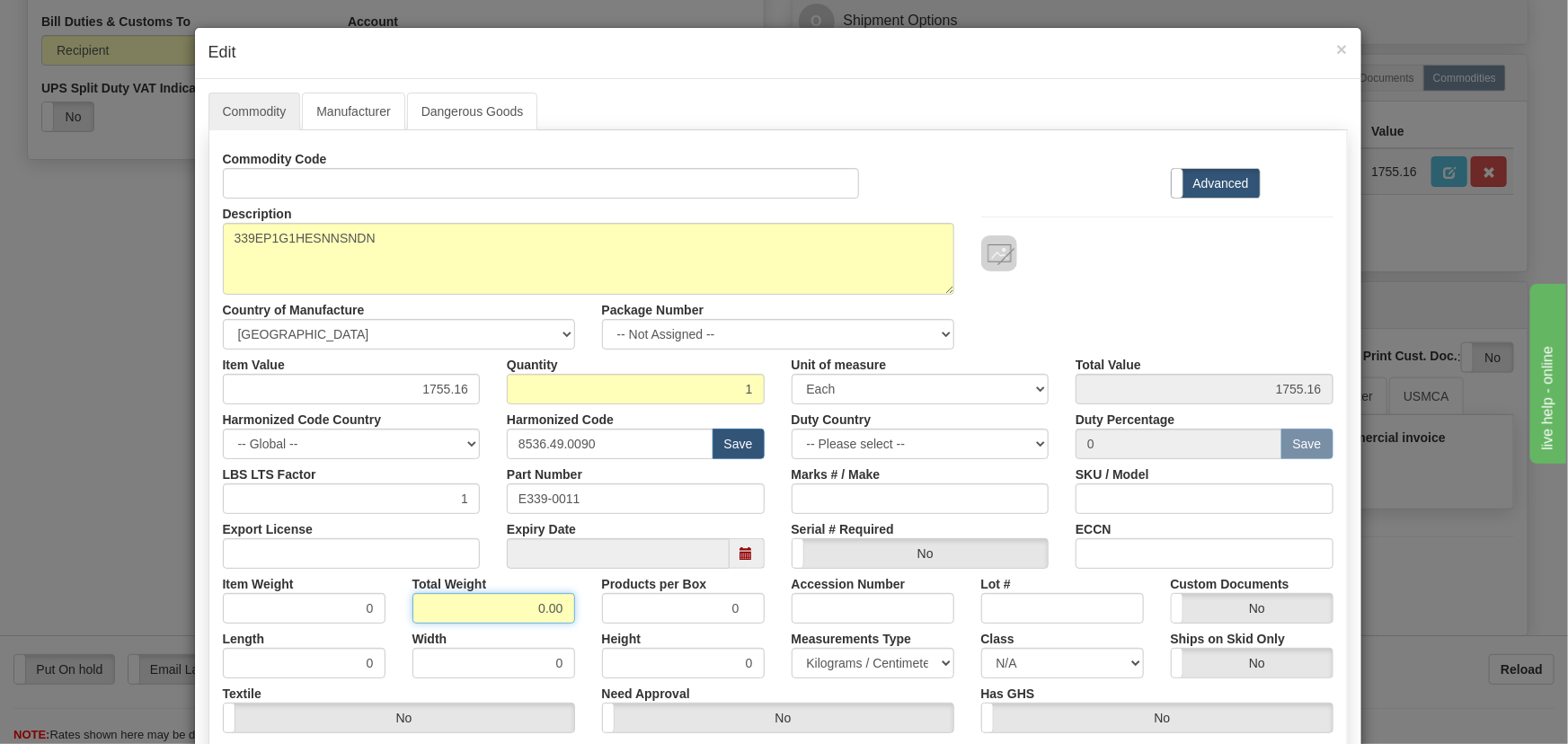
drag, startPoint x: 514, startPoint y: 609, endPoint x: 586, endPoint y: 618, distance: 72.6
click at [589, 612] on div "Item Weight 0 Total Weight 0.00 Products per Box 0 Accession Number Lot # Custo…" at bounding box center [777, 596] width 1137 height 55
type input "1"
type input "1.0000"
click at [589, 618] on div "Products per Box 0" at bounding box center [683, 596] width 189 height 55
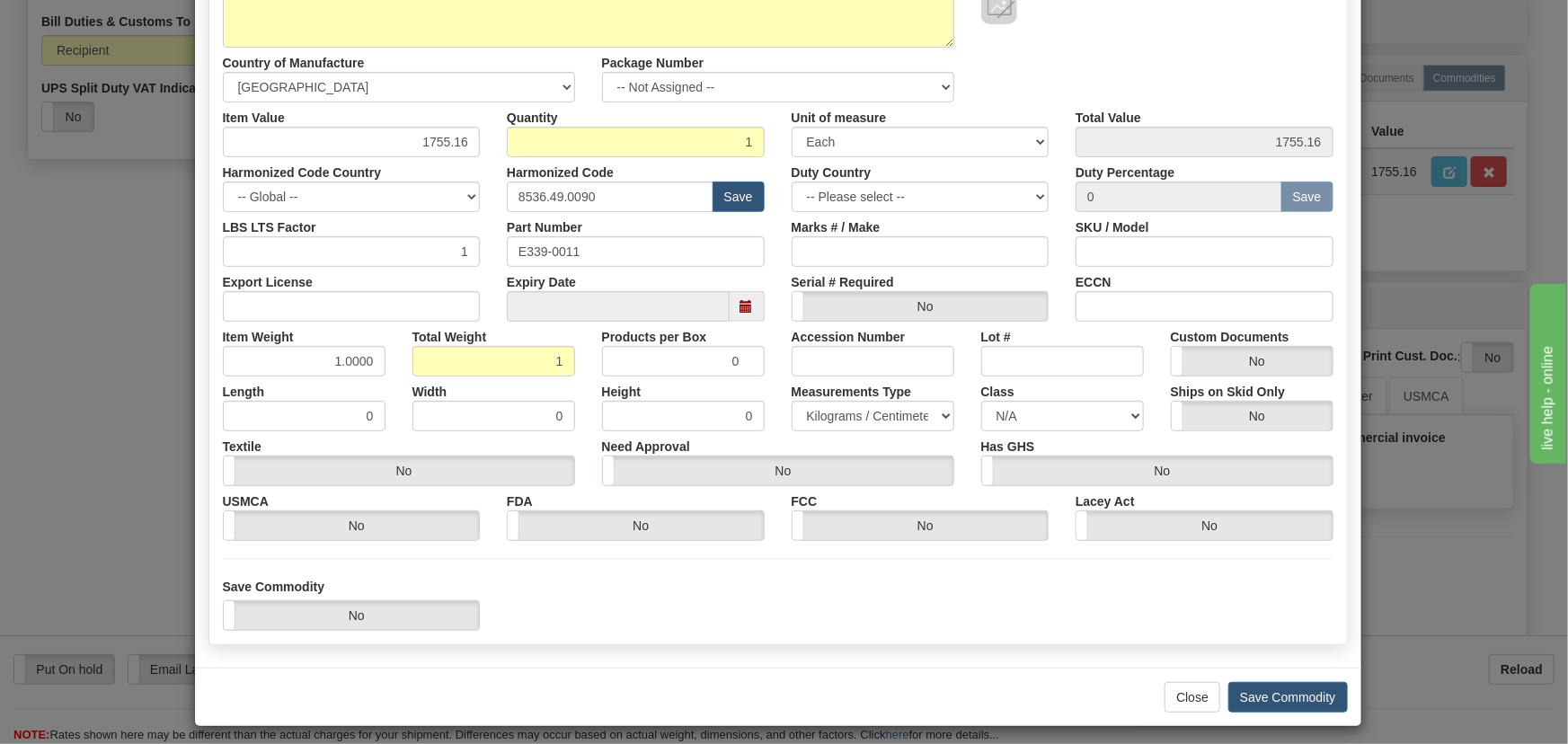
scroll to position [255, 0]
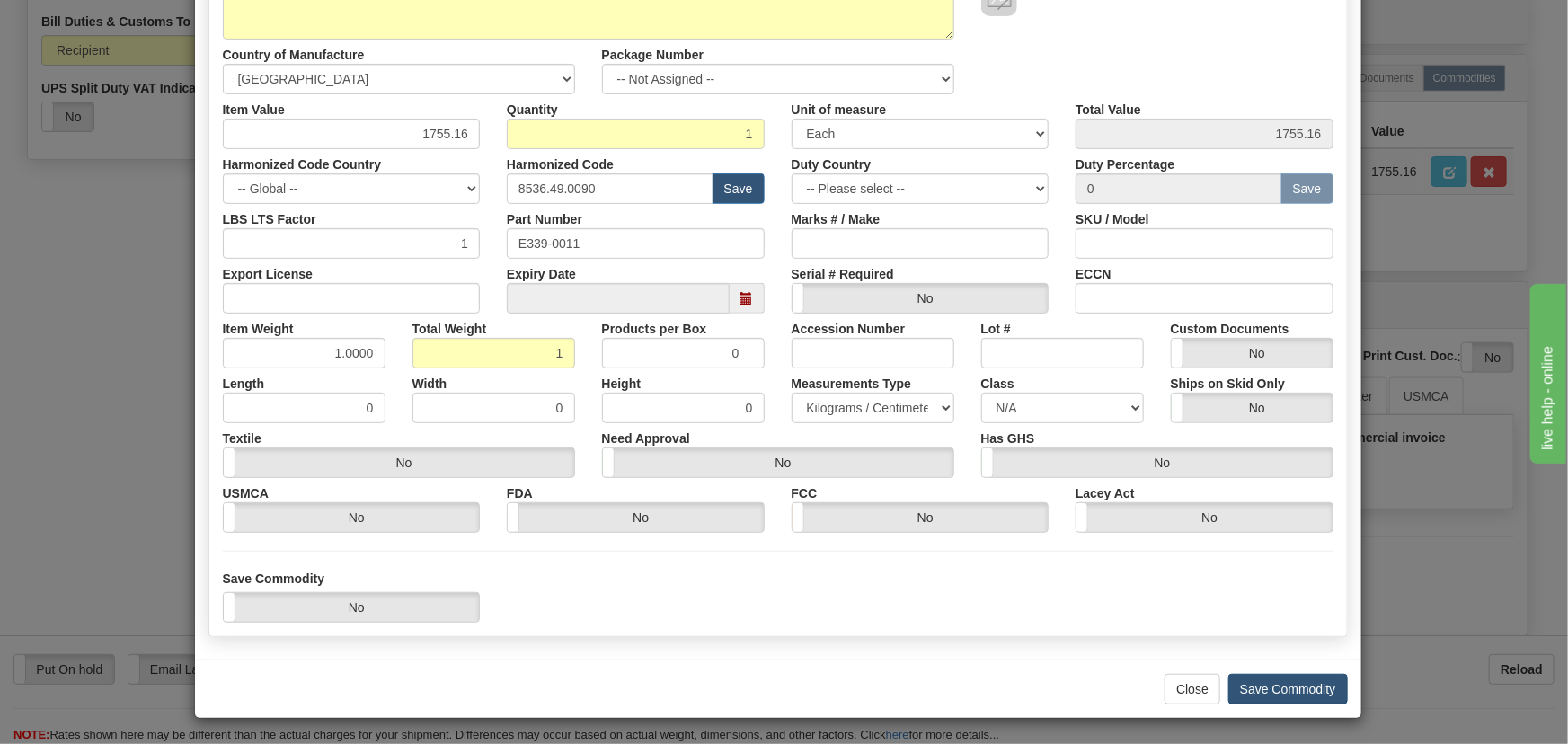
click at [1289, 671] on div "Close Save Commodity" at bounding box center [778, 688] width 1167 height 58
click at [1288, 687] on button "Save Commodity" at bounding box center [1288, 688] width 120 height 30
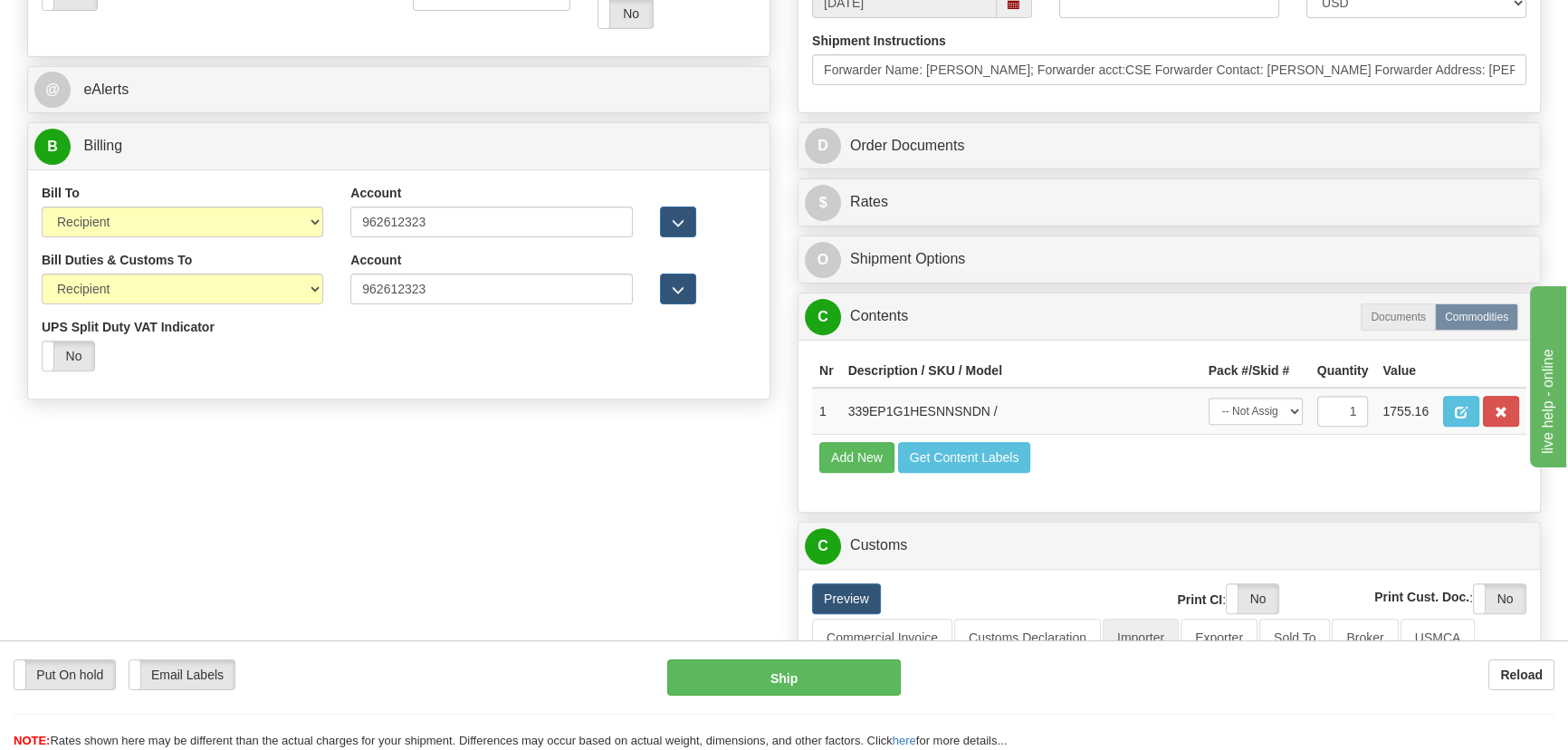
scroll to position [741, 0]
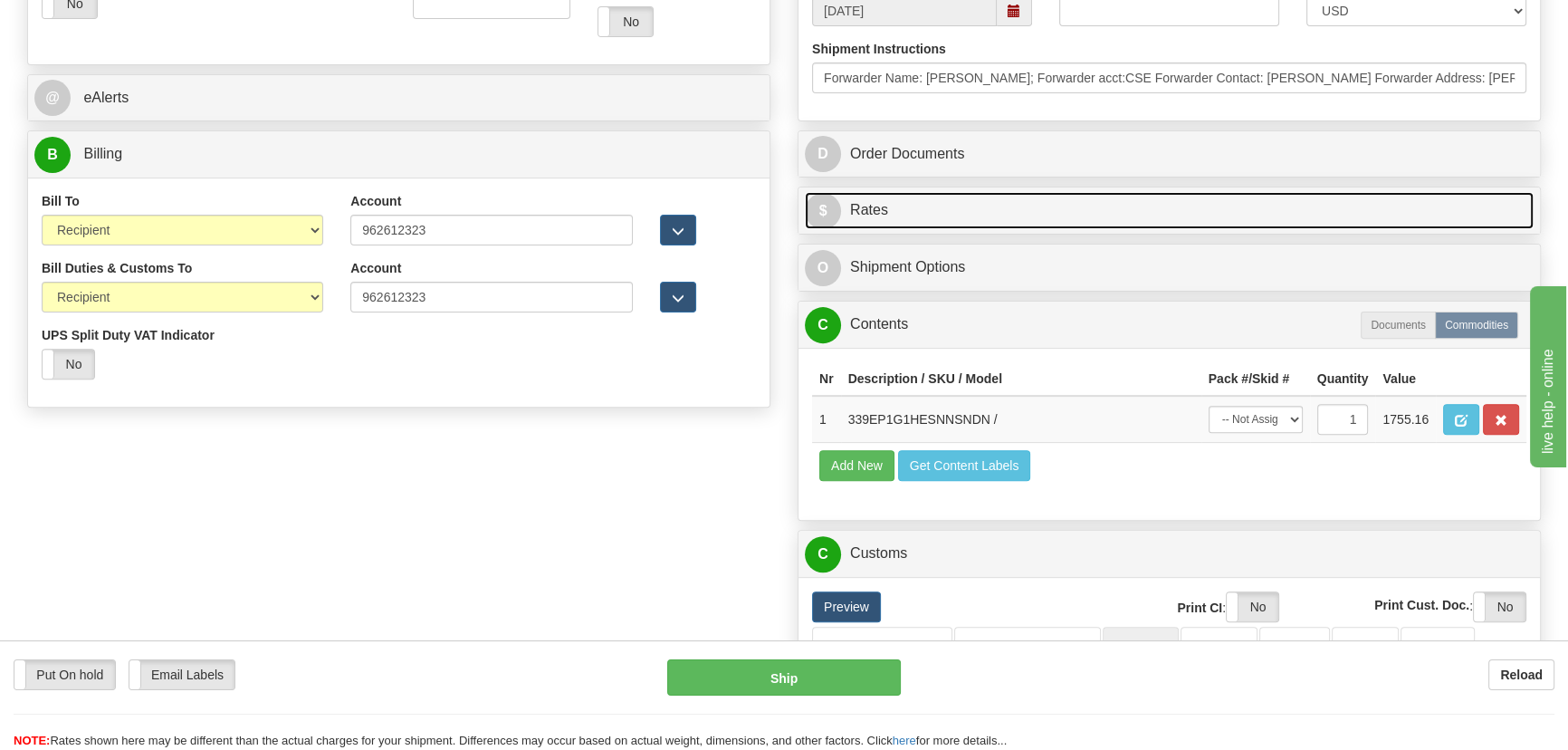
click at [1386, 202] on link "$ Rates" at bounding box center [1169, 210] width 729 height 37
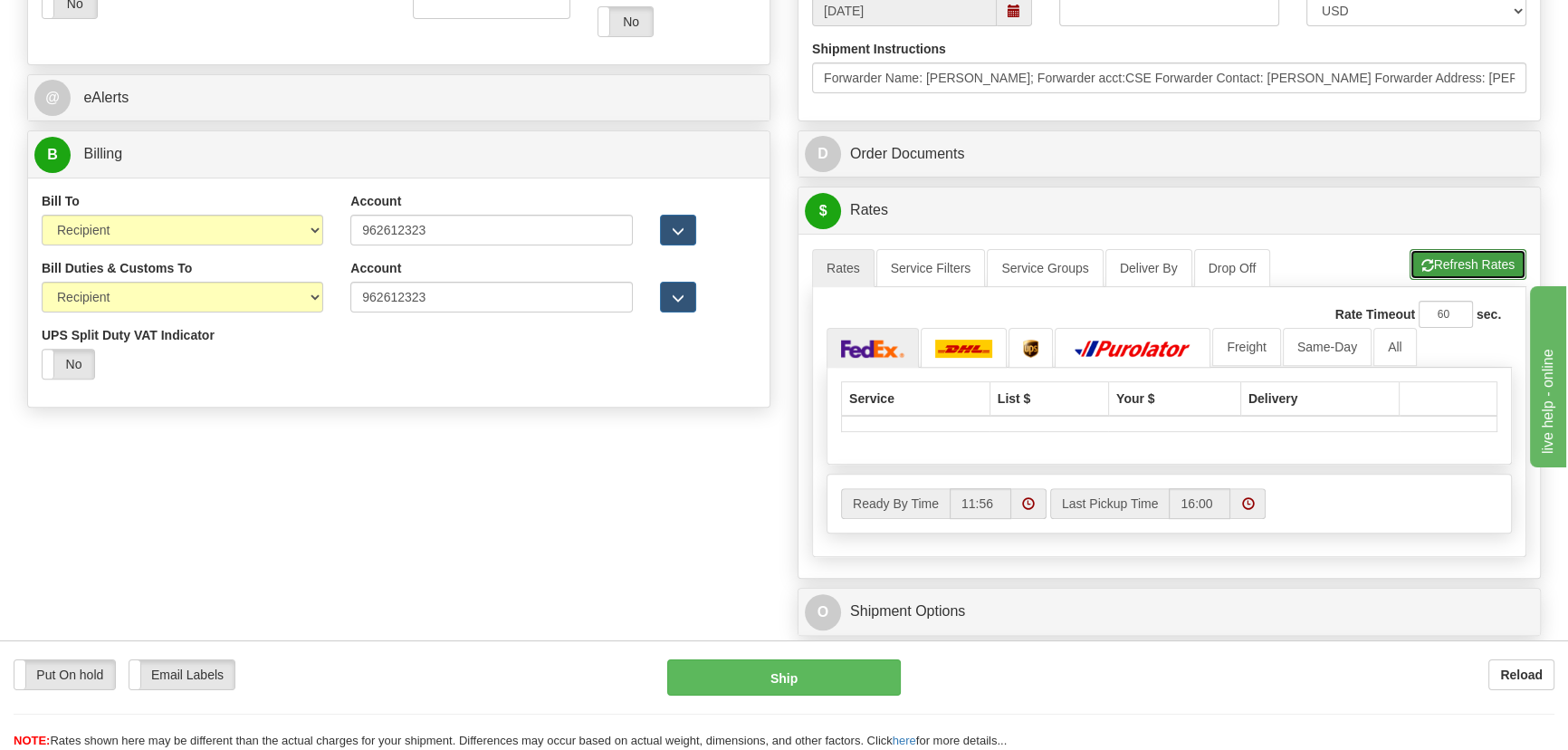
click at [1462, 263] on button "Refresh Rates" at bounding box center [1467, 264] width 117 height 30
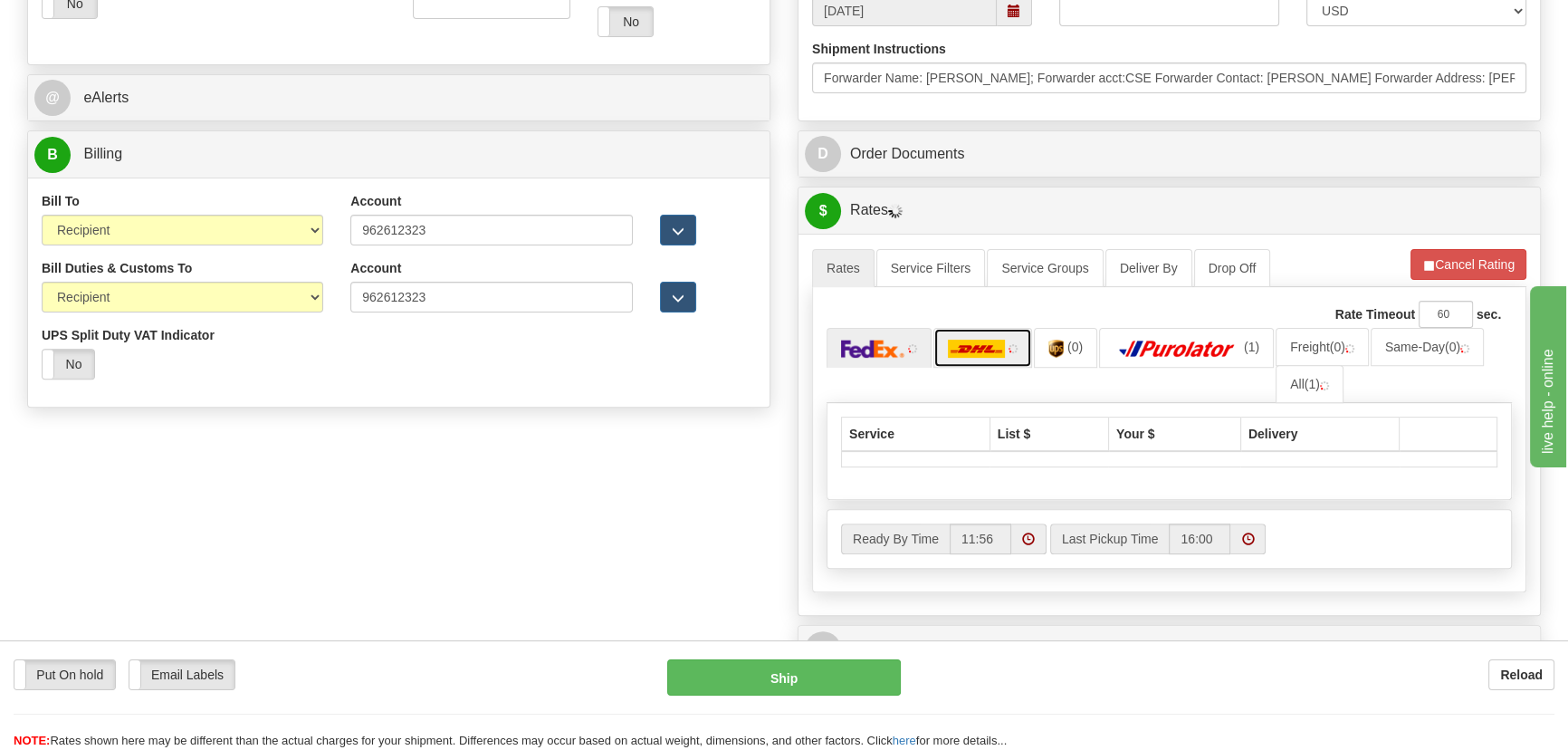
click at [995, 340] on img at bounding box center [976, 348] width 58 height 18
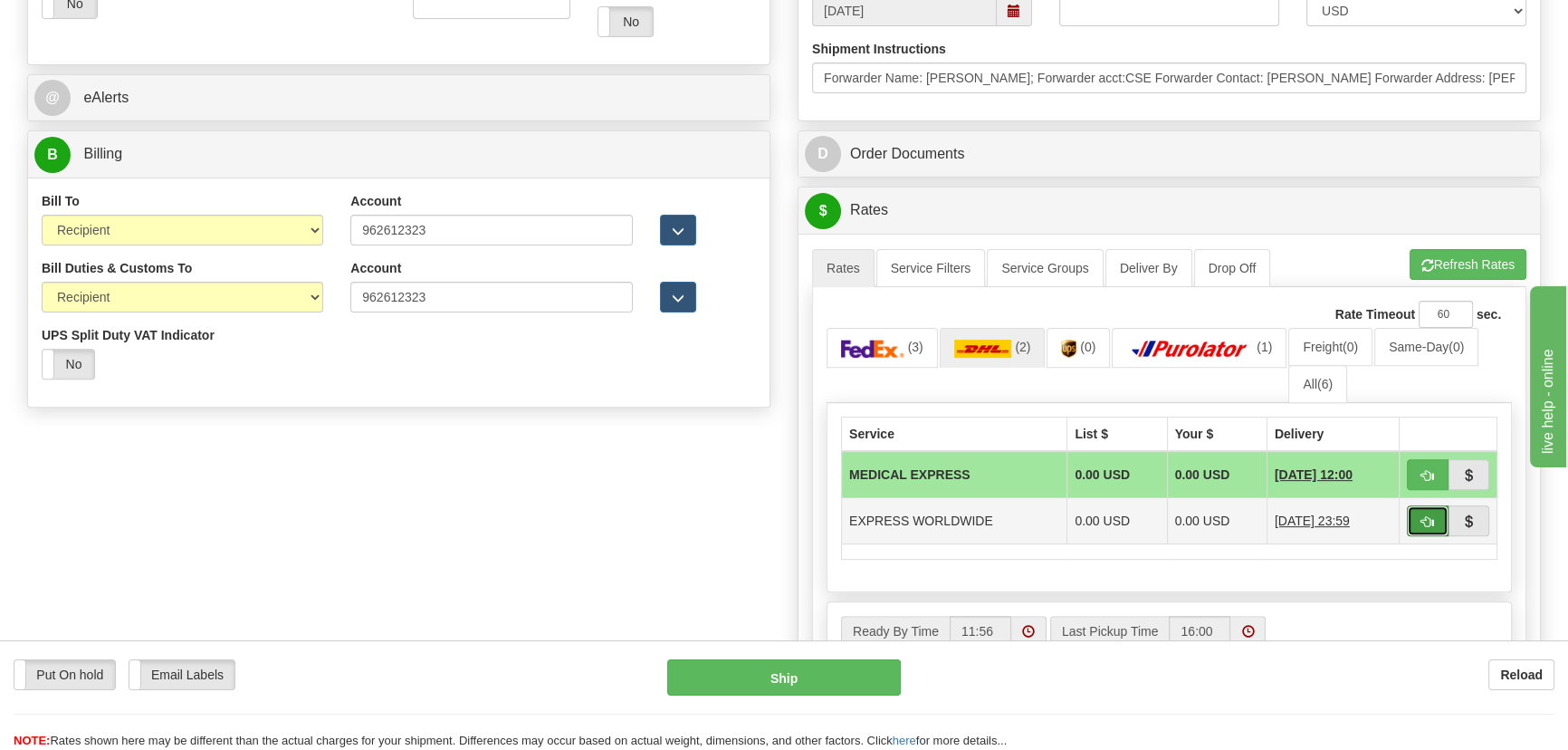
click at [1425, 521] on span "button" at bounding box center [1427, 522] width 12 height 11
type input "P"
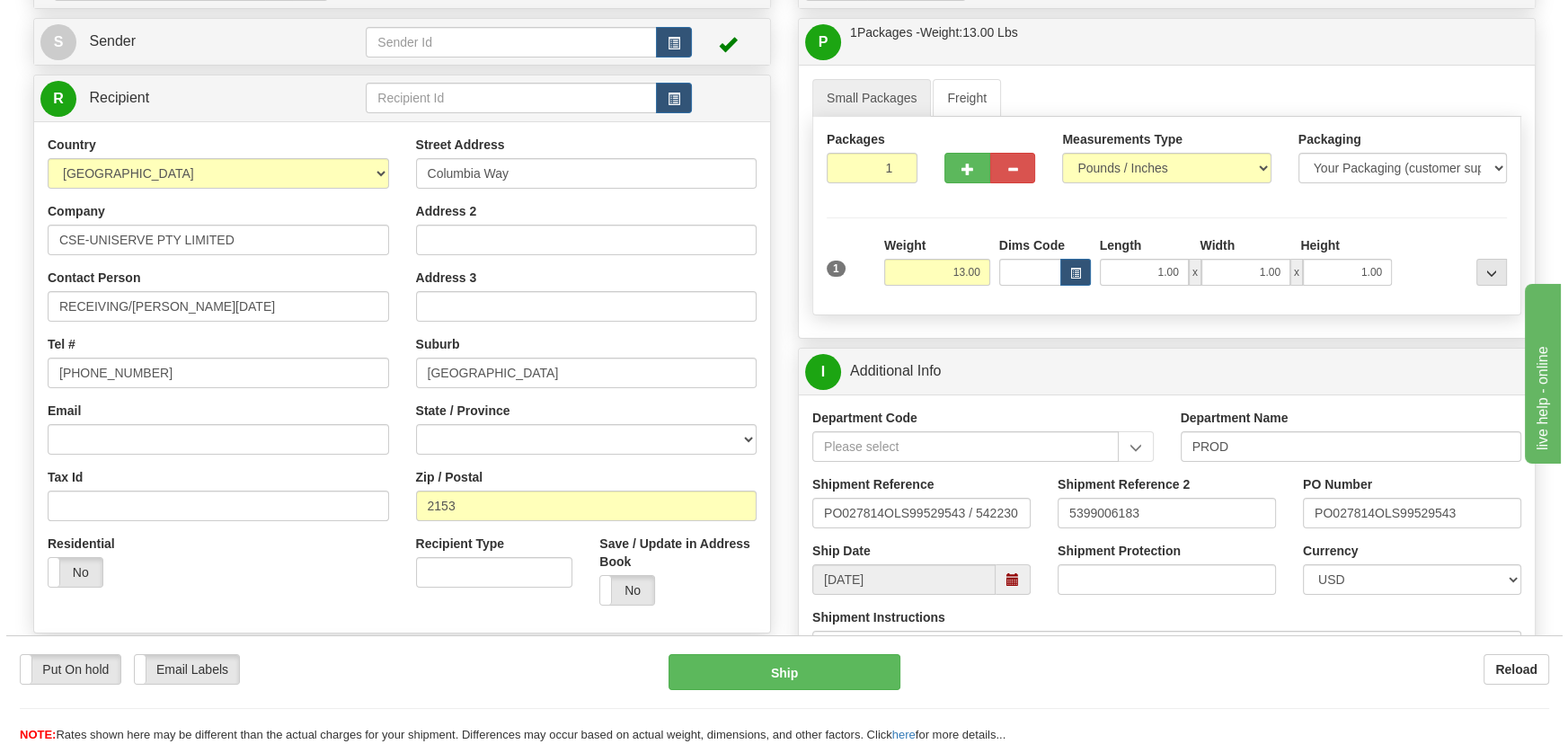
scroll to position [163, 0]
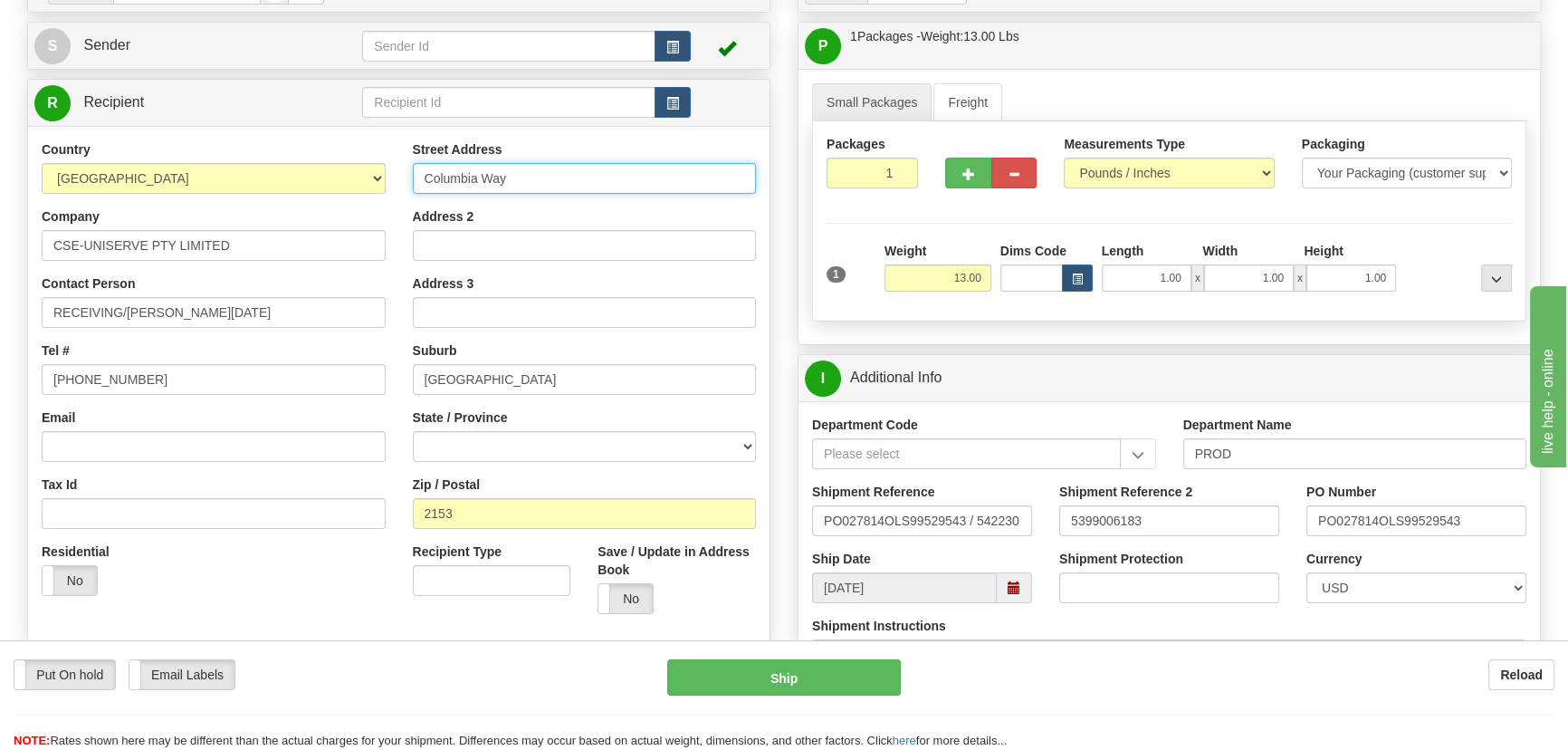
click at [423, 178] on input "Columbia Way" at bounding box center [585, 178] width 344 height 30
type input "10 Columbia Way"
click at [800, 674] on button "Ship" at bounding box center [784, 677] width 234 height 36
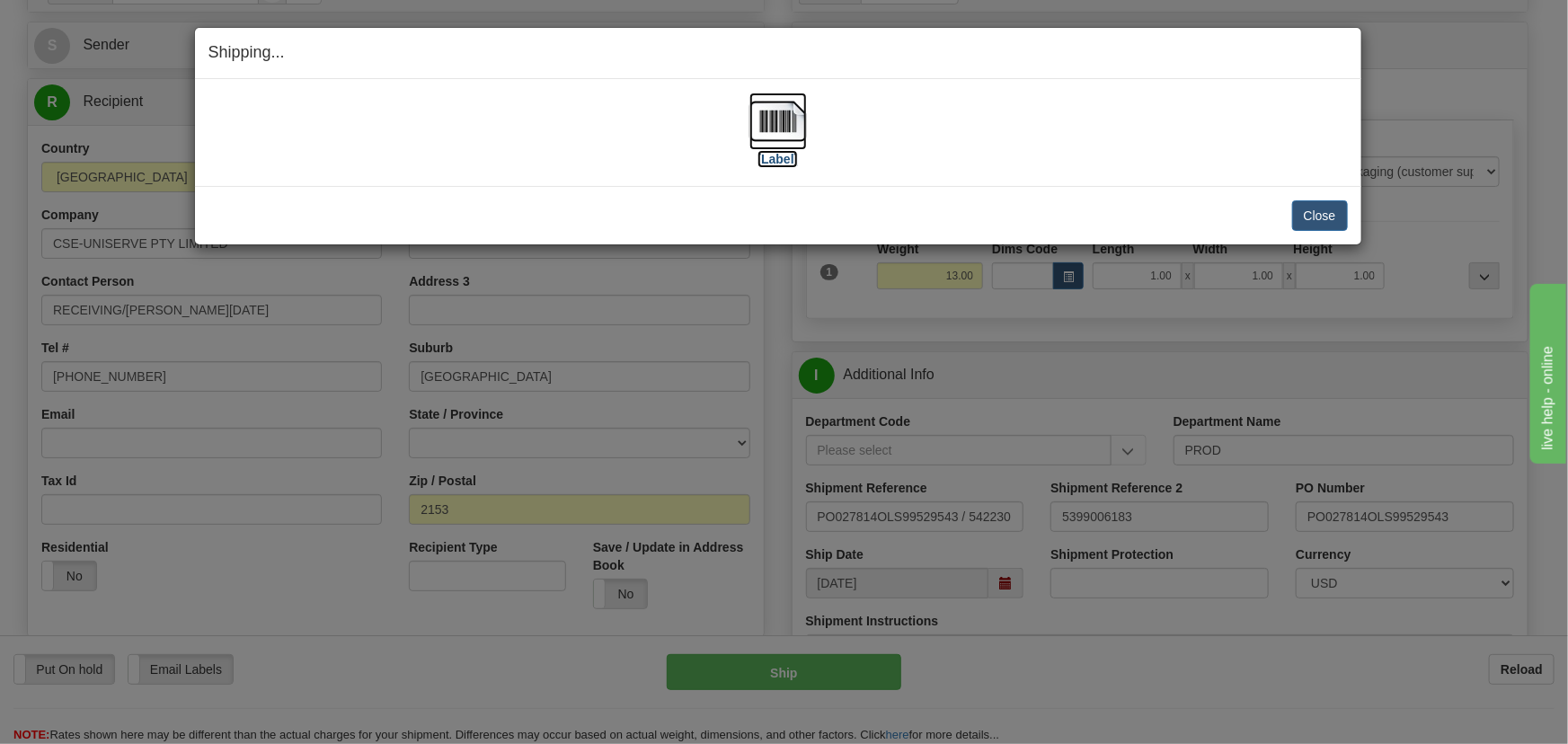
click at [784, 121] on img at bounding box center [777, 121] width 57 height 57
click at [1337, 215] on button "Close" at bounding box center [1319, 216] width 56 height 30
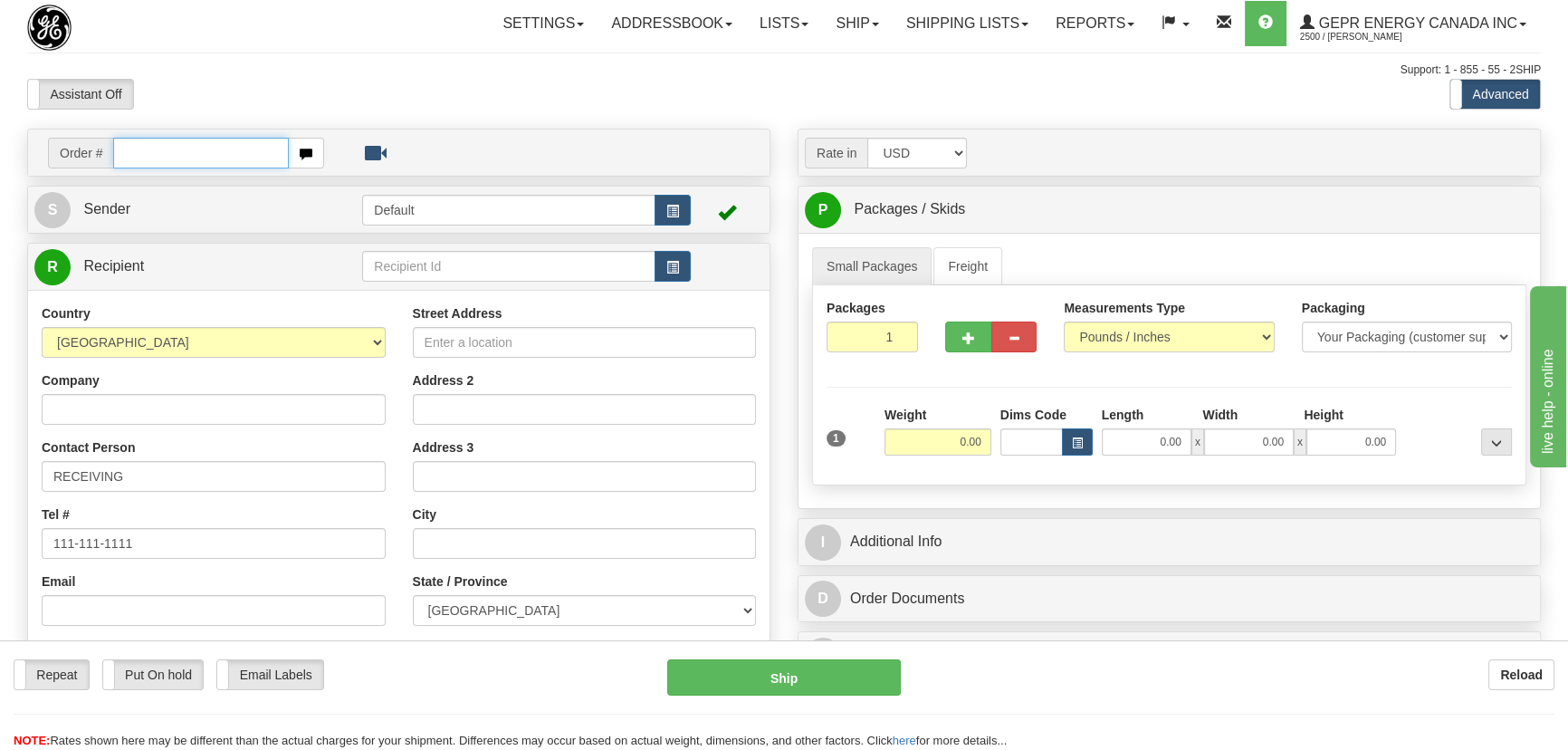
paste input "0086700032"
click at [136, 150] on input "0086700032" at bounding box center [200, 153] width 176 height 30
type input "86700032"
click at [582, 128] on body "Training Course Close Toggle navigation Settings Shipping Preferences New Recip…" at bounding box center [790, 375] width 1579 height 750
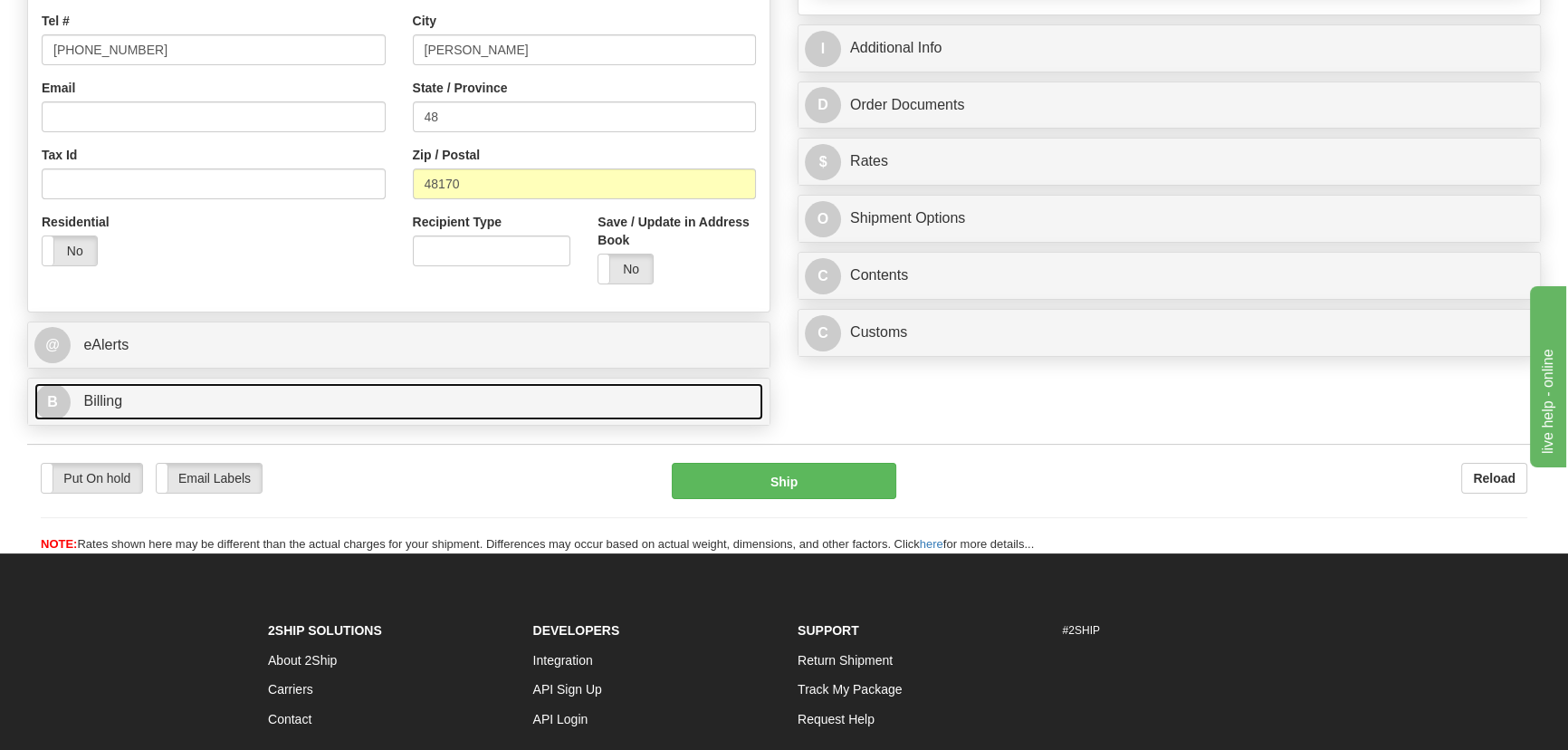
click at [479, 405] on link "B Billing" at bounding box center [399, 401] width 729 height 37
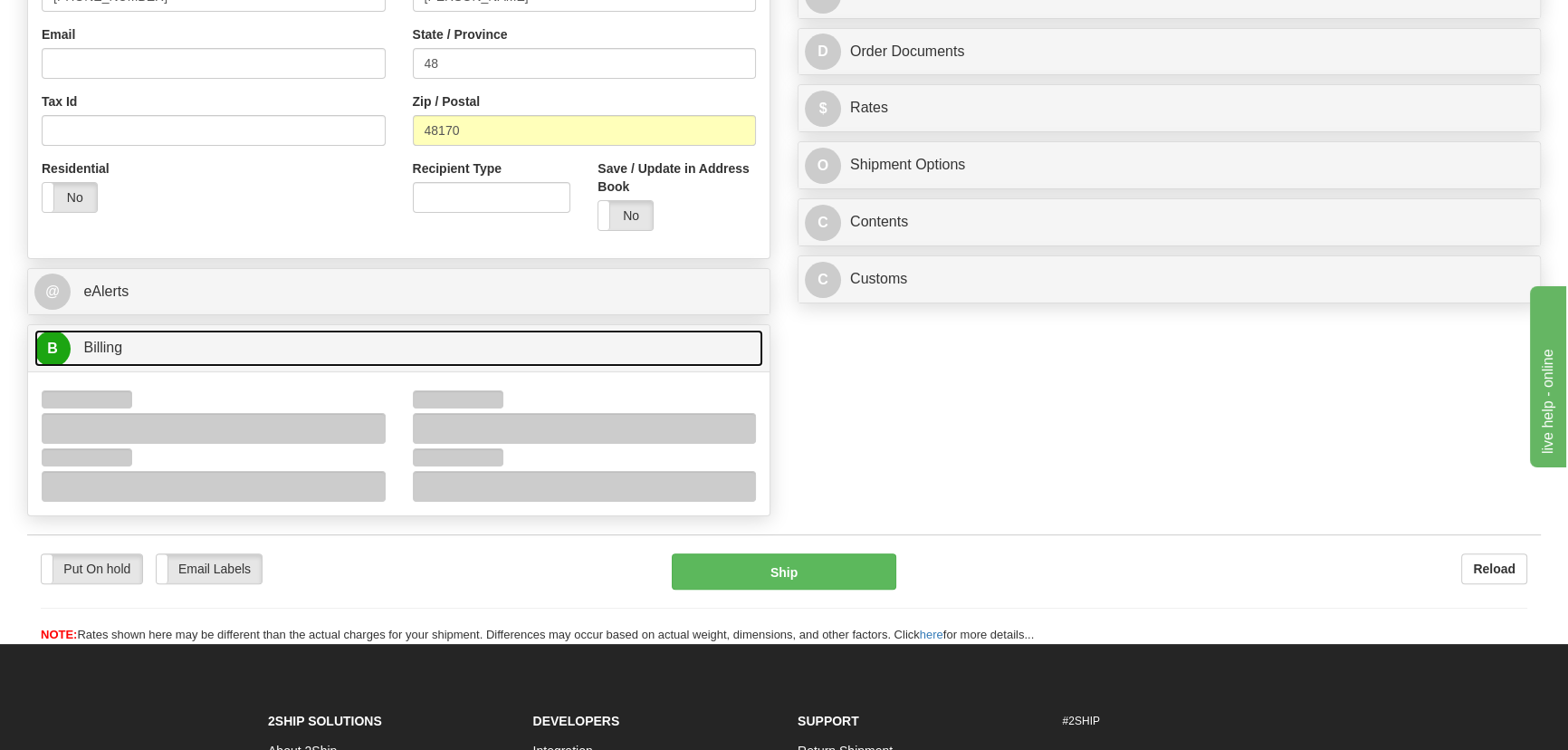
scroll to position [576, 0]
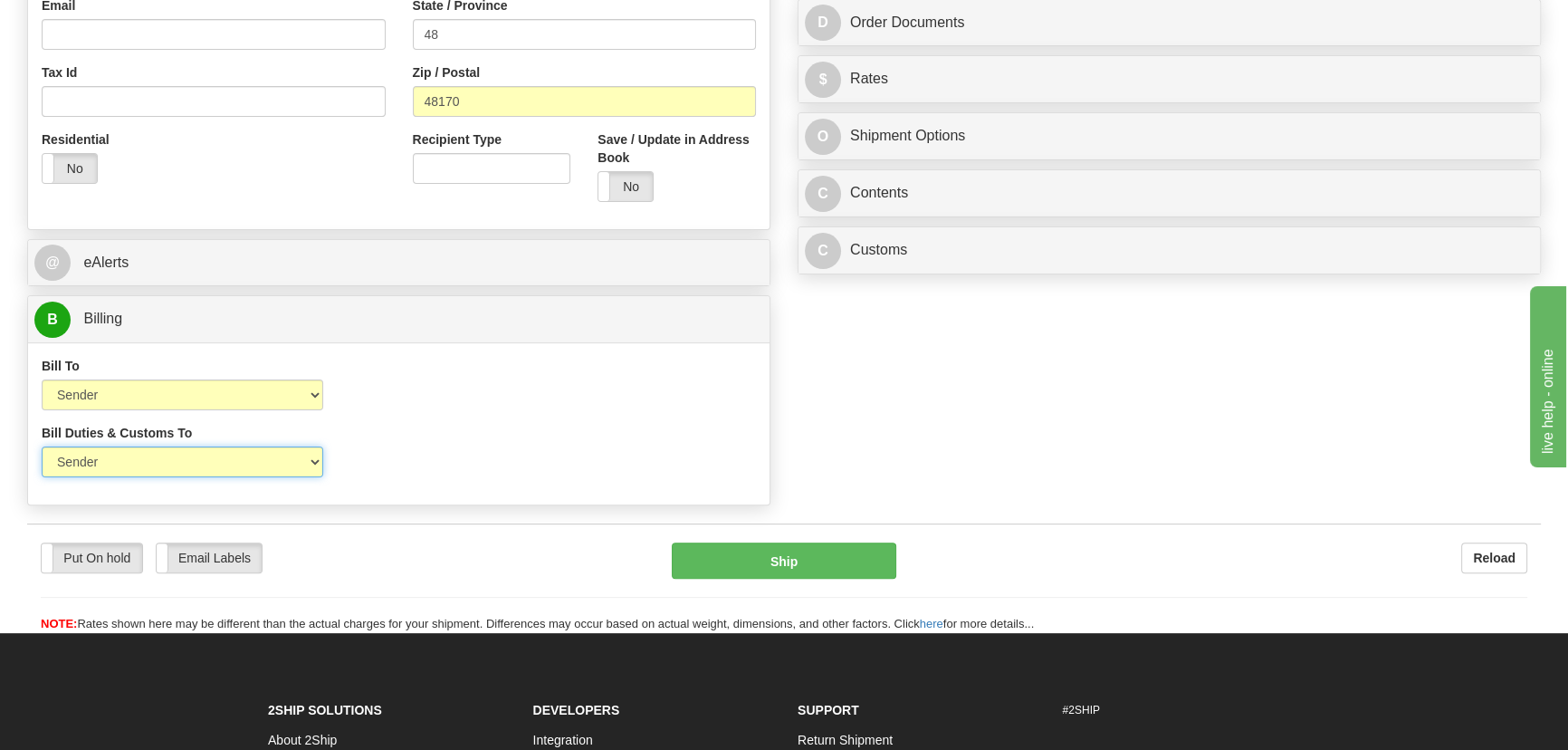
click at [154, 465] on select "Sender Recipient Third Party" at bounding box center [182, 461] width 282 height 30
select select "2"
click at [42, 446] on select "Sender Recipient Third Party" at bounding box center [182, 461] width 282 height 30
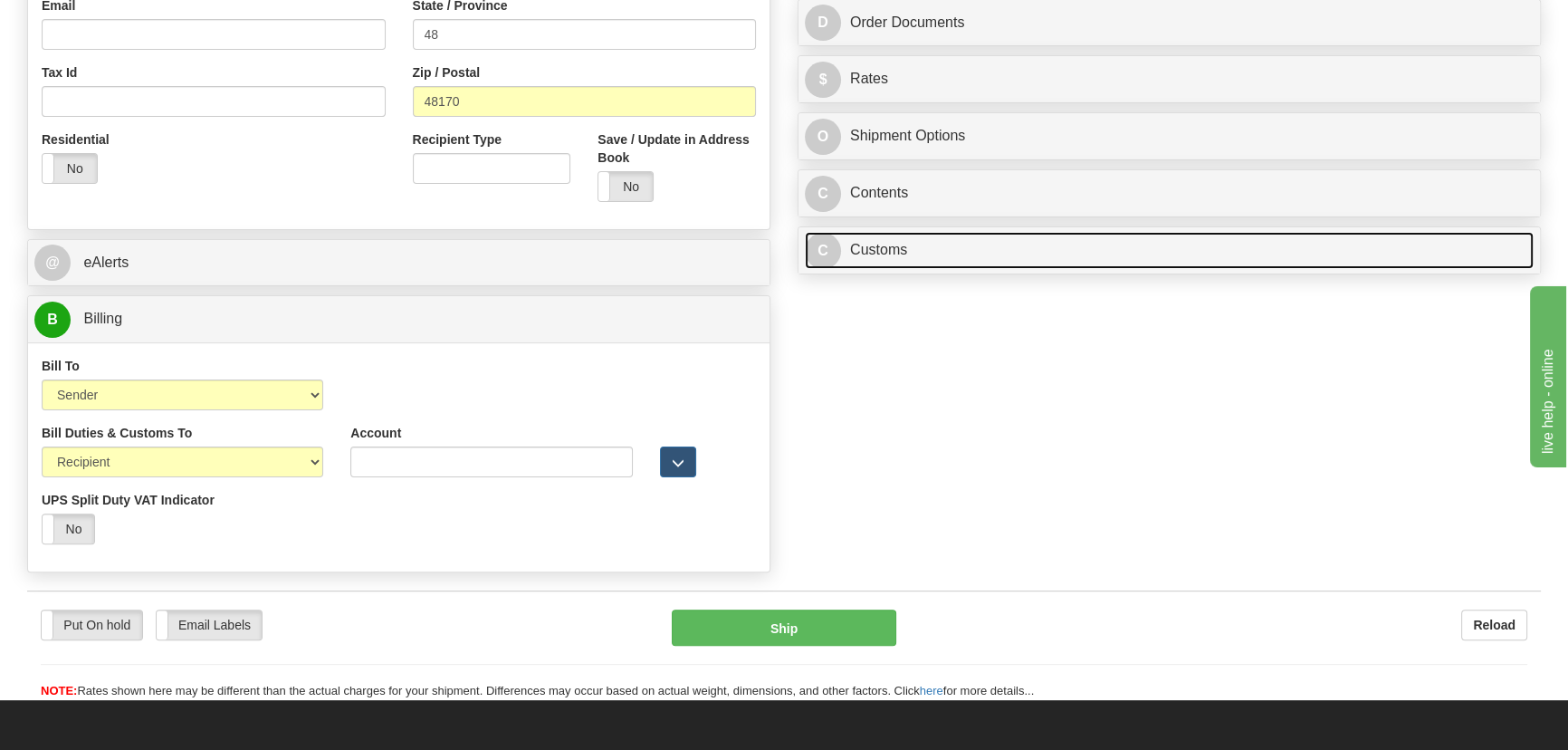
click at [1204, 248] on link "C Customs" at bounding box center [1169, 250] width 729 height 37
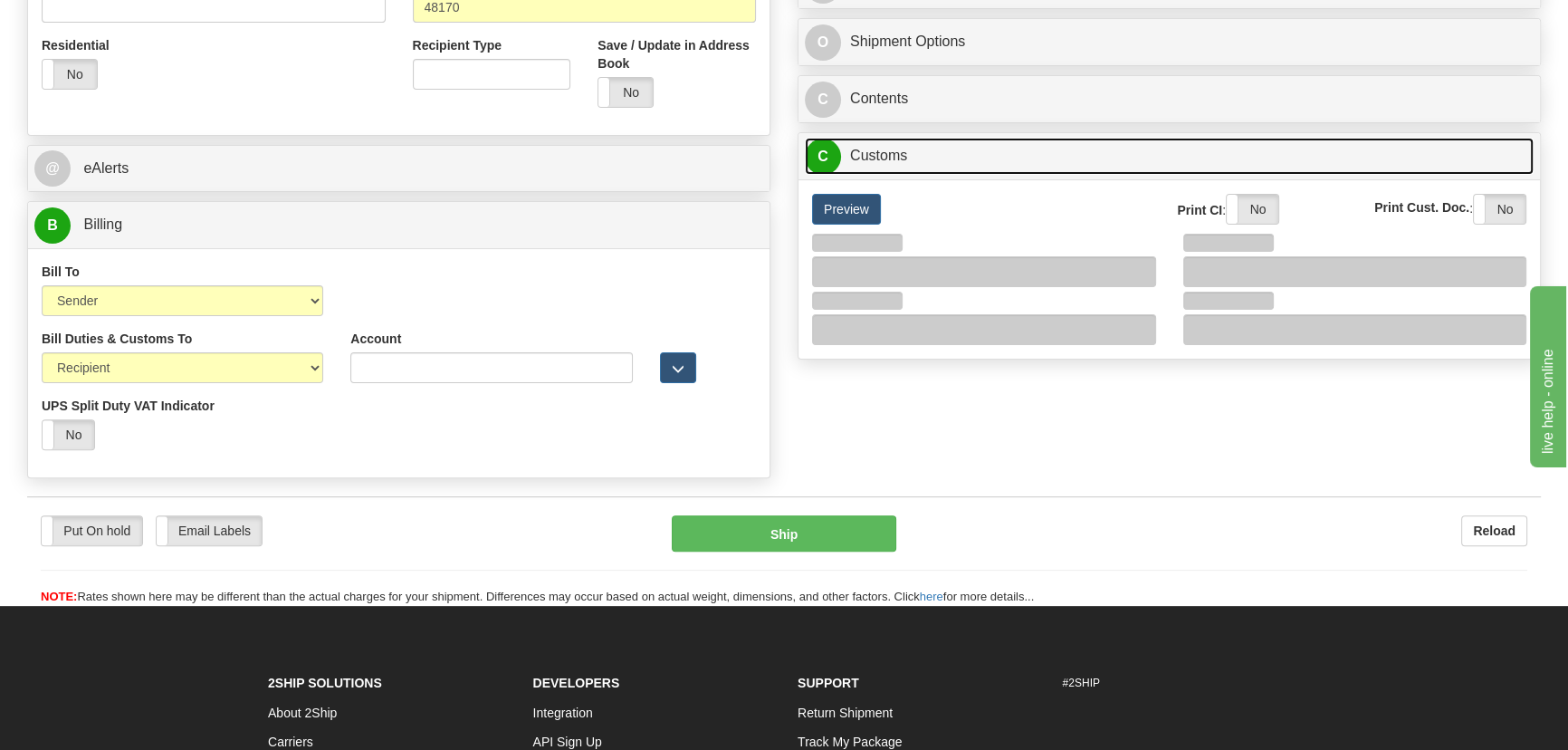
scroll to position [741, 0]
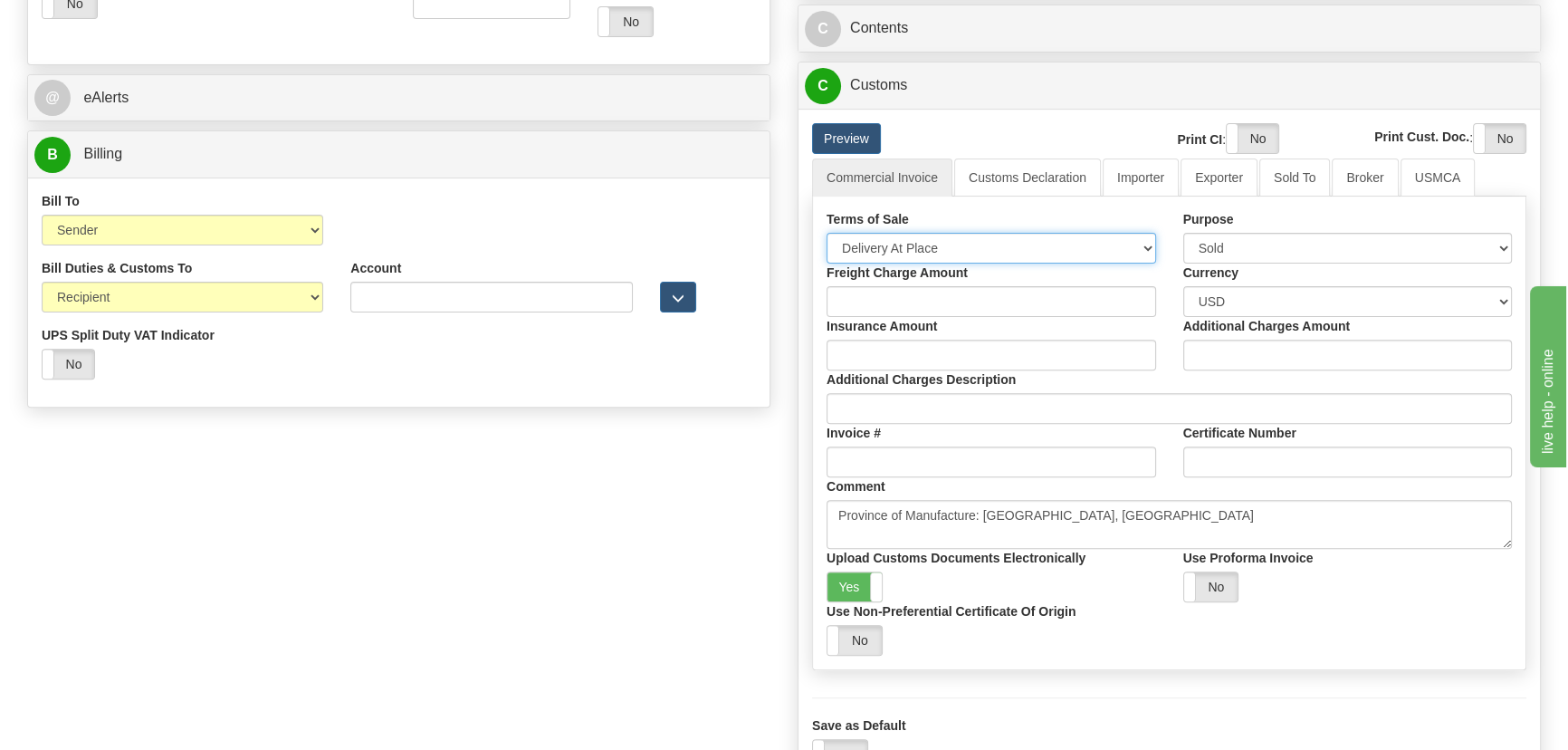
click at [932, 244] on select "Free Carrier Free On Board Ex Works Delivered Duty Unpaid Delivered Duty Paid C…" at bounding box center [991, 248] width 329 height 30
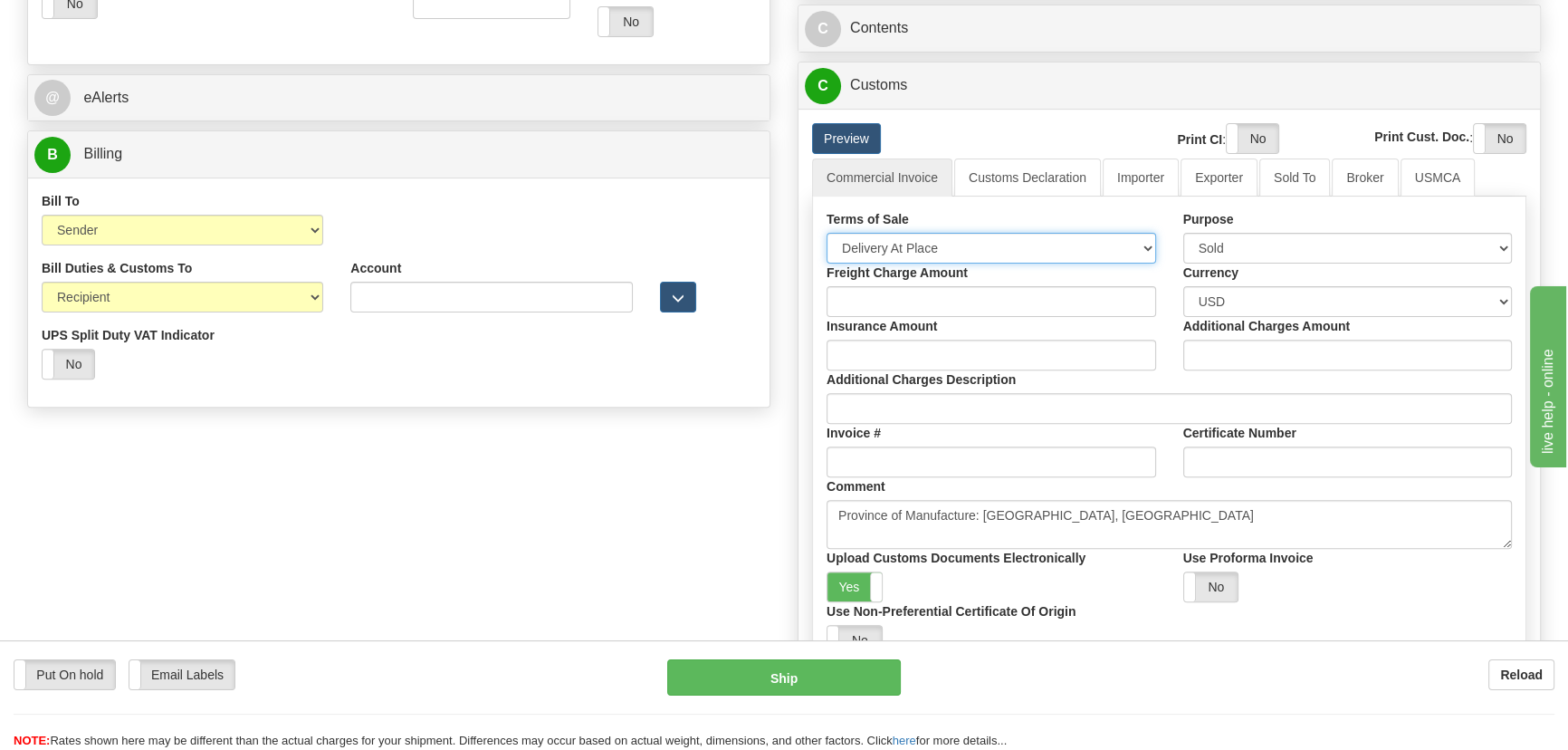
select select "7"
click at [827, 233] on select "Free Carrier Free On Board Ex Works Delivered Duty Unpaid Delivered Duty Paid C…" at bounding box center [991, 248] width 329 height 30
click at [1145, 170] on link "Importer" at bounding box center [1141, 178] width 76 height 38
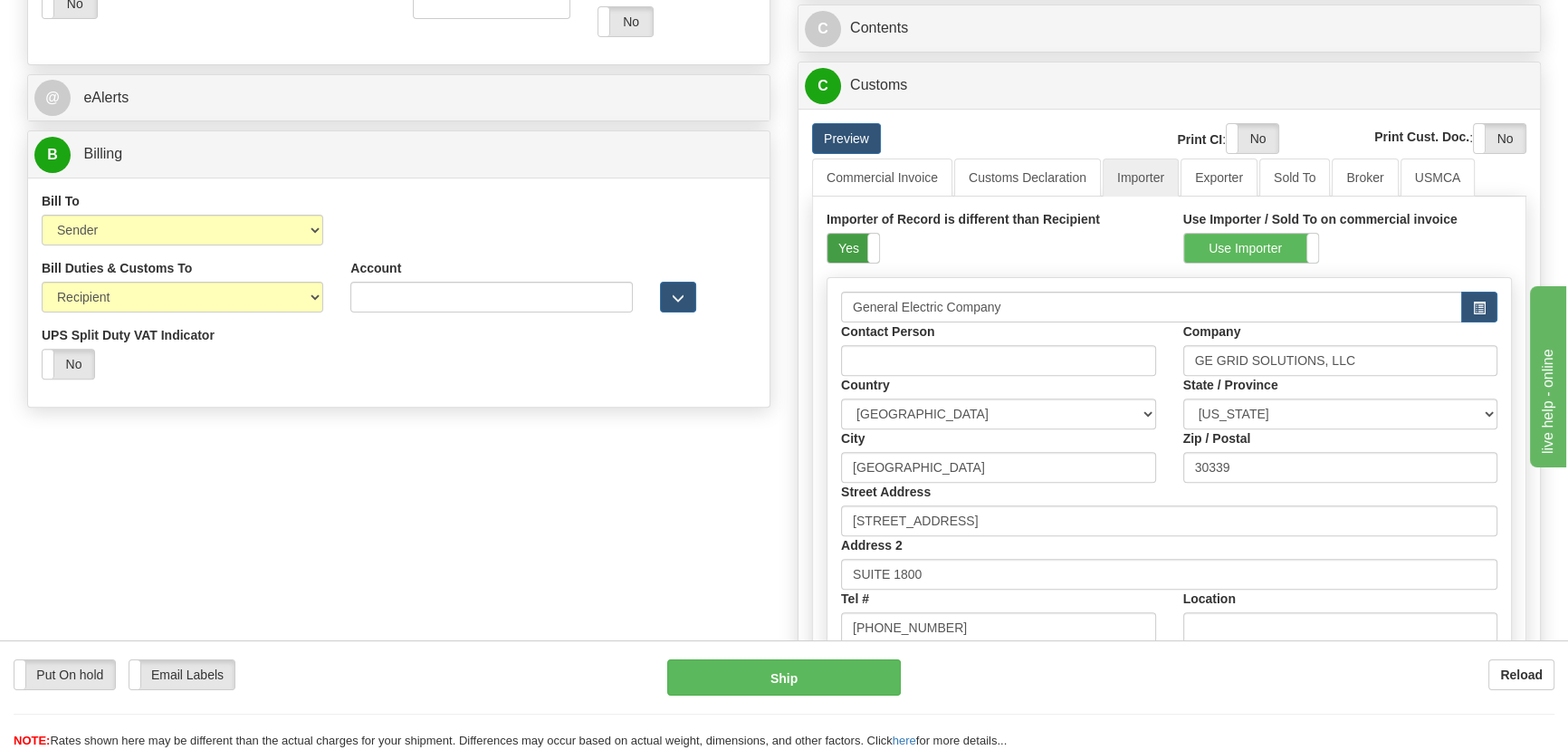
click at [857, 253] on label "Yes" at bounding box center [853, 248] width 51 height 29
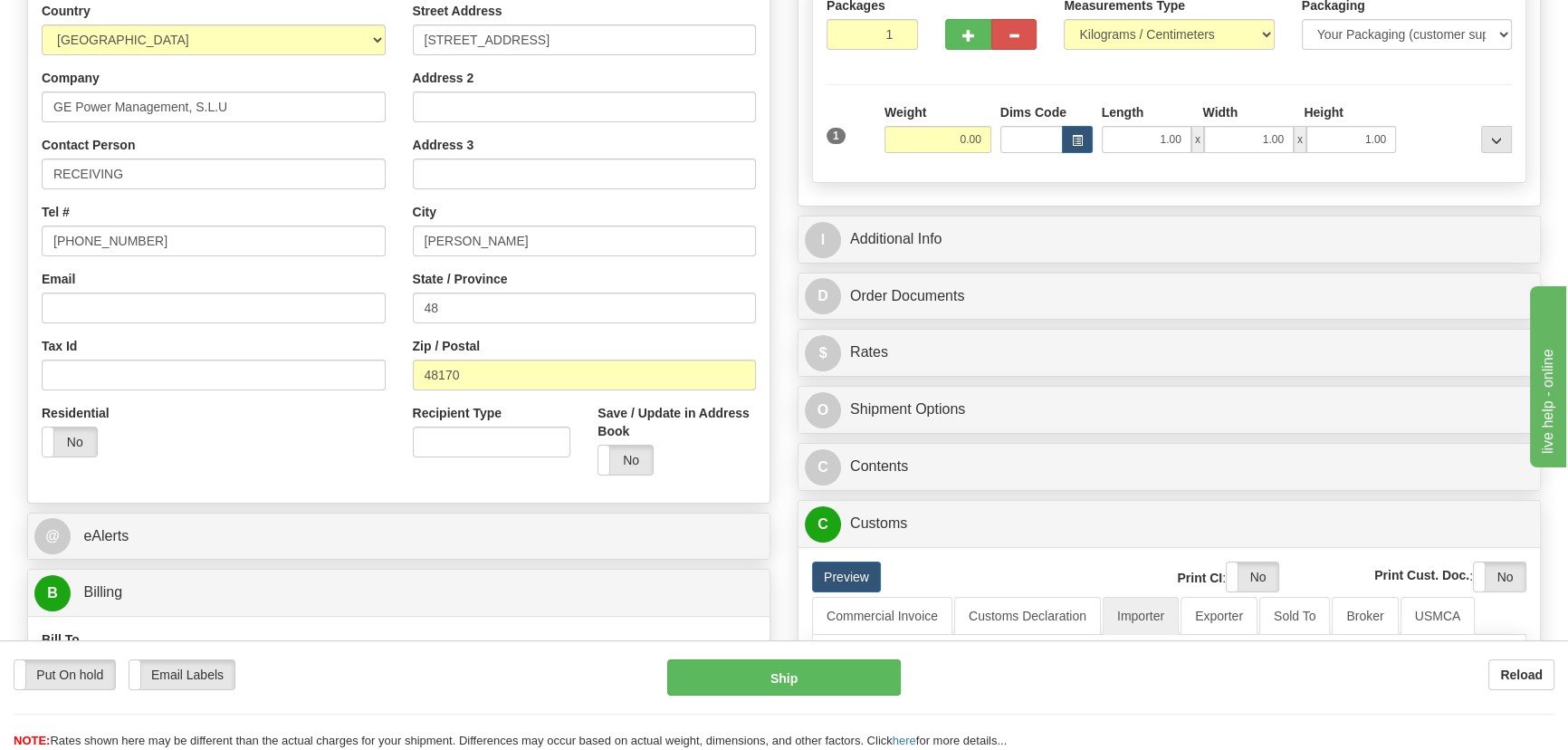
scroll to position [246, 0]
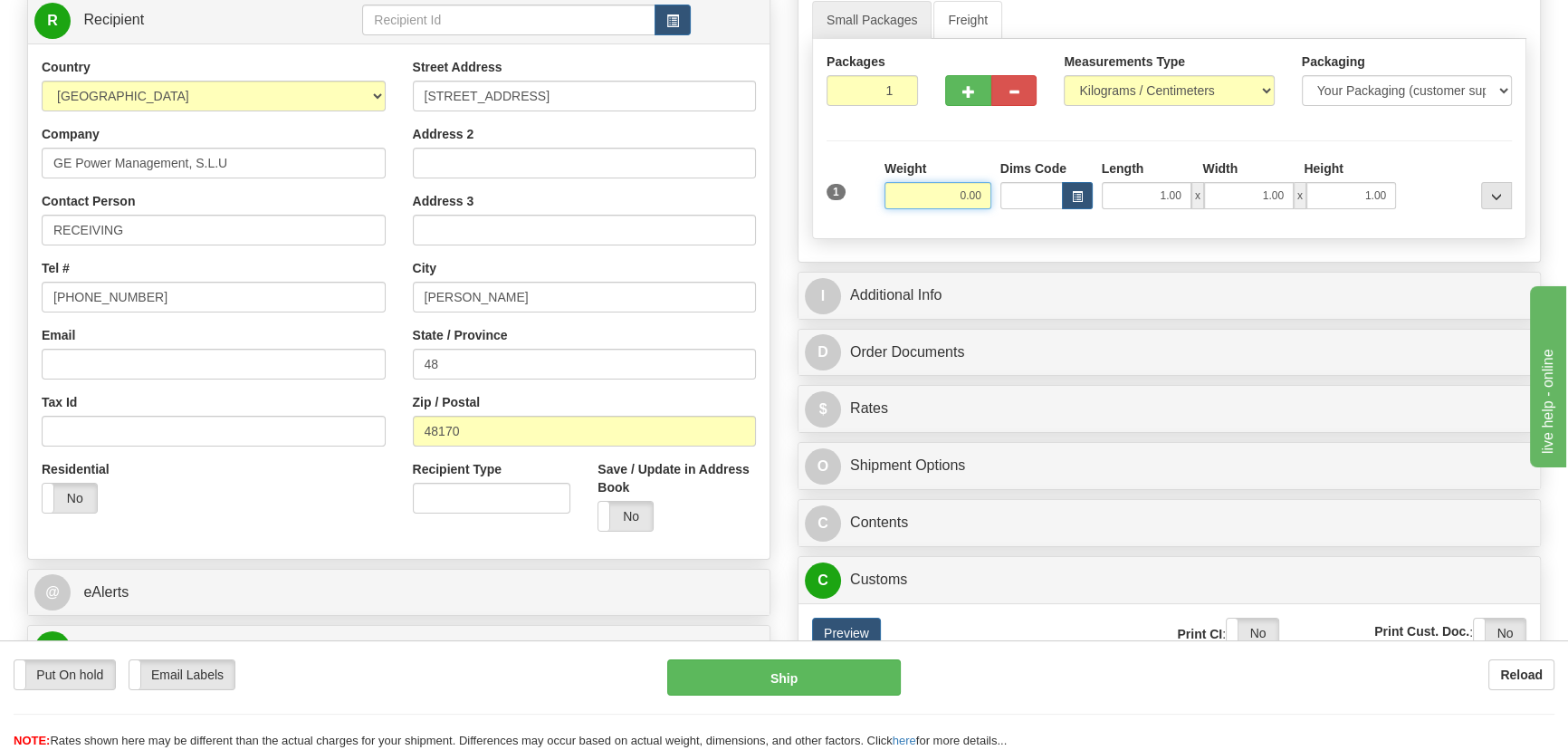
drag, startPoint x: 932, startPoint y: 189, endPoint x: 1022, endPoint y: 207, distance: 91.8
click at [1023, 202] on div "1 Weight 0.00 Dims Code 1.00" at bounding box center [1168, 192] width 694 height 65
type input "37.00"
click at [1154, 83] on select "Pounds / Inches Kilograms / Centimeters" at bounding box center [1168, 90] width 210 height 30
select select "0"
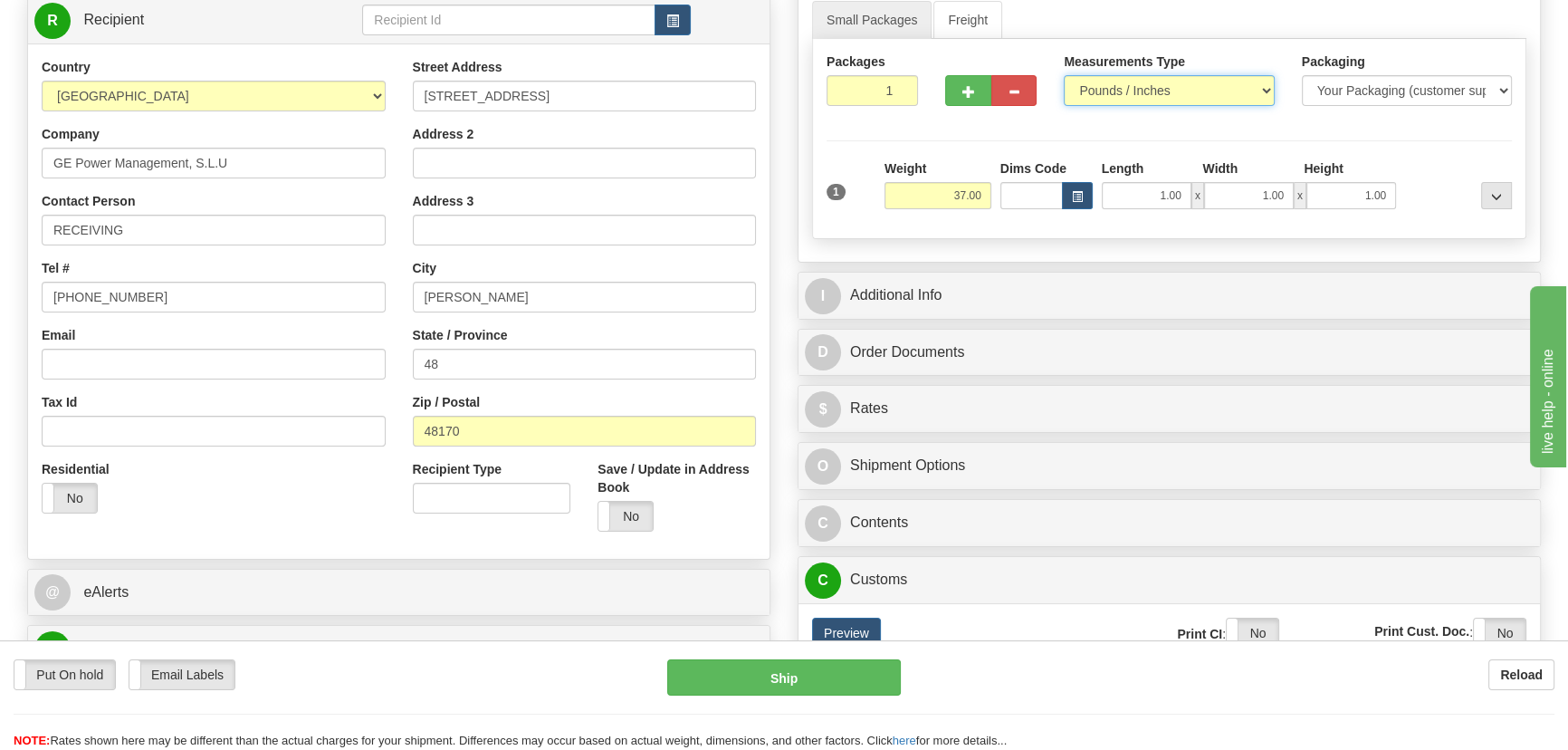
click at [1064, 75] on select "Pounds / Inches Kilograms / Centimeters" at bounding box center [1168, 90] width 210 height 30
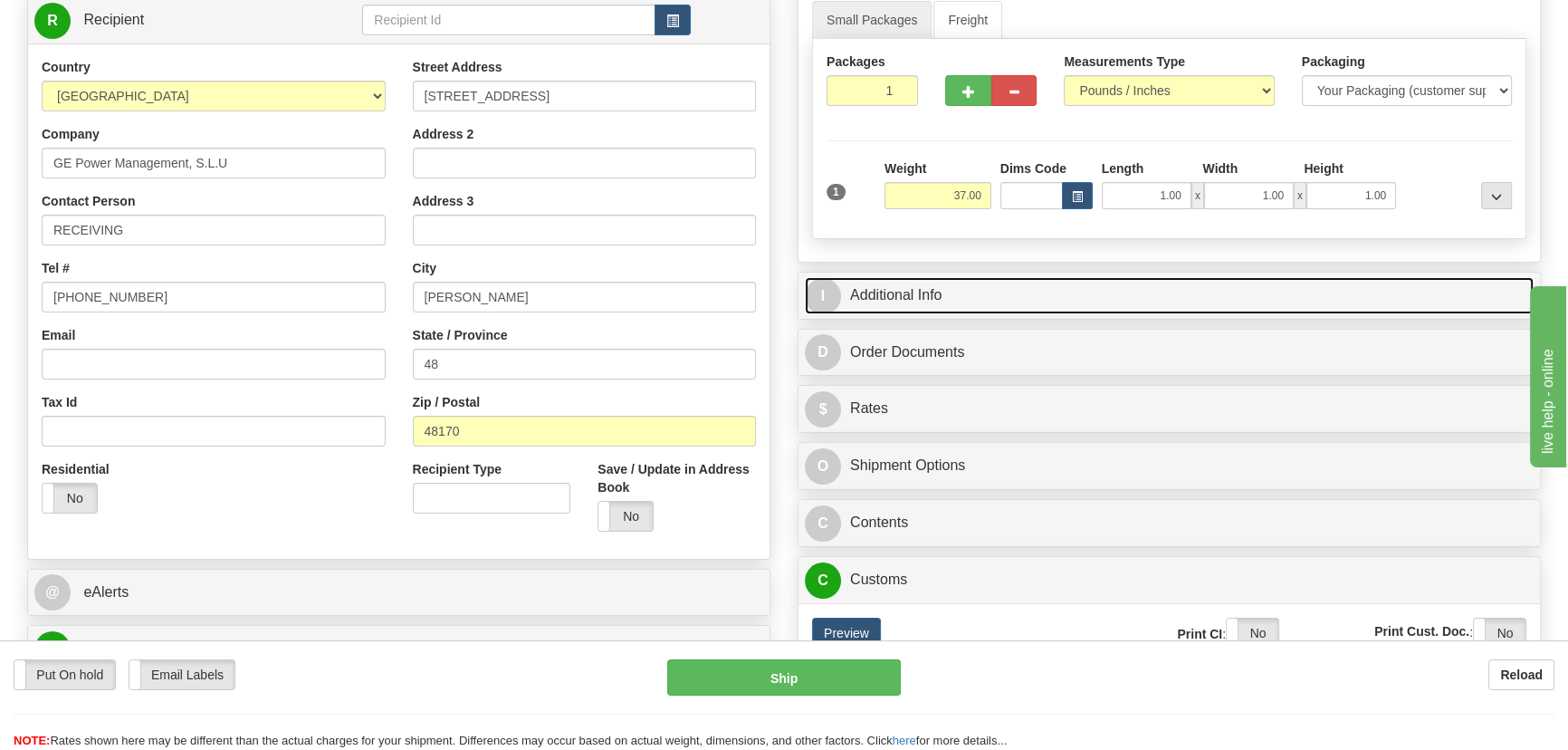
click at [1171, 304] on link "I Additional Info" at bounding box center [1169, 295] width 729 height 37
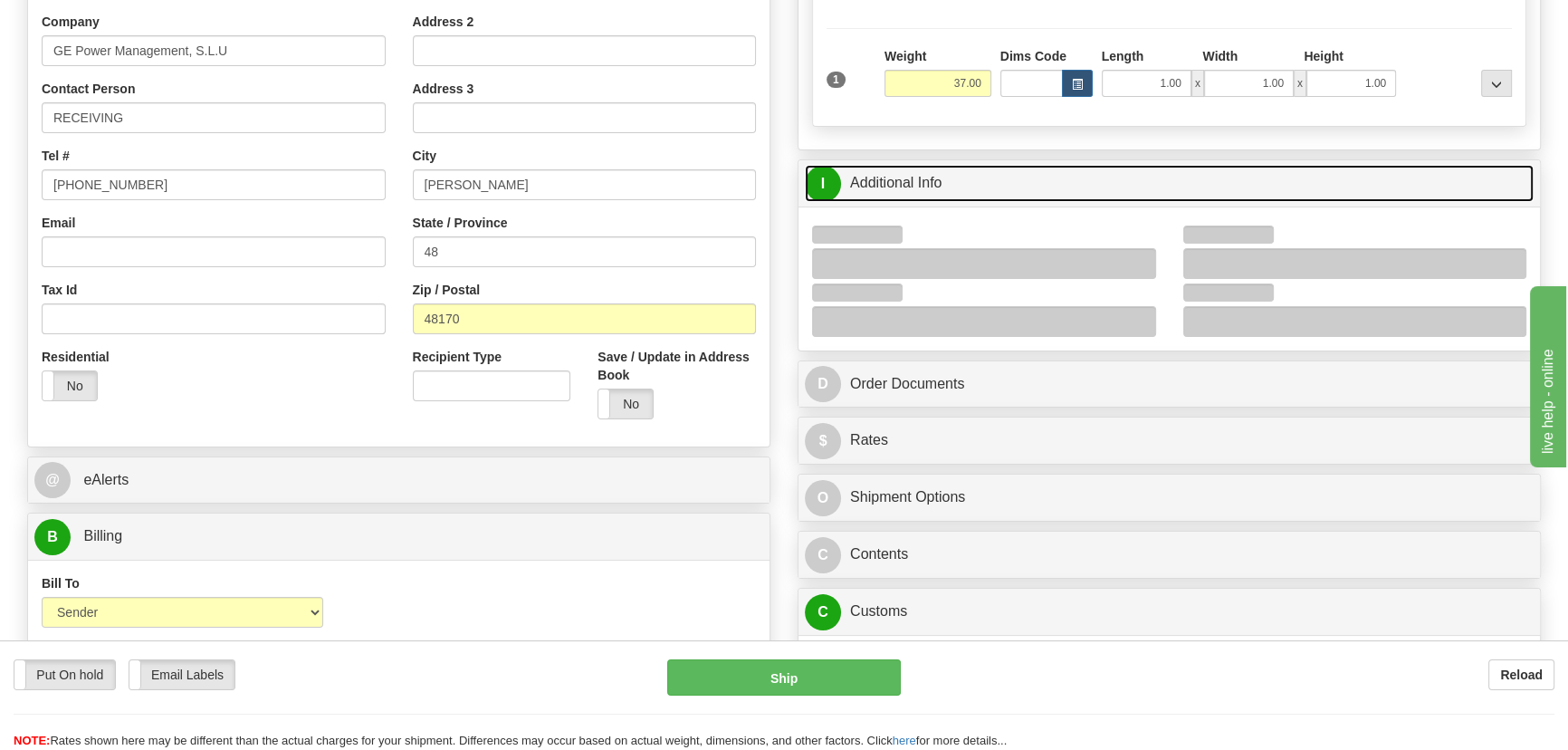
scroll to position [494, 0]
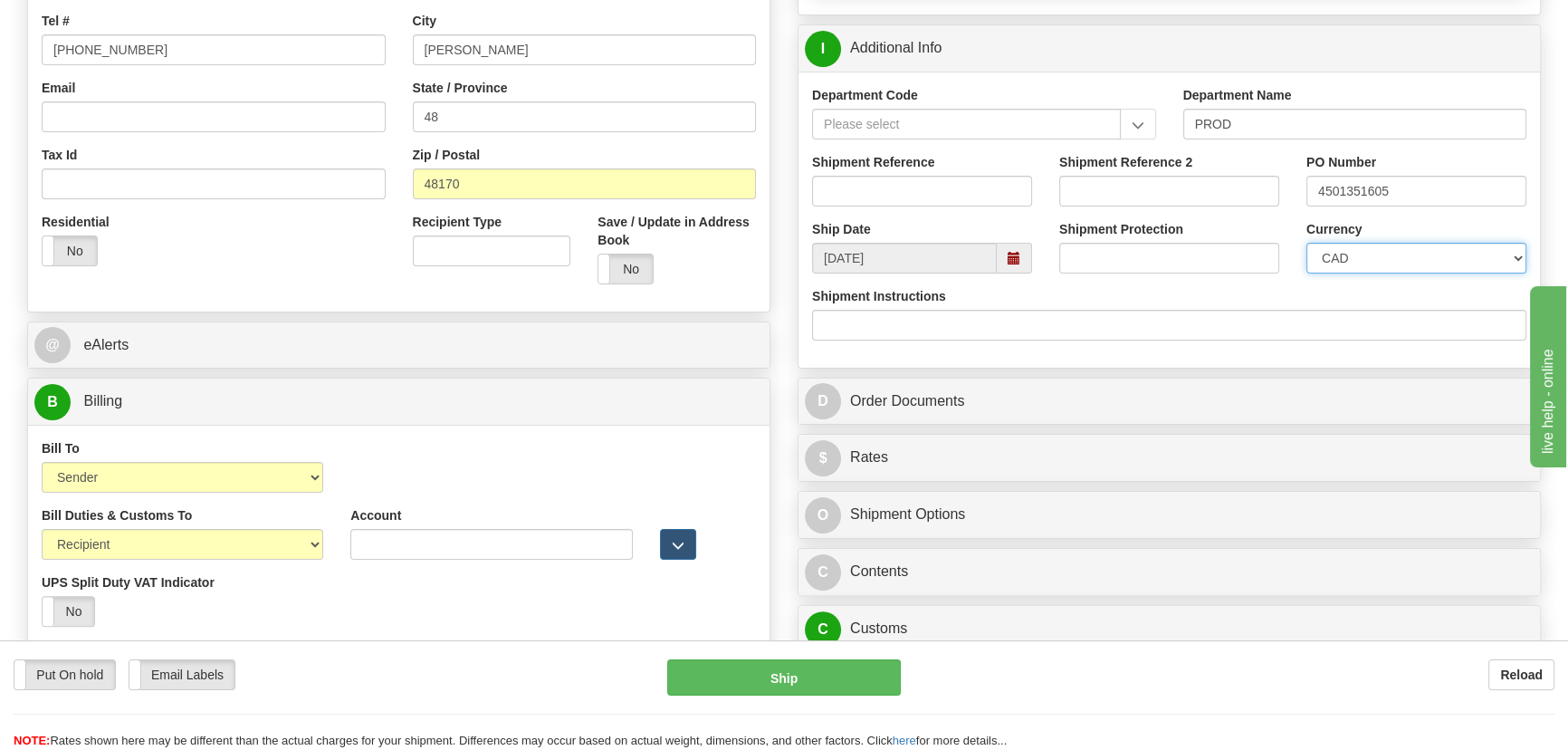
click at [1449, 240] on div "Currency CAD USD EUR ZAR RON ANG ARN AUD AUS AWG BBD BFR BGN BHD BMD BND BRC BR…" at bounding box center [1416, 247] width 220 height 53
select select "1"
click at [1306, 243] on select "CAD USD EUR ZAR RON ANG ARN AUD AUS AWG BBD BFR BGN BHD BMD BND BRC BRL CHP CKZ…" at bounding box center [1416, 258] width 220 height 30
click at [925, 195] on input "Shipment Reference" at bounding box center [922, 191] width 220 height 30
drag, startPoint x: 942, startPoint y: 185, endPoint x: 794, endPoint y: 178, distance: 148.2
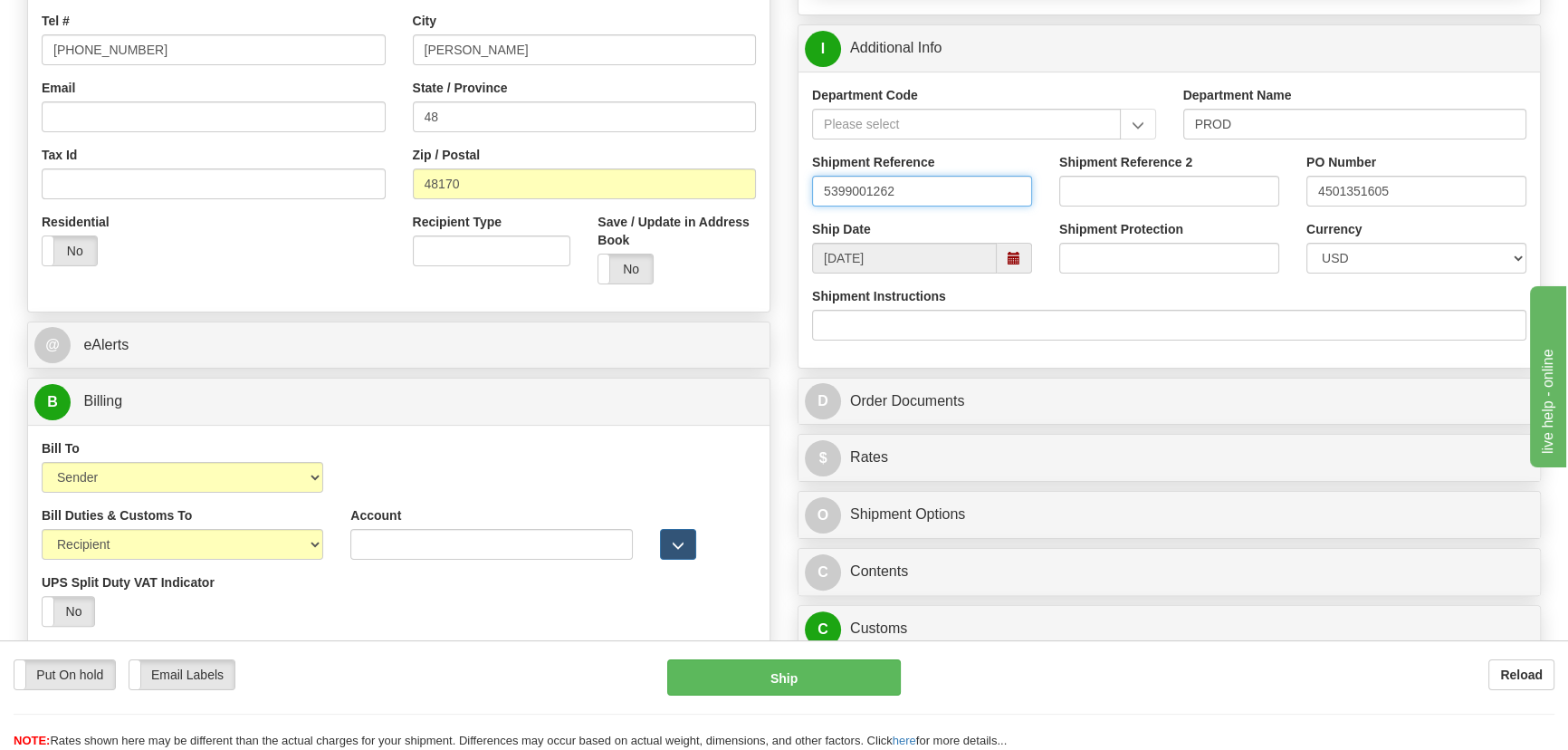
click at [794, 178] on div "Rate in Account Currency ARN AWG AUD AUS BHD BBD BFR BMD BRC BRL GBP UKL BND BG…" at bounding box center [1169, 303] width 771 height 1336
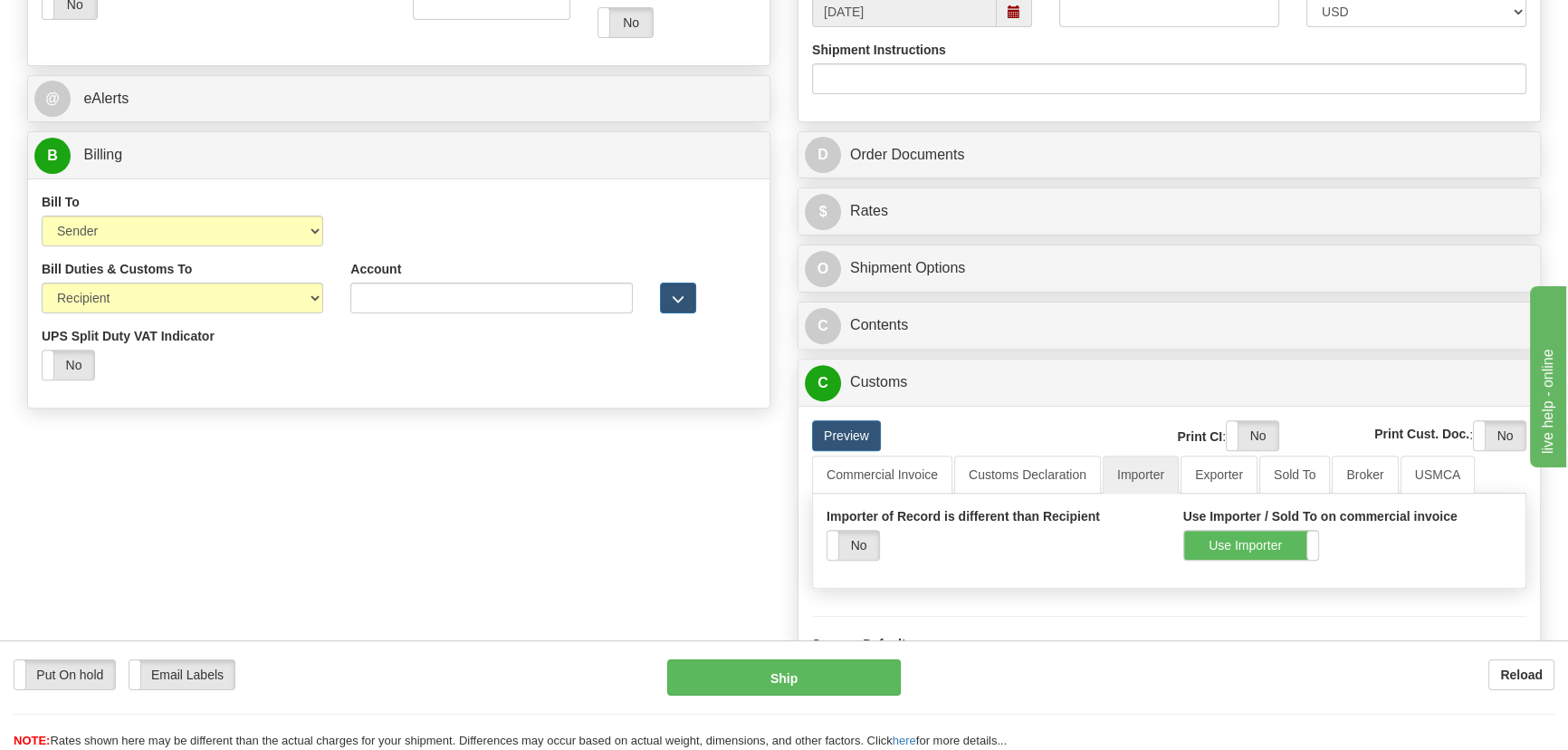
scroll to position [741, 0]
type input "5399001262"
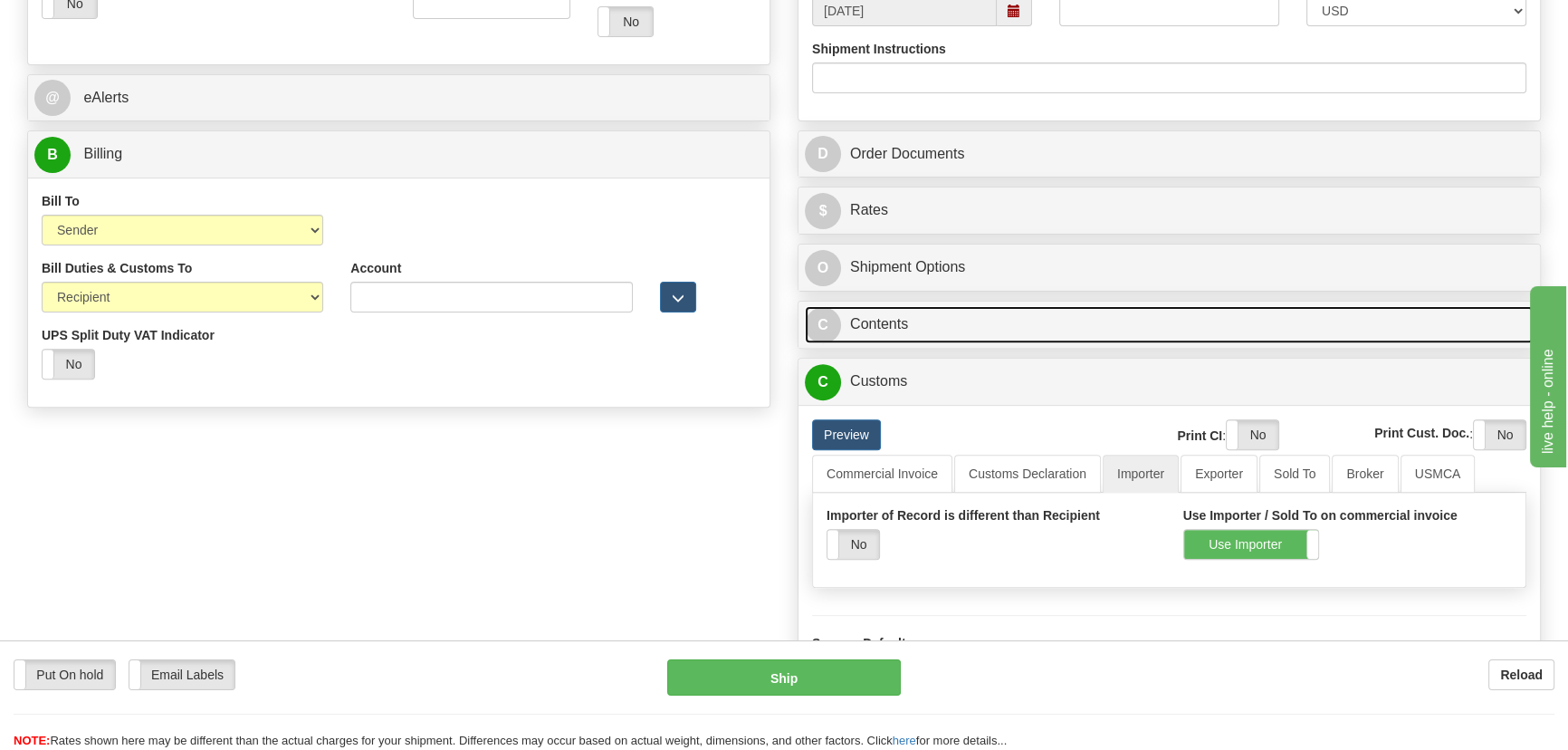
click at [1291, 322] on link "C Contents" at bounding box center [1169, 324] width 729 height 37
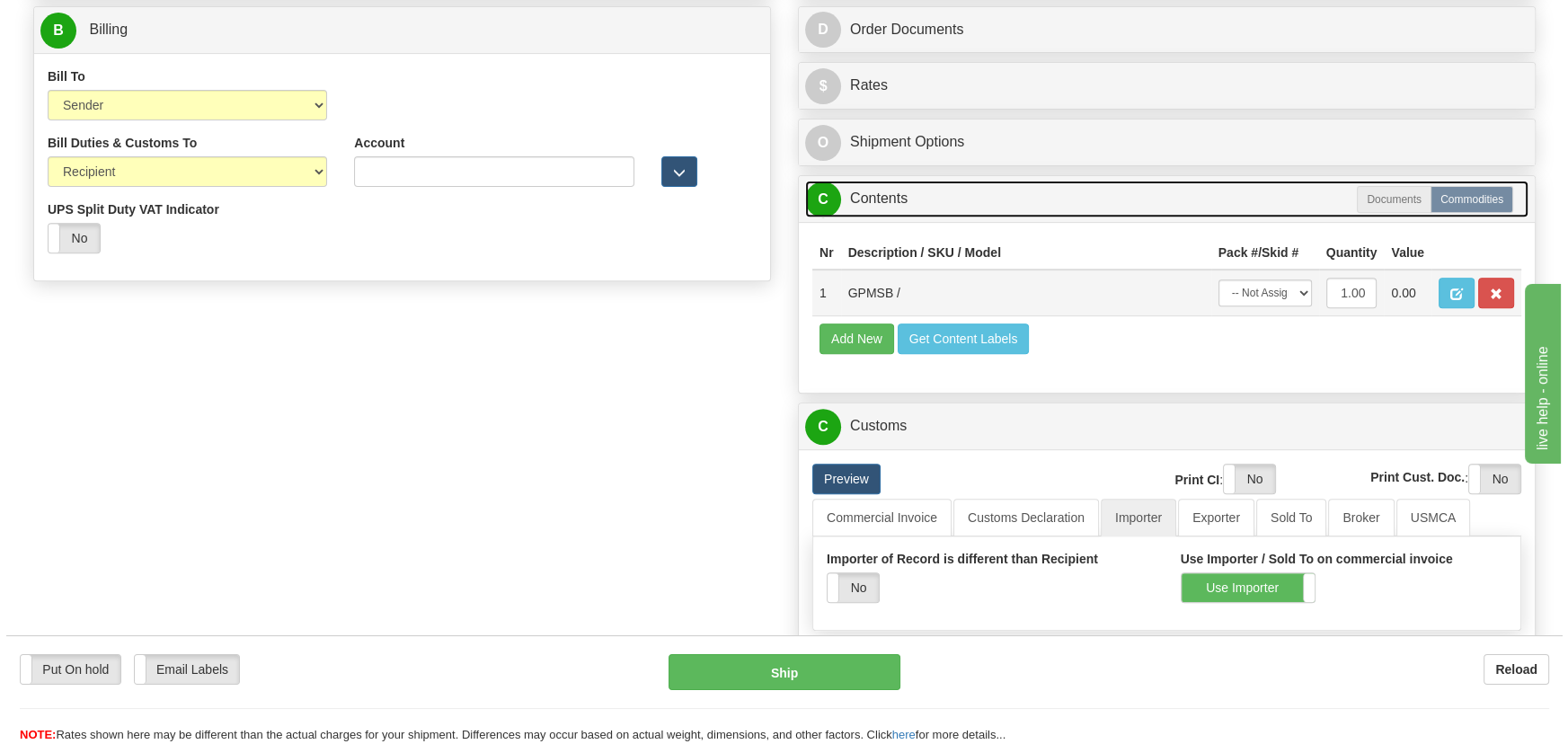
scroll to position [898, 0]
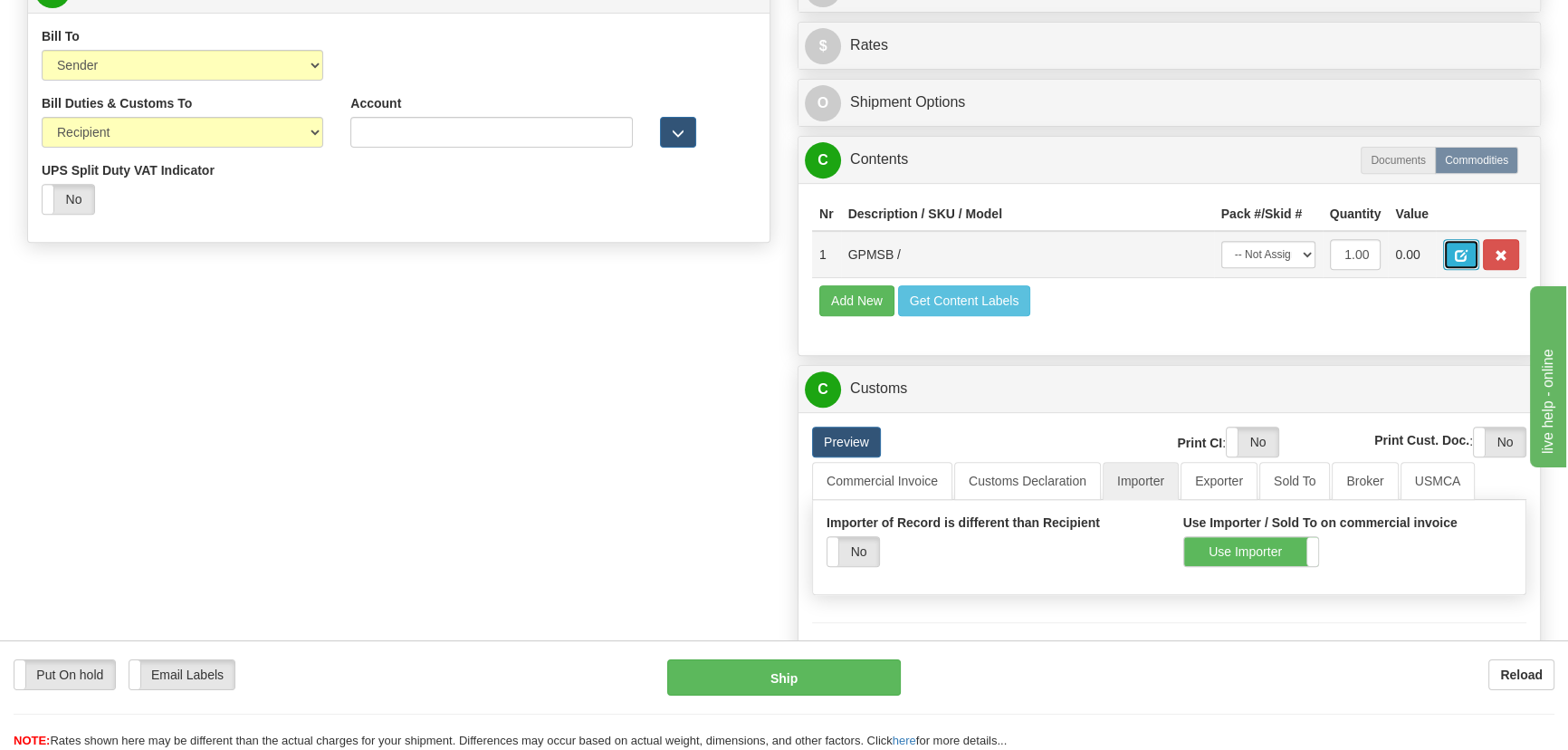
click at [1450, 251] on button "button" at bounding box center [1461, 254] width 36 height 30
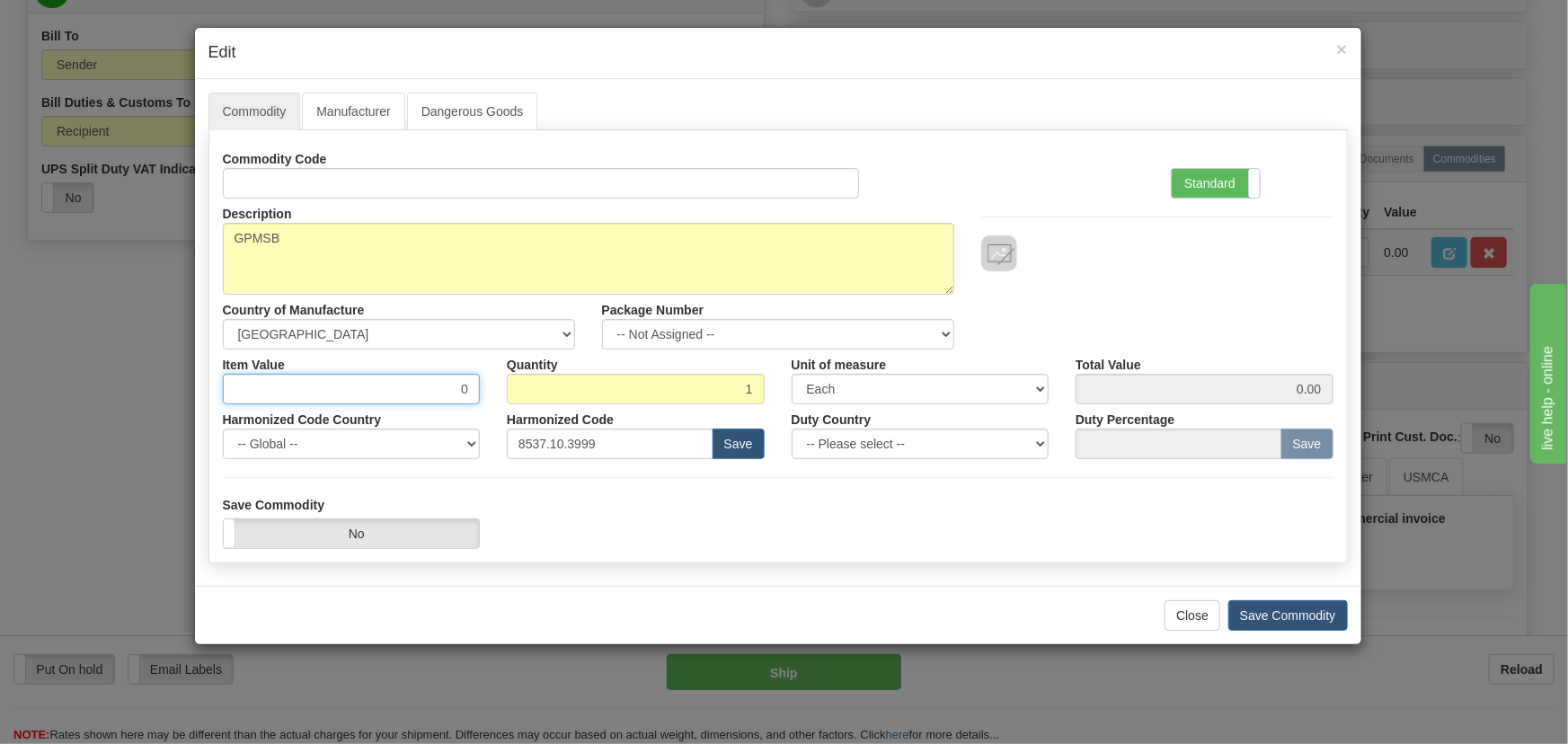
drag, startPoint x: 456, startPoint y: 379, endPoint x: 505, endPoint y: 394, distance: 51.2
click at [503, 395] on div "Item Value 0 Quantity 1 Unit of measure 3 Thousand Square Inches Adjustments 56…" at bounding box center [777, 377] width 1137 height 55
paste input "1.878,66"
type input "1878.66"
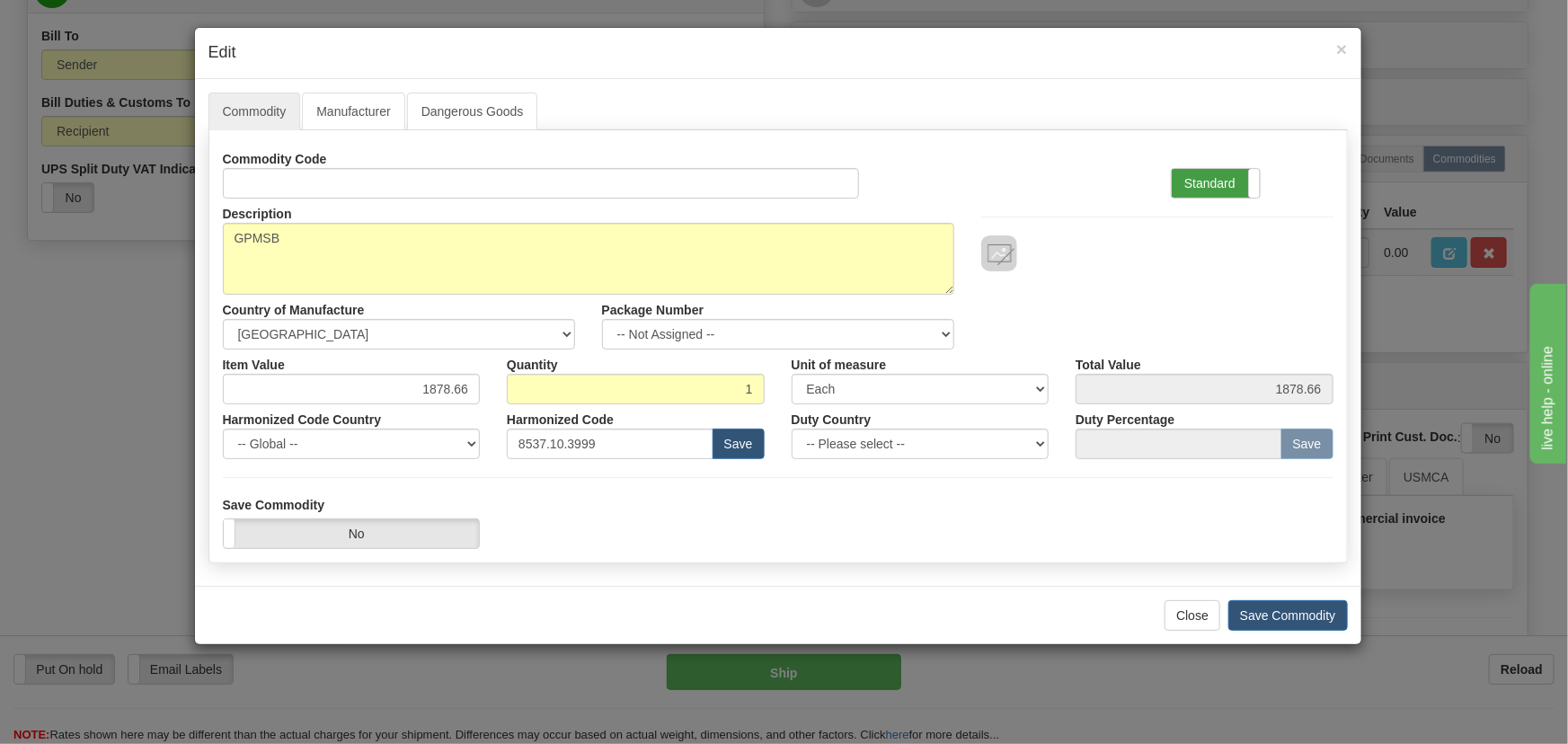
click at [1195, 182] on label "Standard" at bounding box center [1216, 183] width 88 height 29
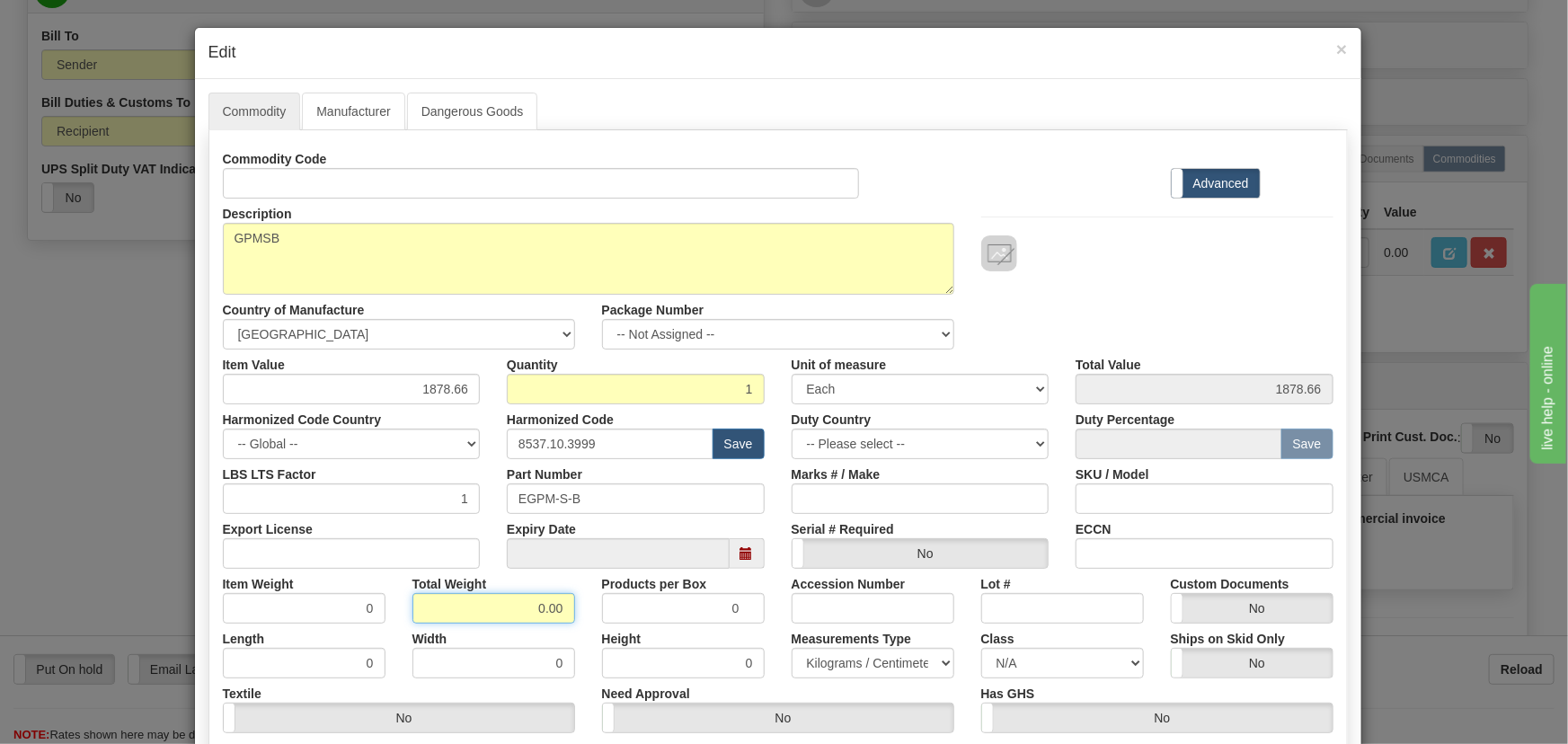
drag, startPoint x: 531, startPoint y: 603, endPoint x: 576, endPoint y: 619, distance: 47.8
click at [576, 619] on div "Total Weight 0.00" at bounding box center [493, 596] width 189 height 55
type input "1"
type input "1.0000"
click at [576, 620] on div "Total Weight 1" at bounding box center [493, 596] width 189 height 55
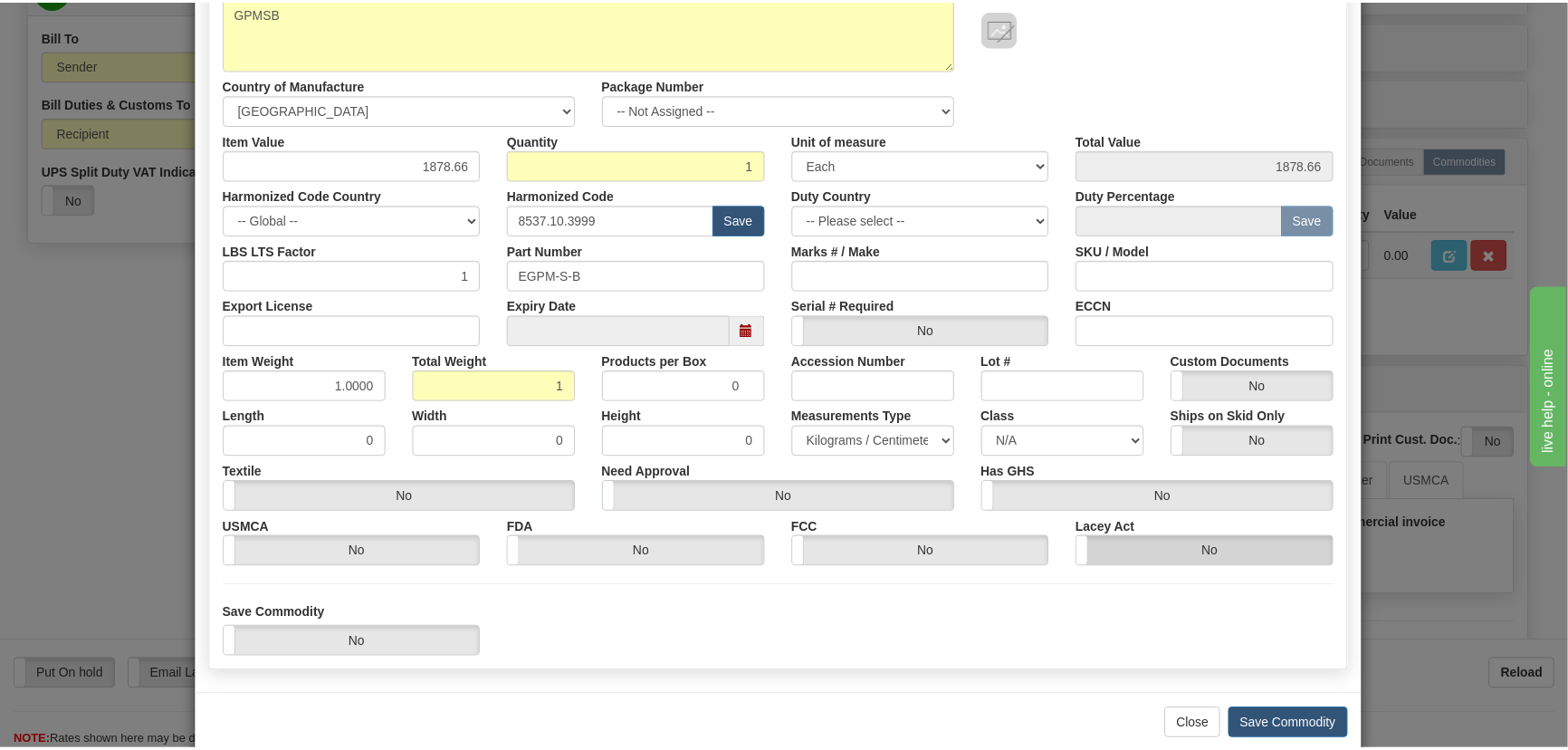
scroll to position [257, 0]
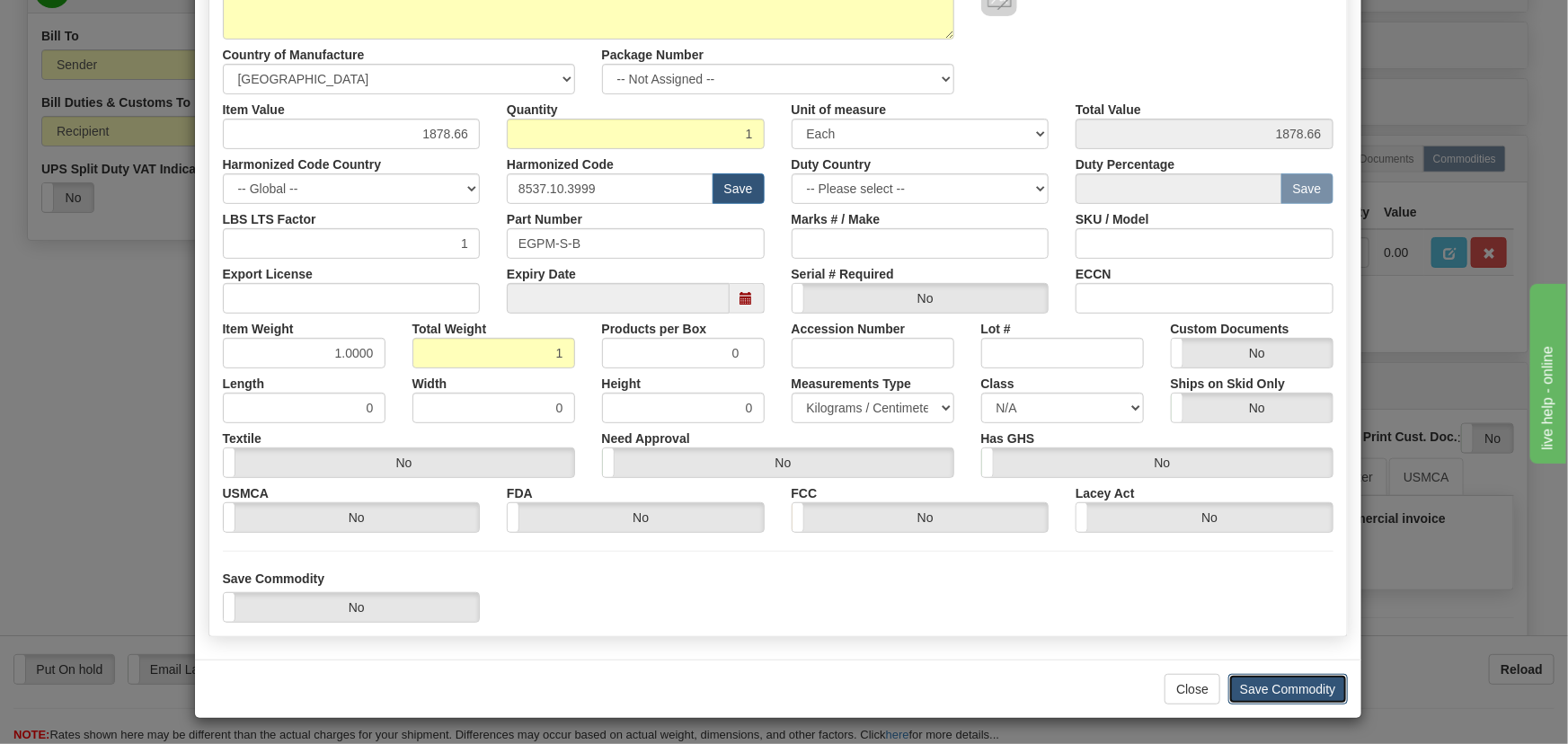
click at [1281, 686] on button "Save Commodity" at bounding box center [1288, 688] width 120 height 30
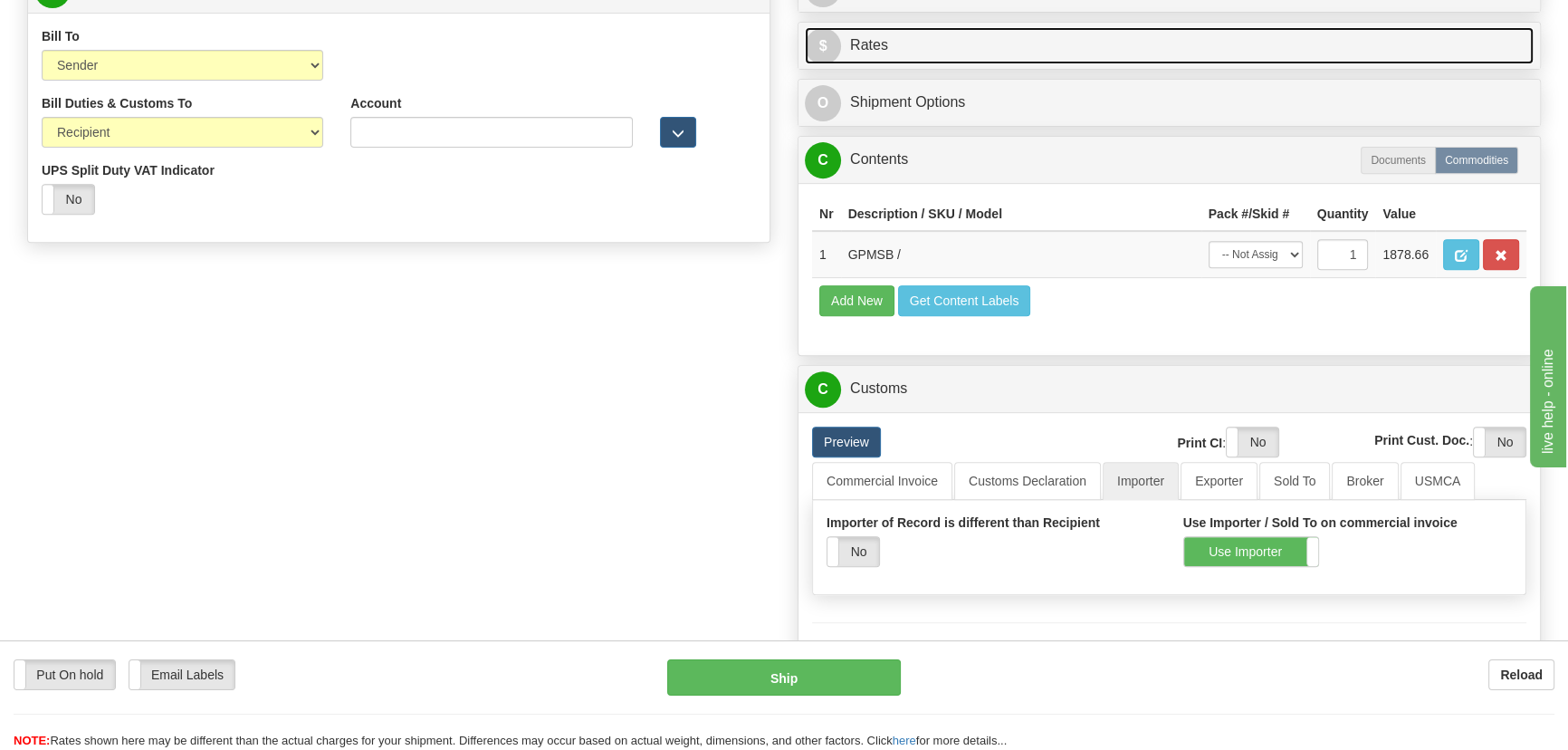
click at [1256, 46] on link "$ Rates" at bounding box center [1169, 46] width 729 height 37
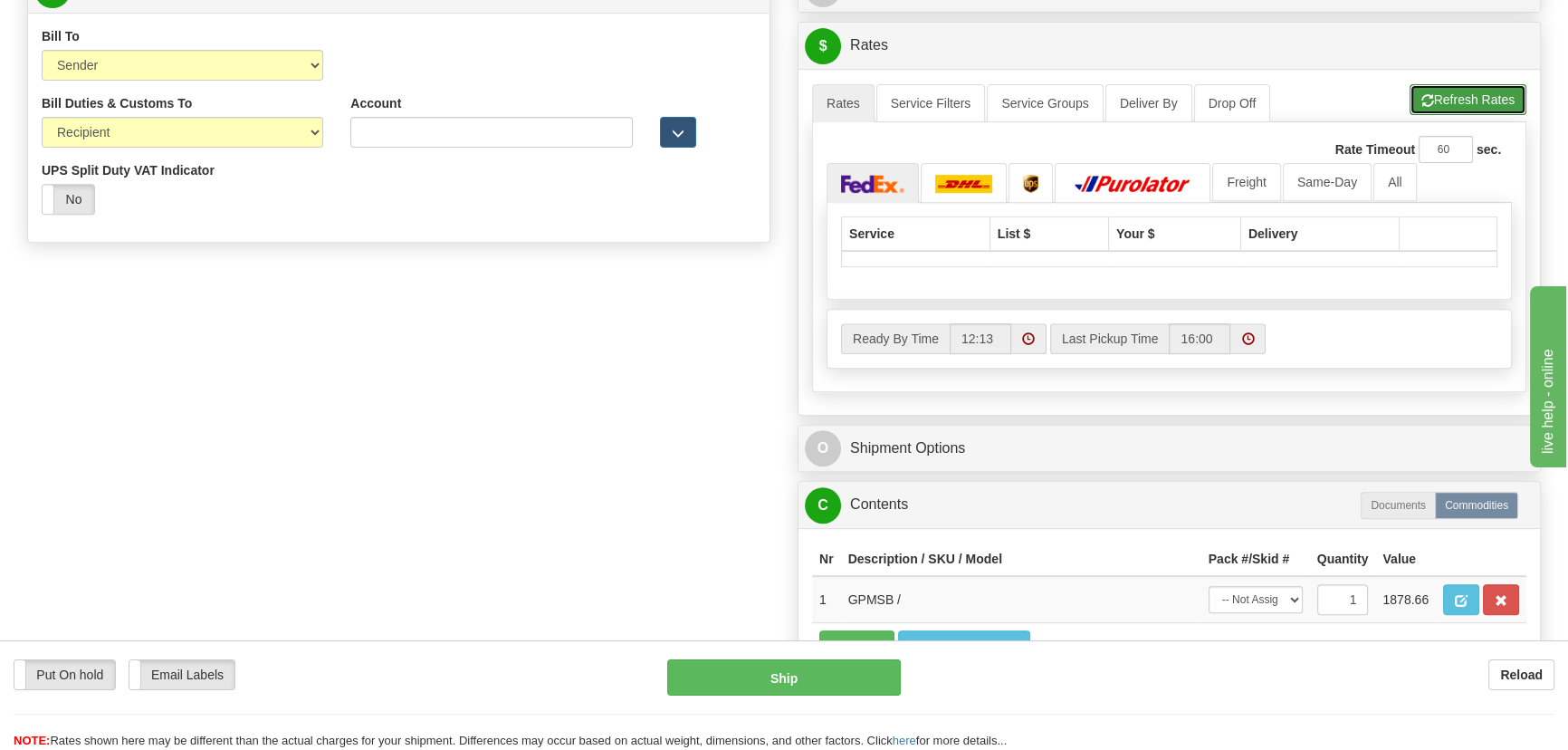
click at [1438, 99] on button "Refresh Rates" at bounding box center [1467, 100] width 117 height 30
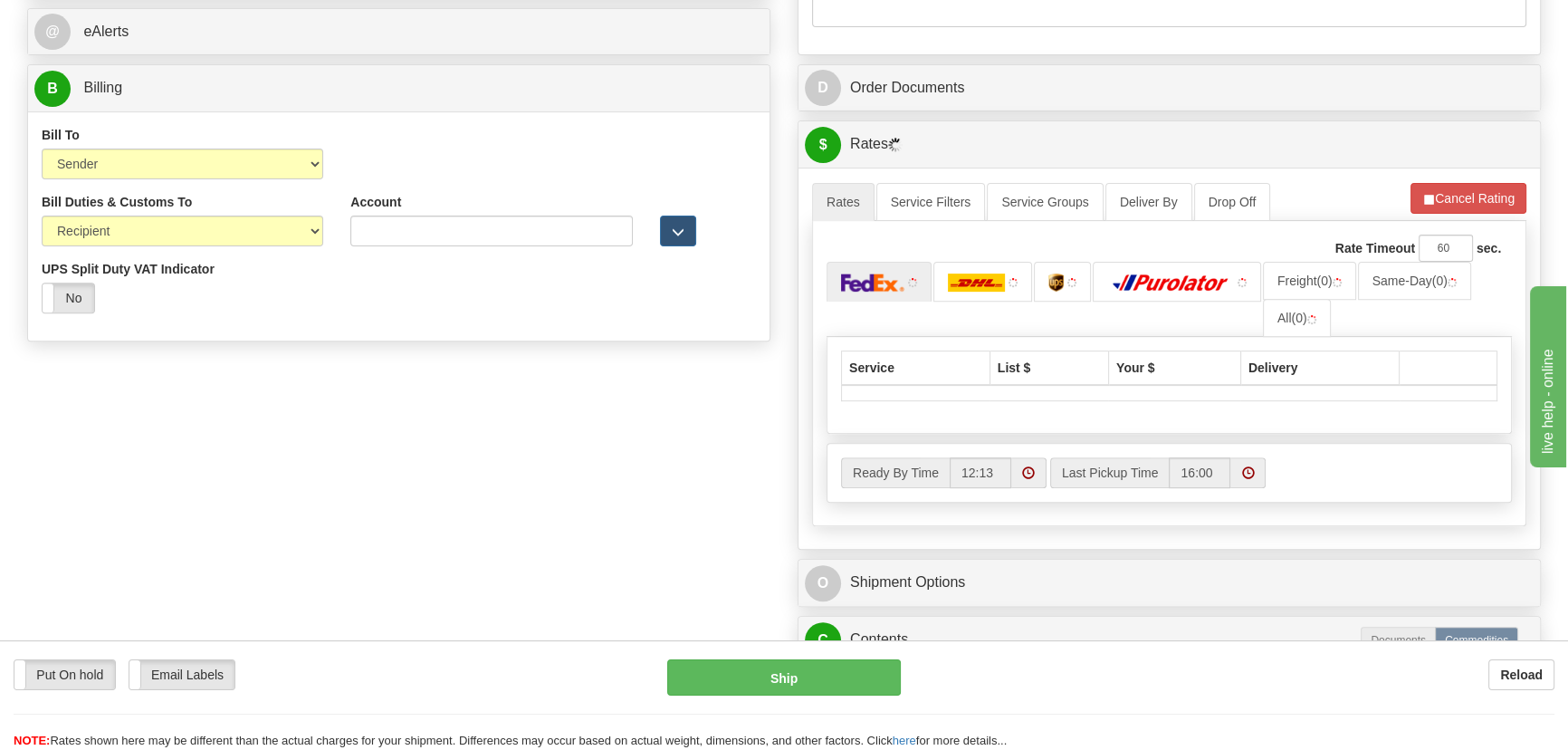
scroll to position [658, 0]
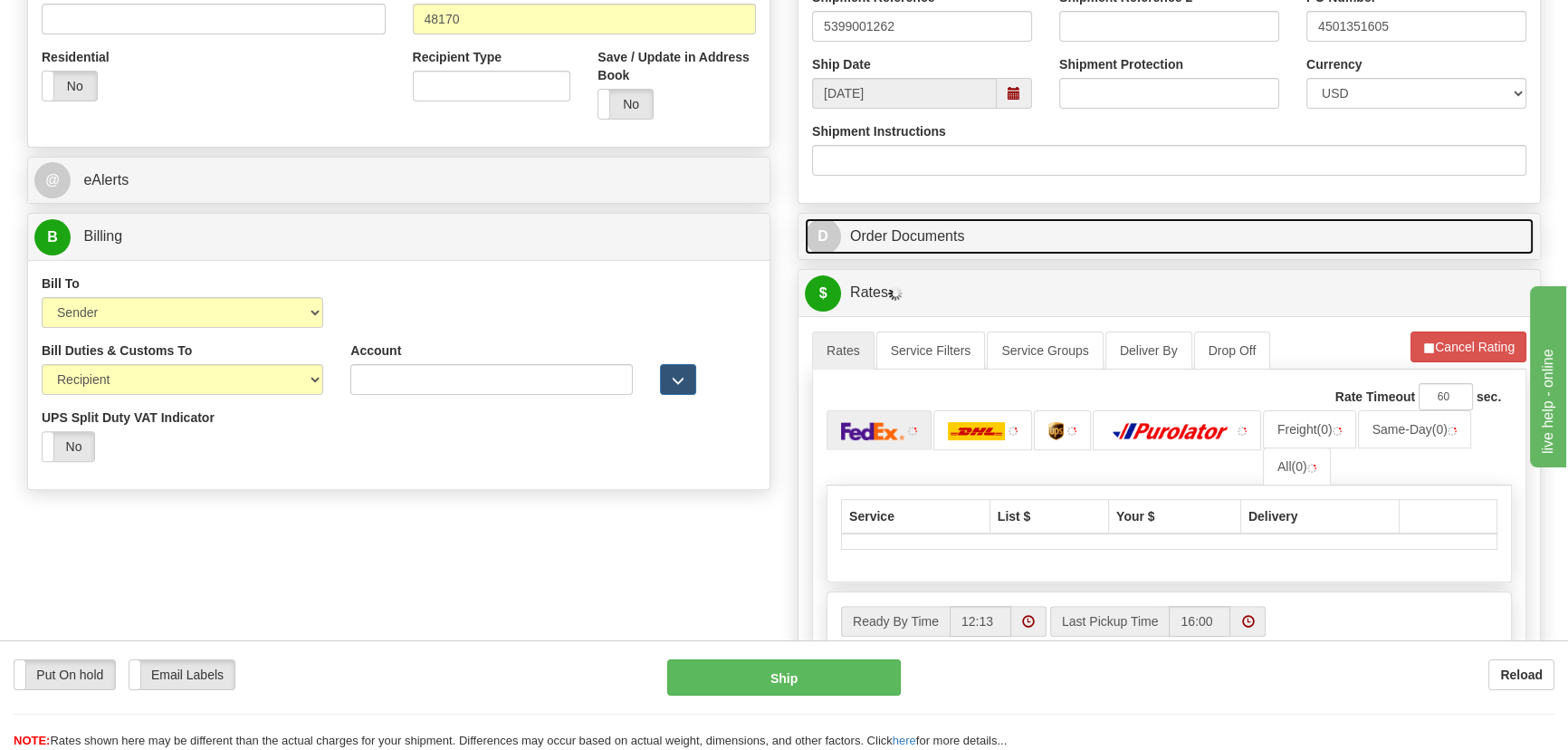
click at [1297, 248] on link "D Order Documents" at bounding box center [1169, 236] width 729 height 37
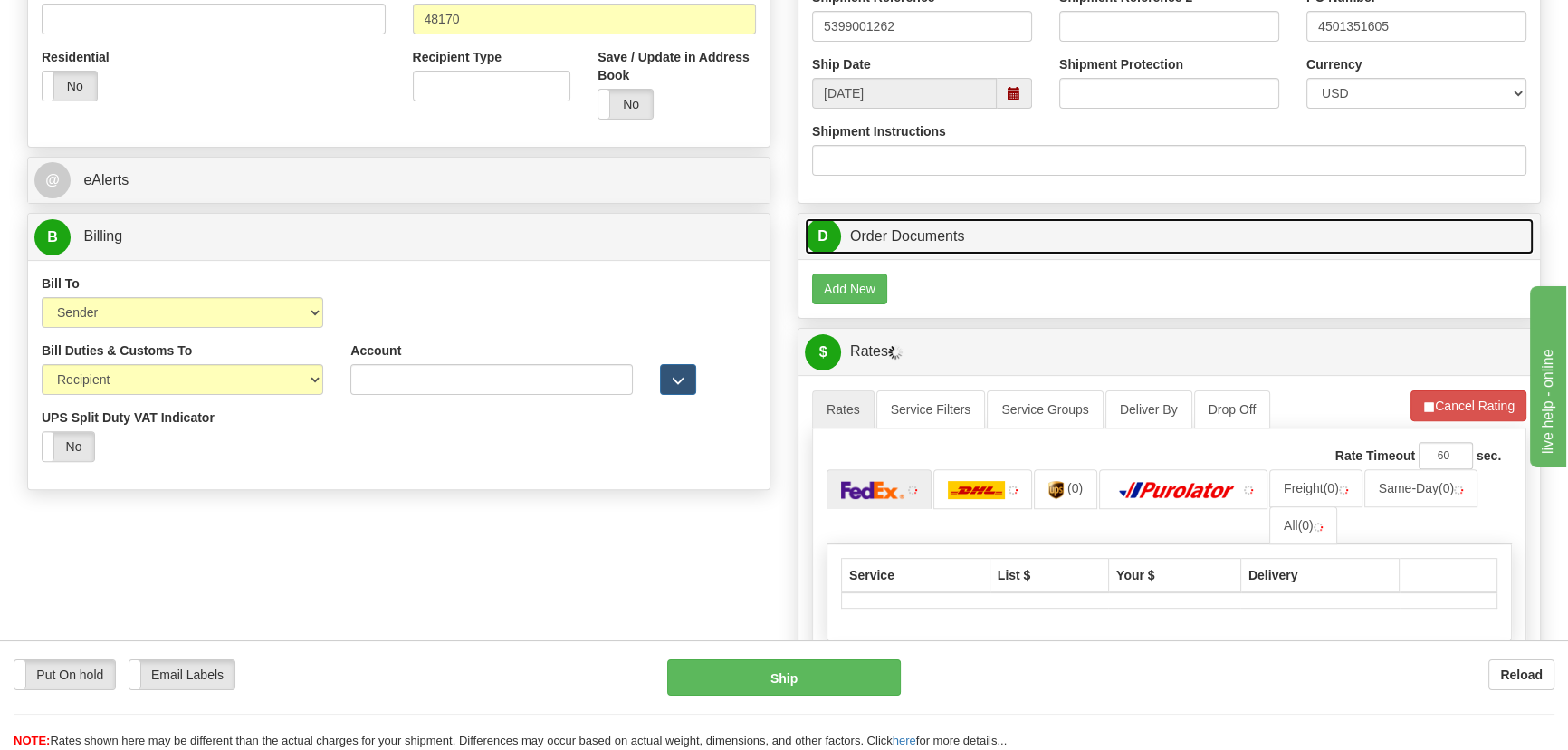
click at [1297, 248] on link "D Order Documents" at bounding box center [1169, 236] width 729 height 37
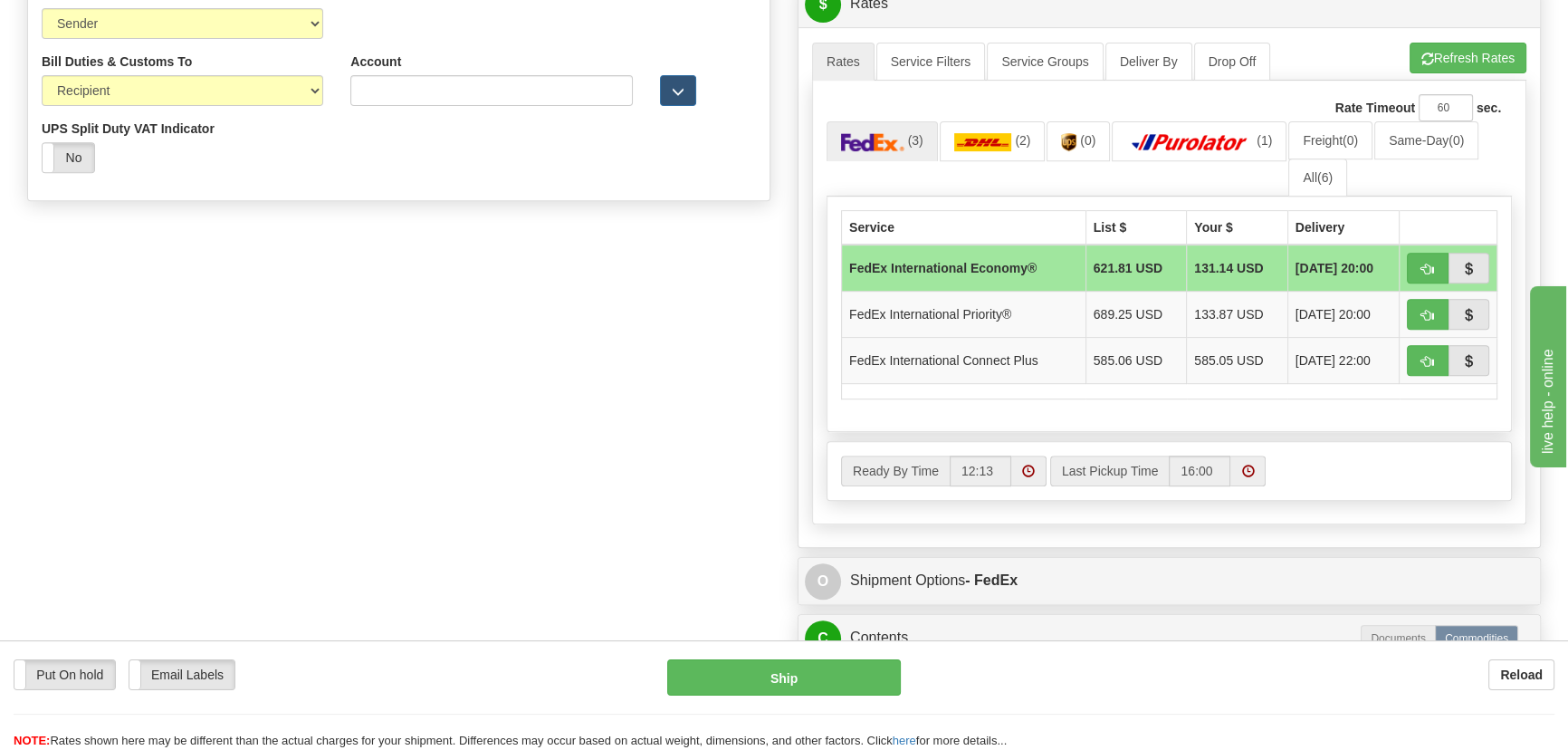
scroll to position [986, 0]
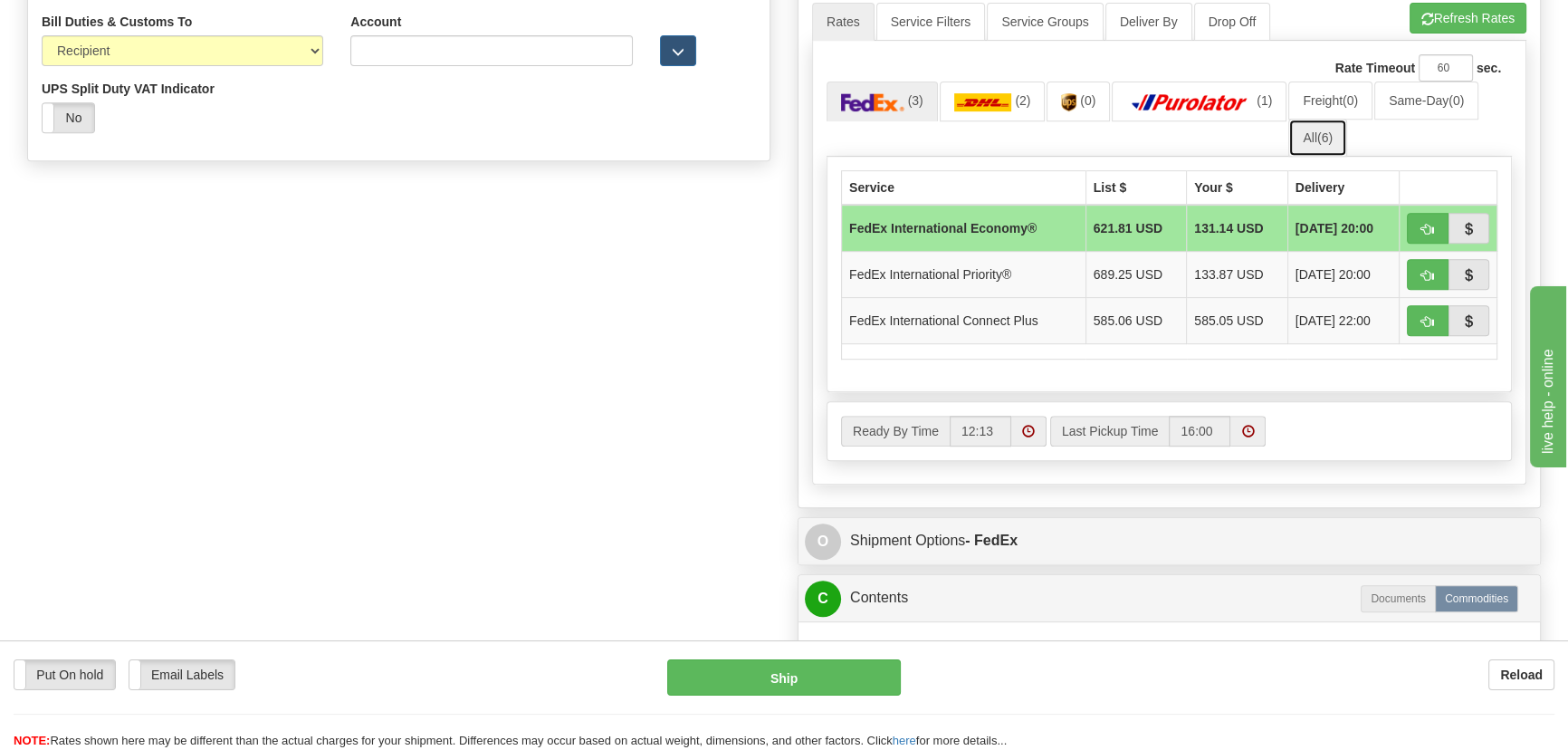
click at [1312, 138] on link "All (6)" at bounding box center [1317, 138] width 59 height 38
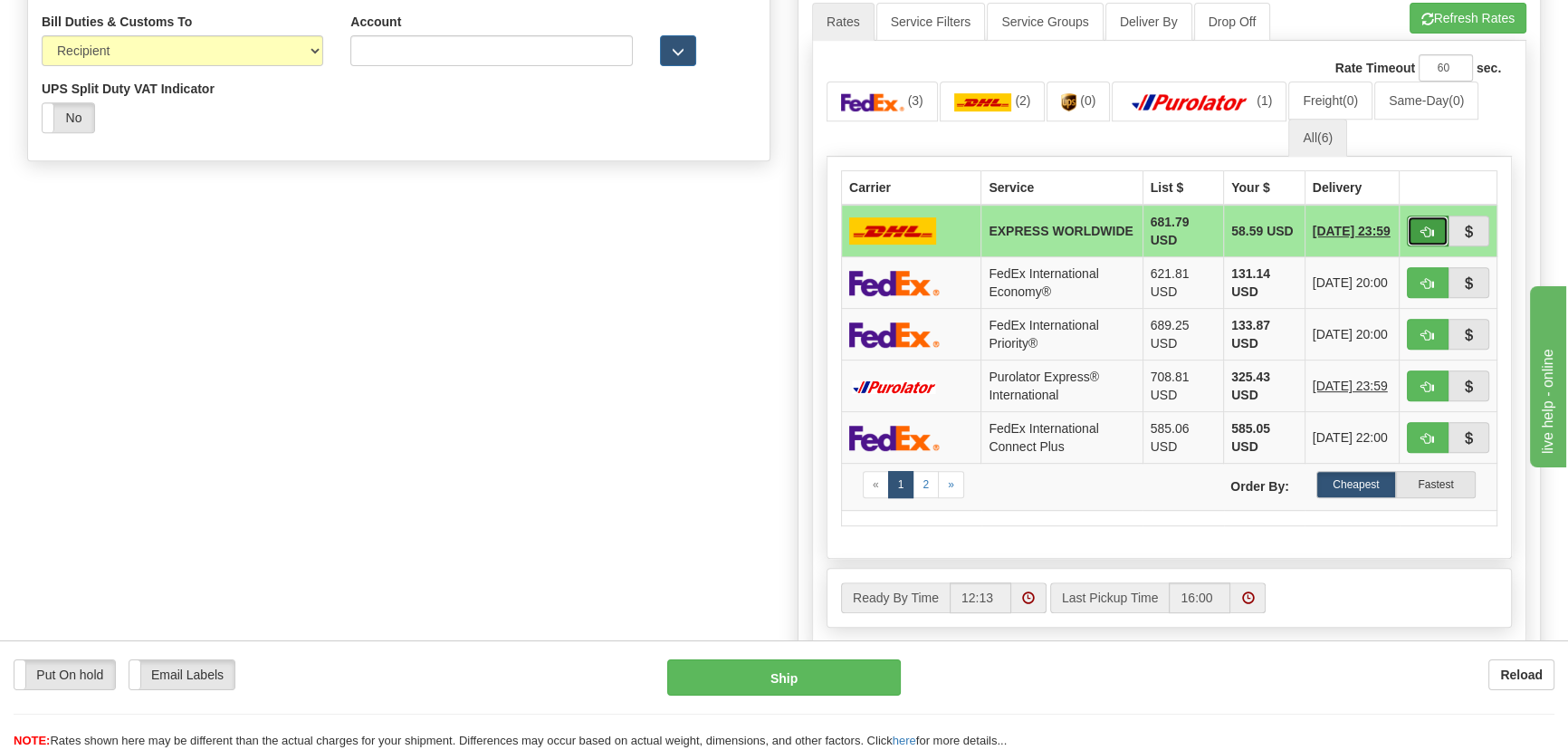
click at [1418, 229] on button "button" at bounding box center [1428, 231] width 42 height 30
type input "P"
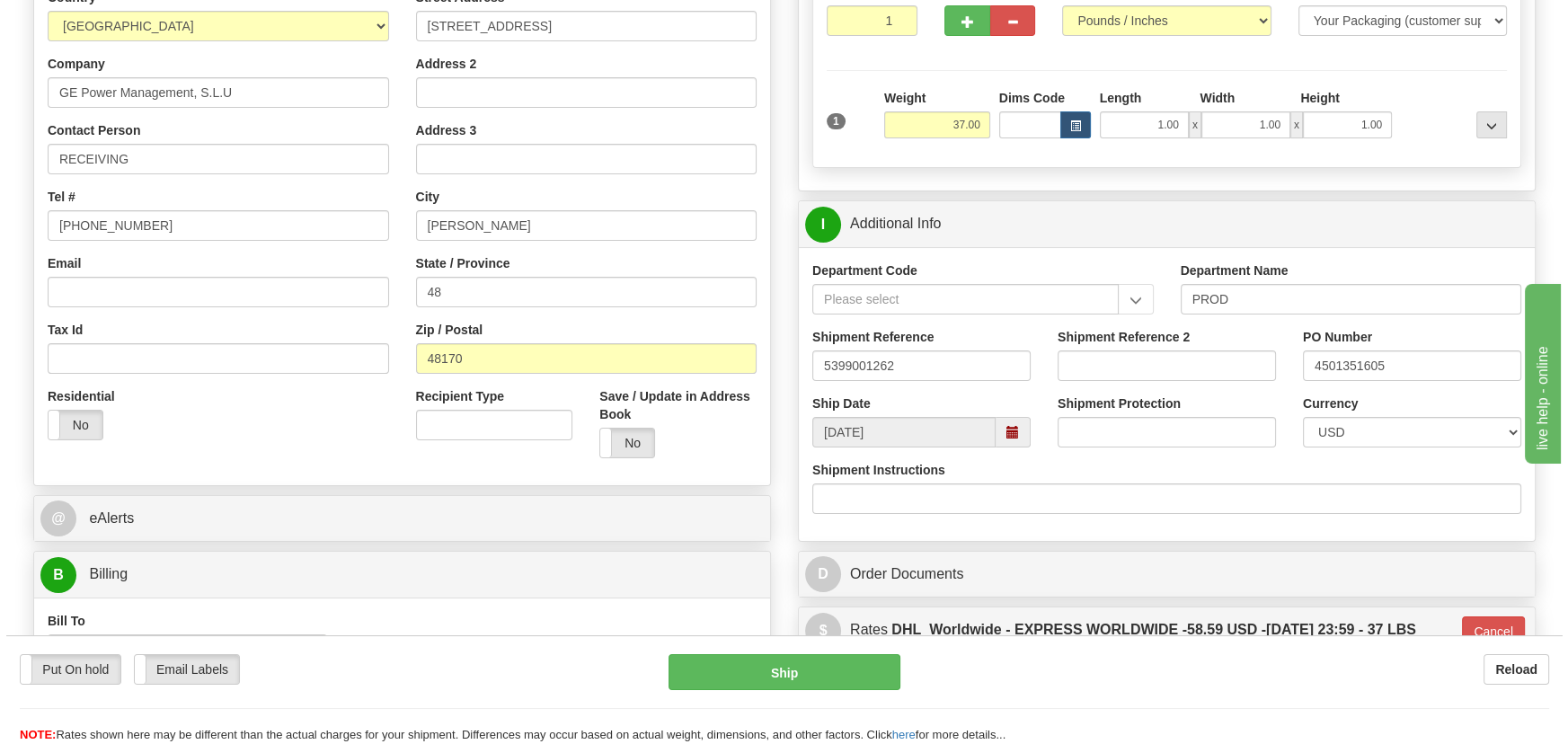
scroll to position [163, 0]
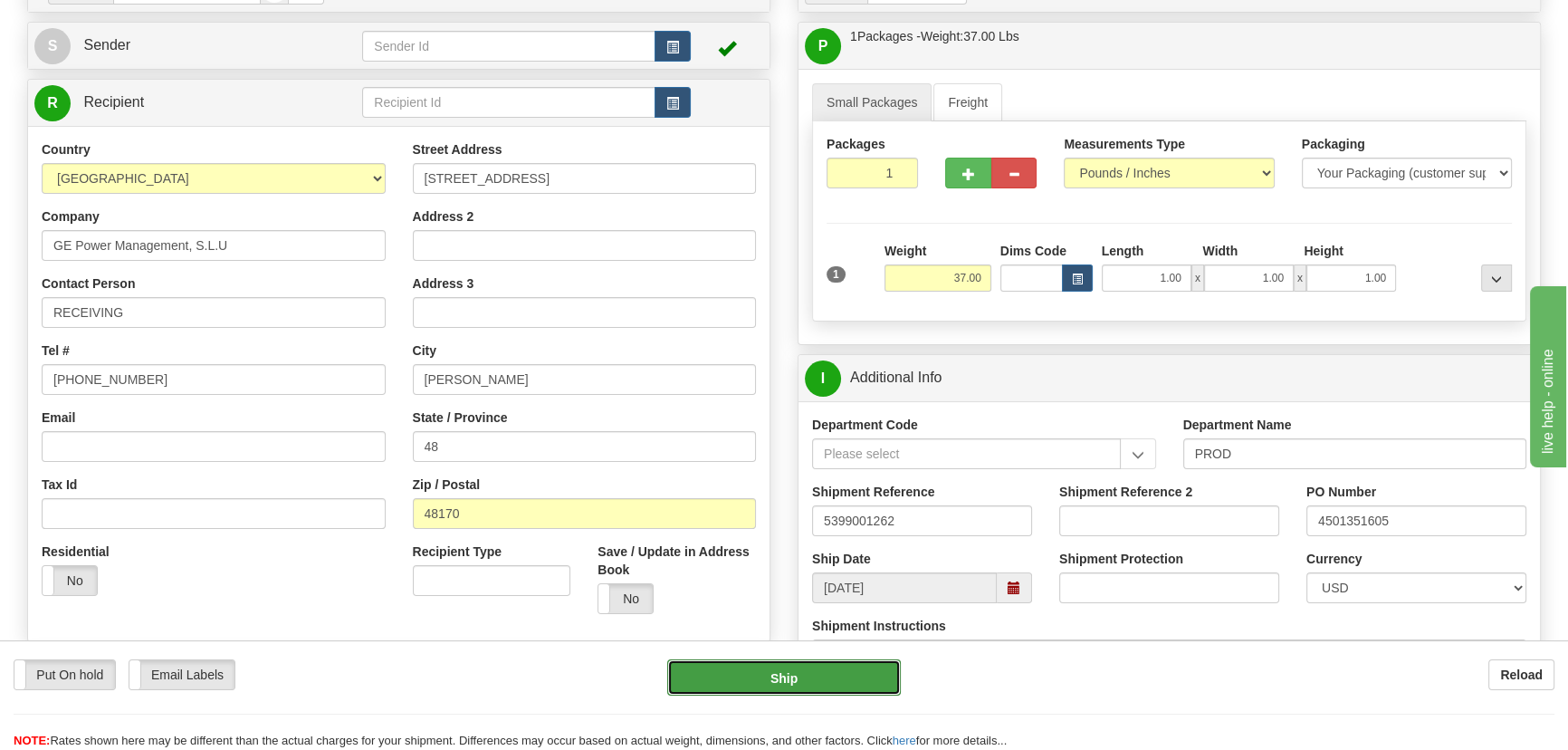
click at [852, 669] on button "Ship" at bounding box center [784, 677] width 234 height 36
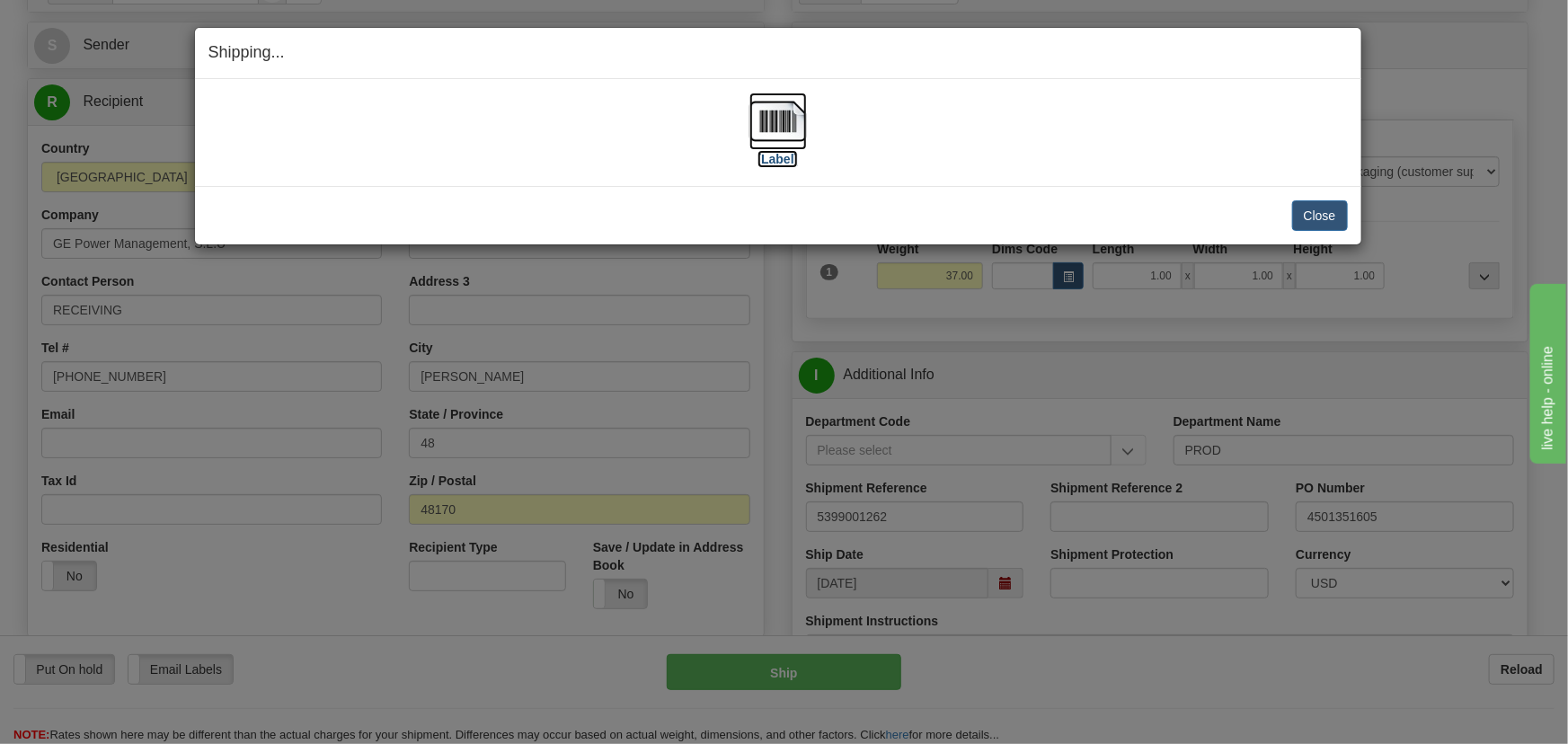
click at [766, 127] on img at bounding box center [777, 121] width 57 height 57
click at [1329, 218] on button "Close" at bounding box center [1319, 216] width 56 height 30
